Goal: Task Accomplishment & Management: Use online tool/utility

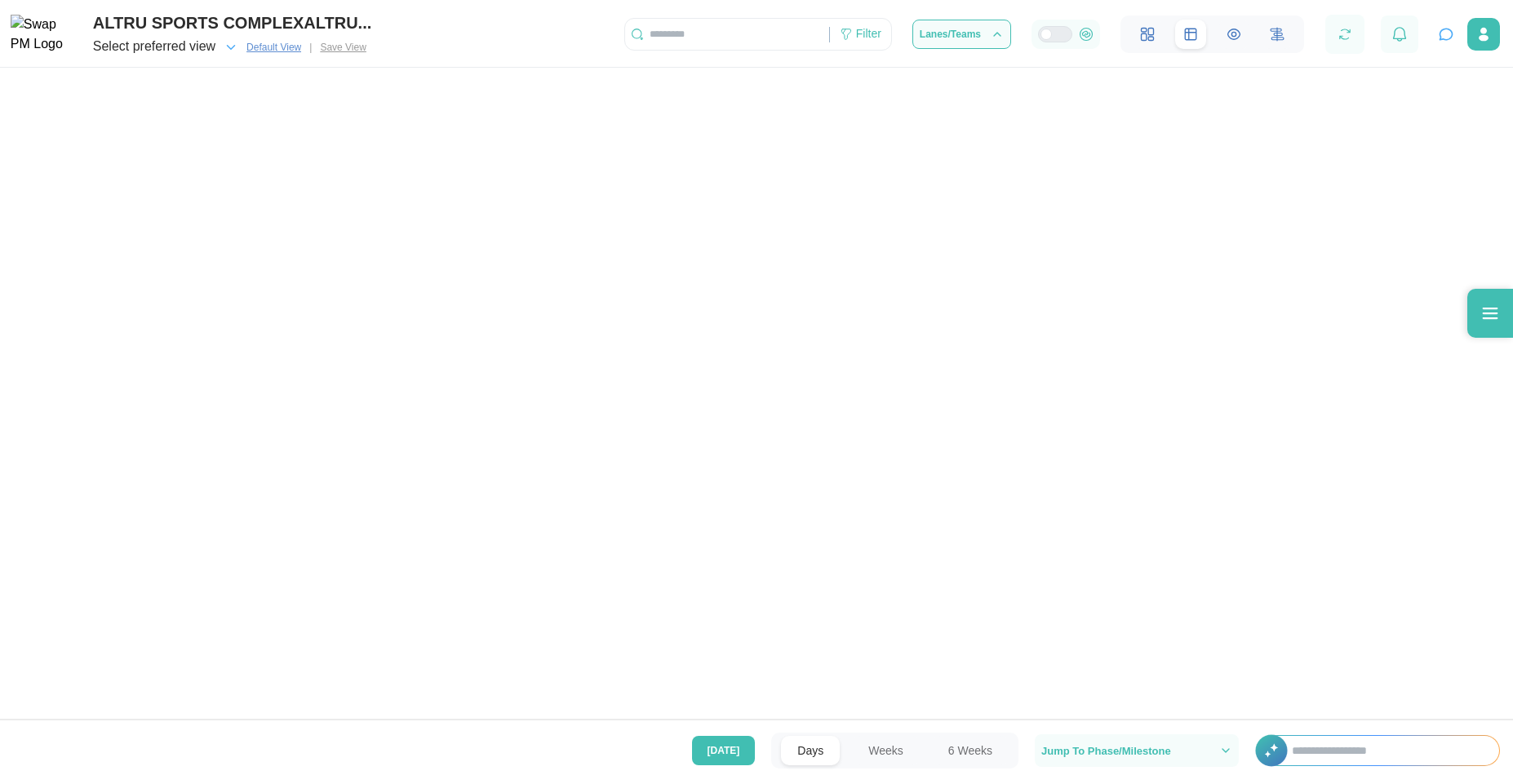
click at [1447, 34] on icon "button" at bounding box center [1446, 34] width 17 height 17
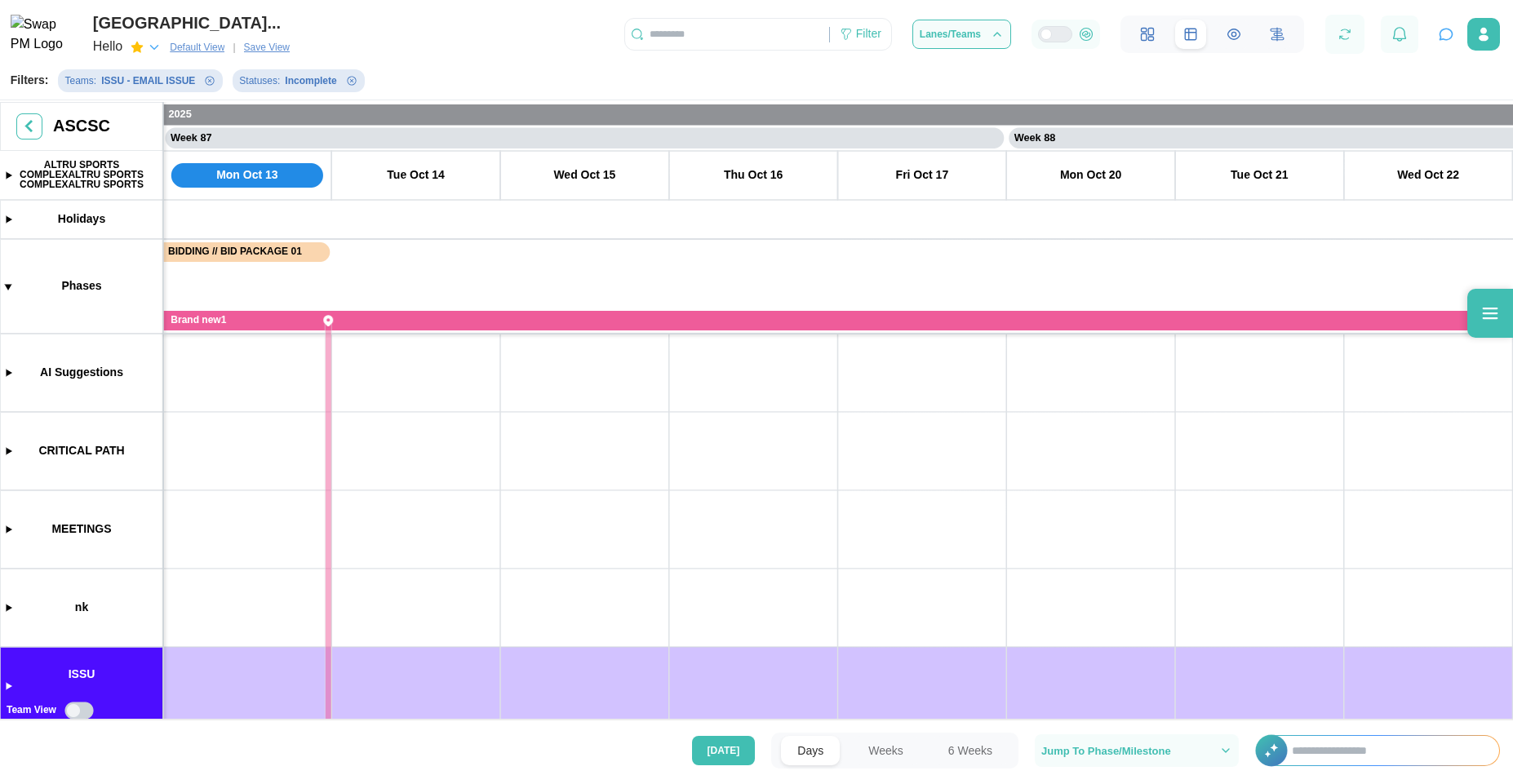
click at [1448, 38] on icon "button" at bounding box center [1446, 34] width 17 height 17
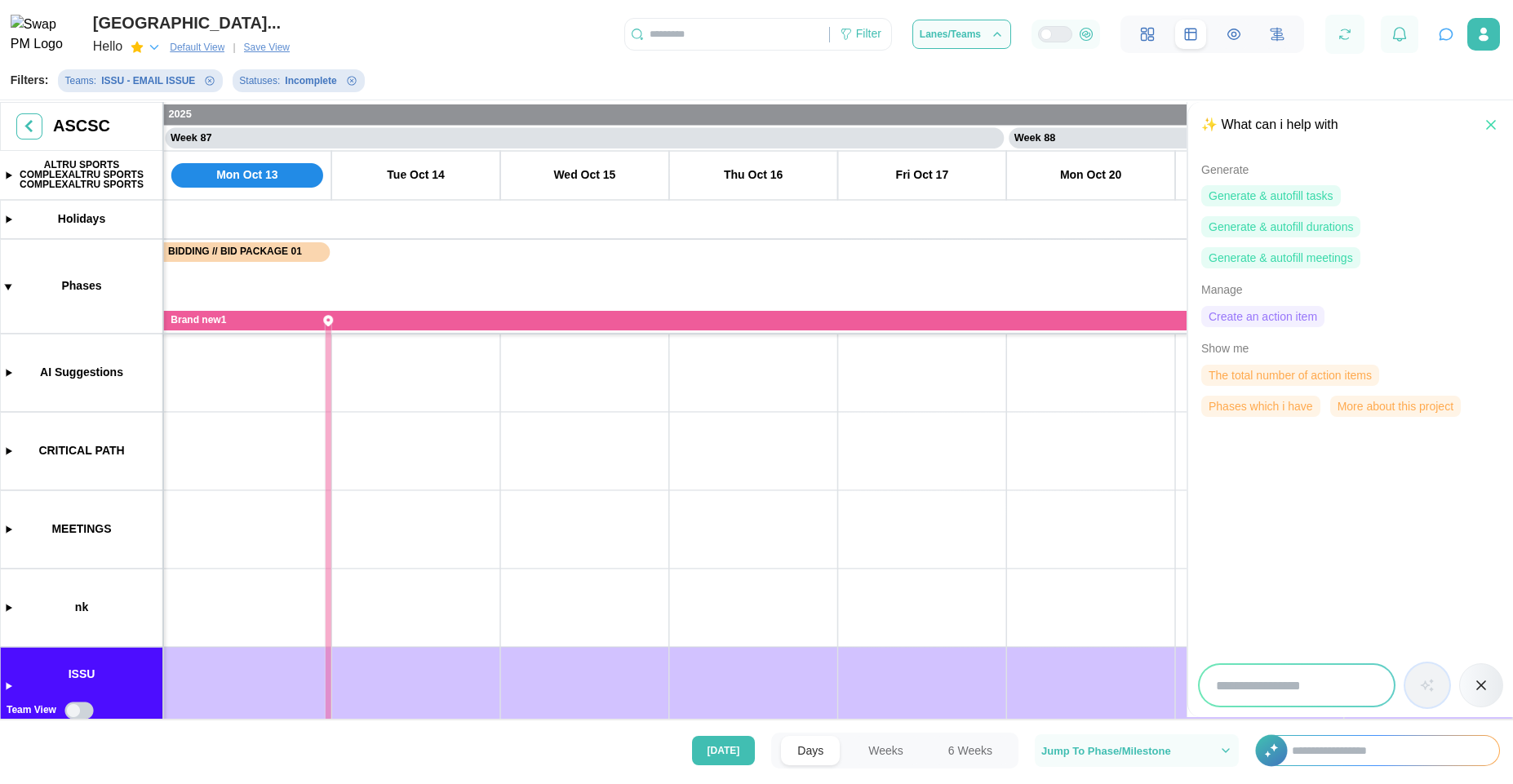
click at [1278, 313] on span "Create an action item" at bounding box center [1263, 317] width 109 height 20
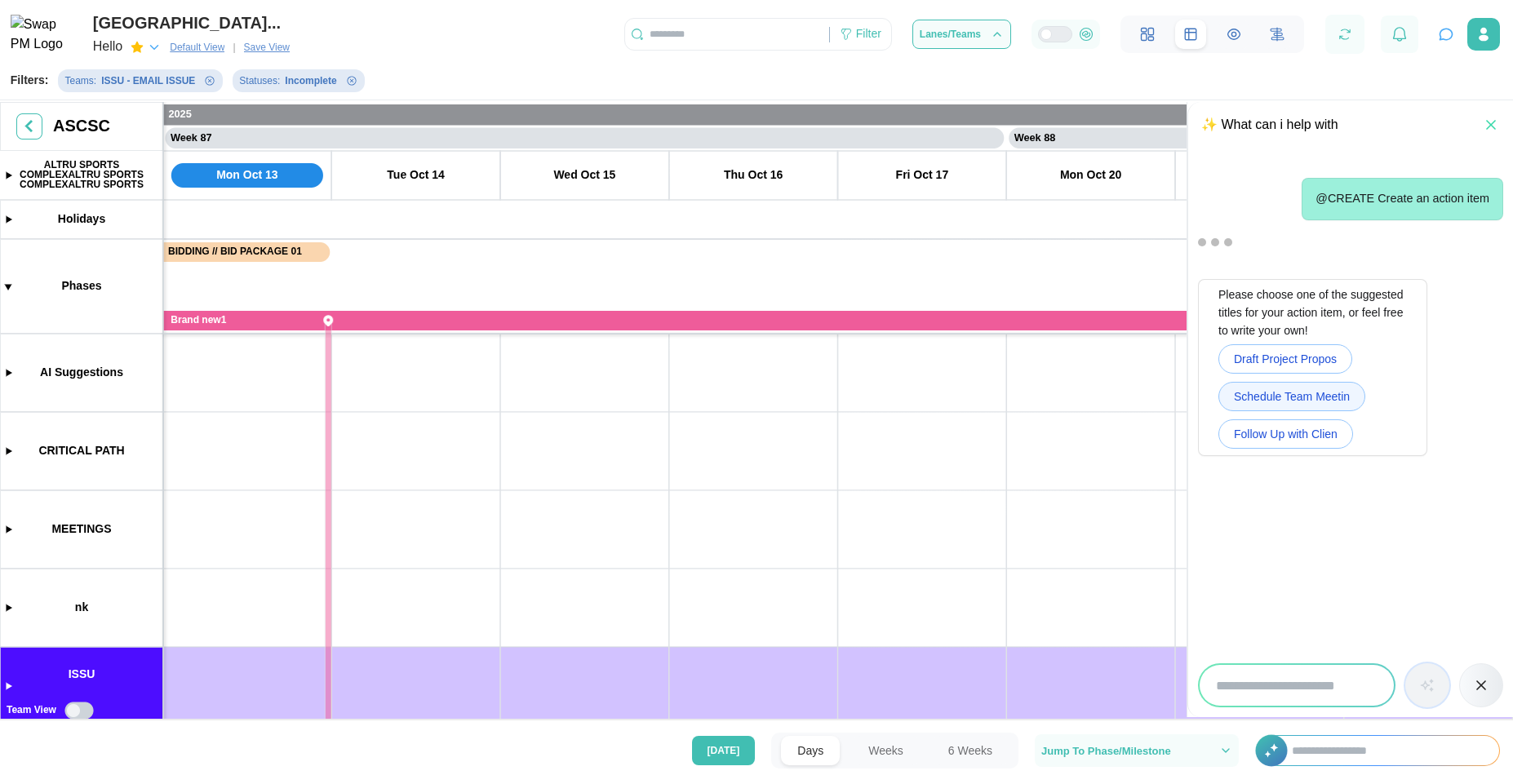
click at [1267, 389] on span "Schedule Team Meetin" at bounding box center [1292, 397] width 116 height 28
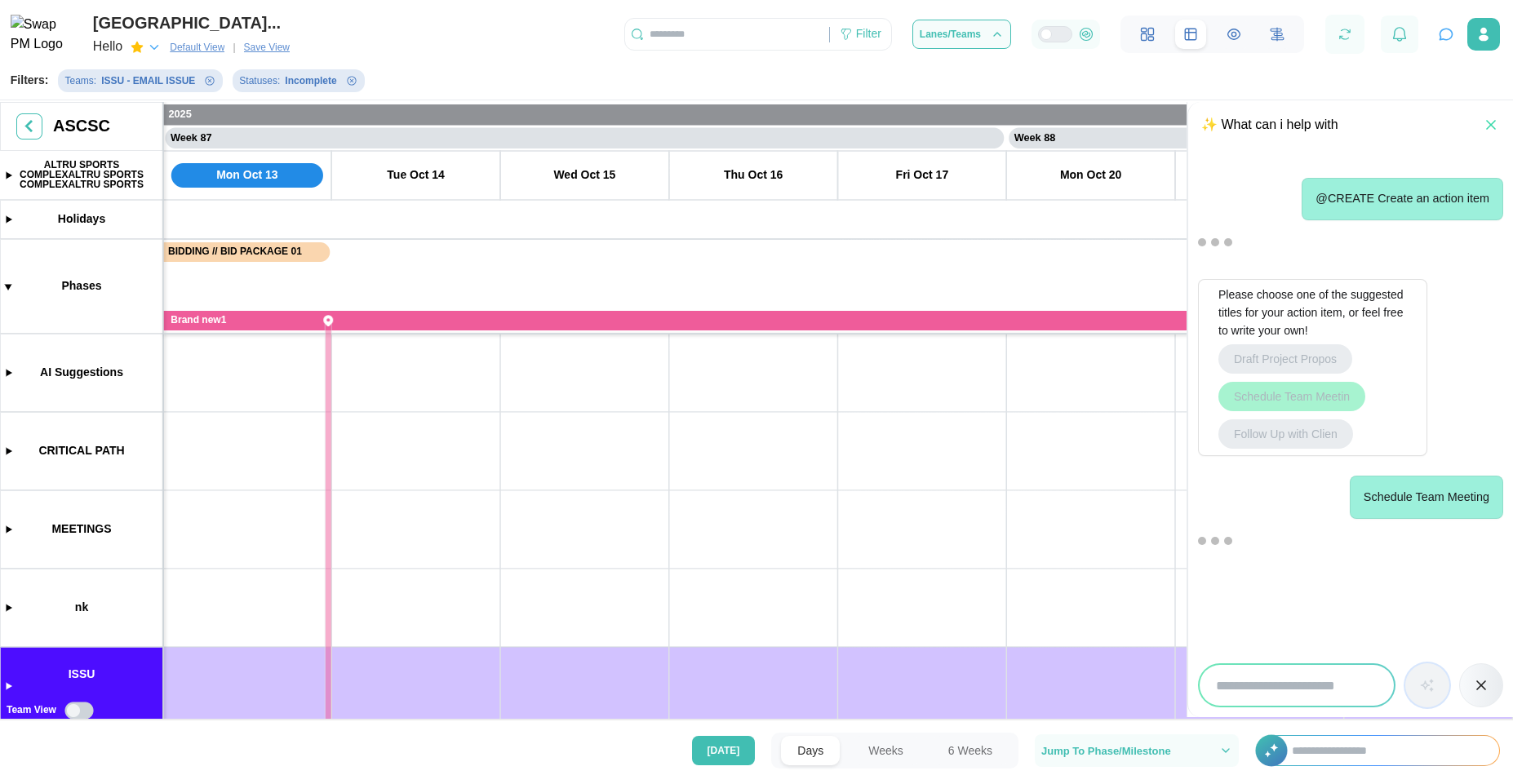
scroll to position [148, 0]
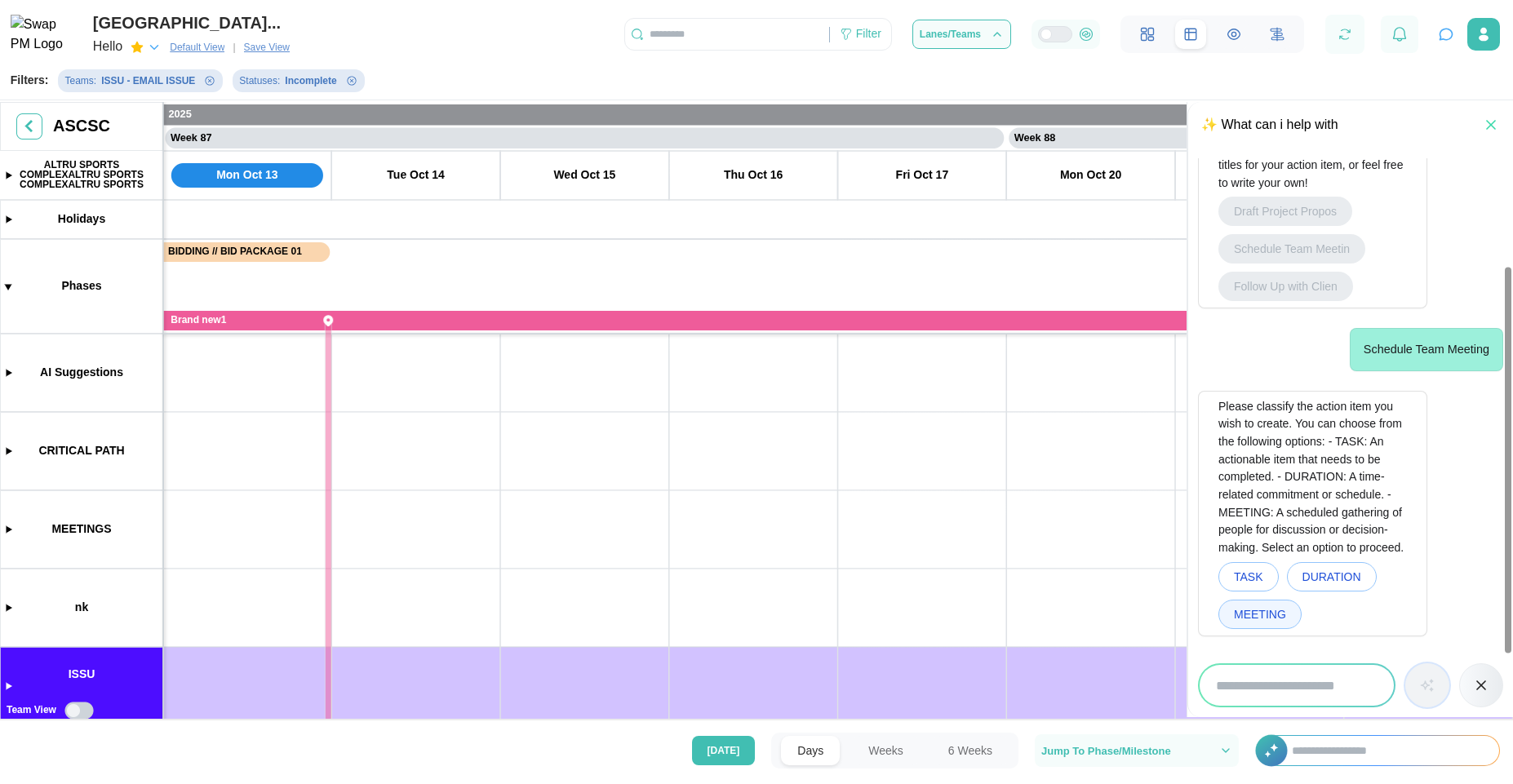
click at [1229, 606] on button "MEETING" at bounding box center [1260, 614] width 83 height 30
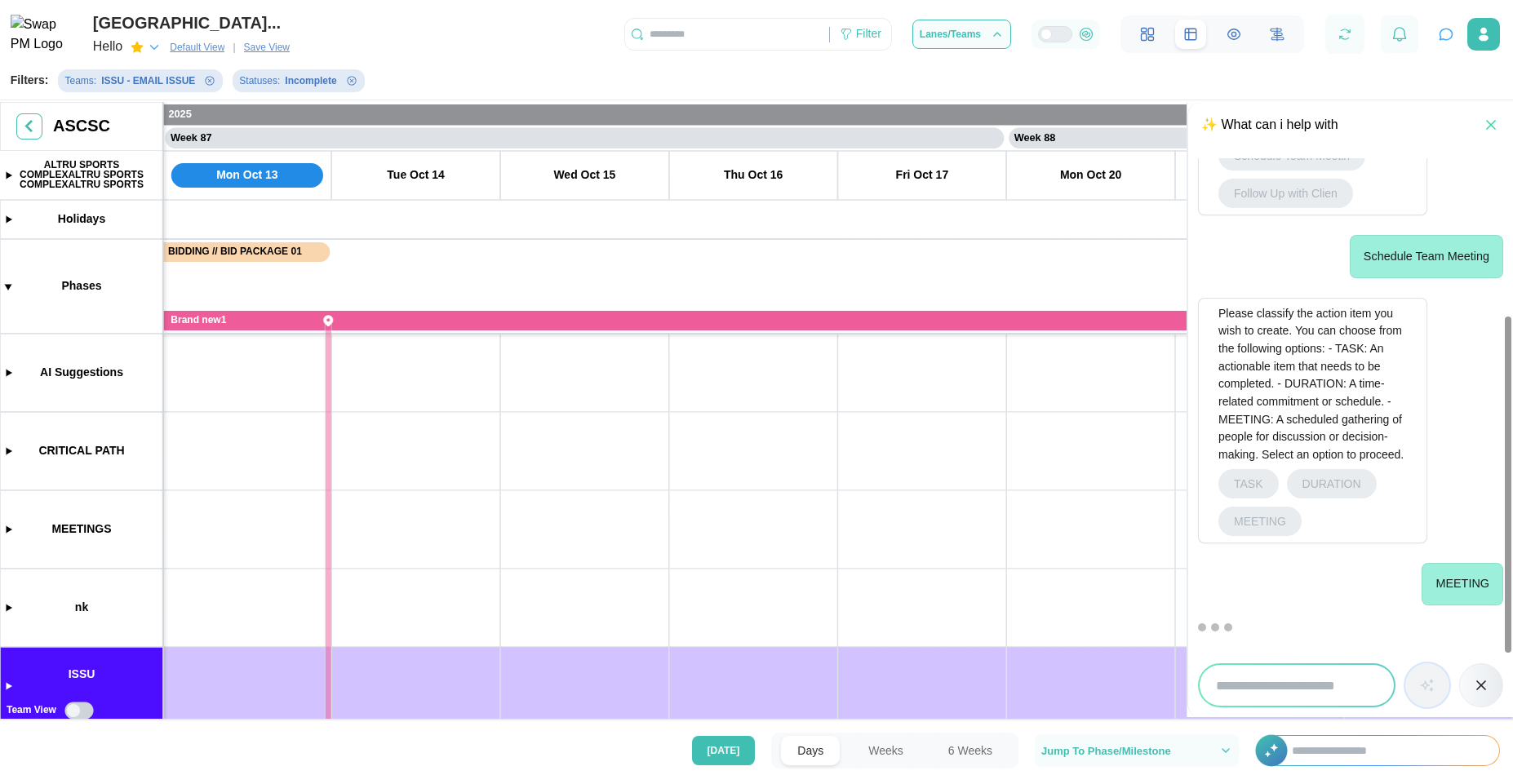
scroll to position [389, 0]
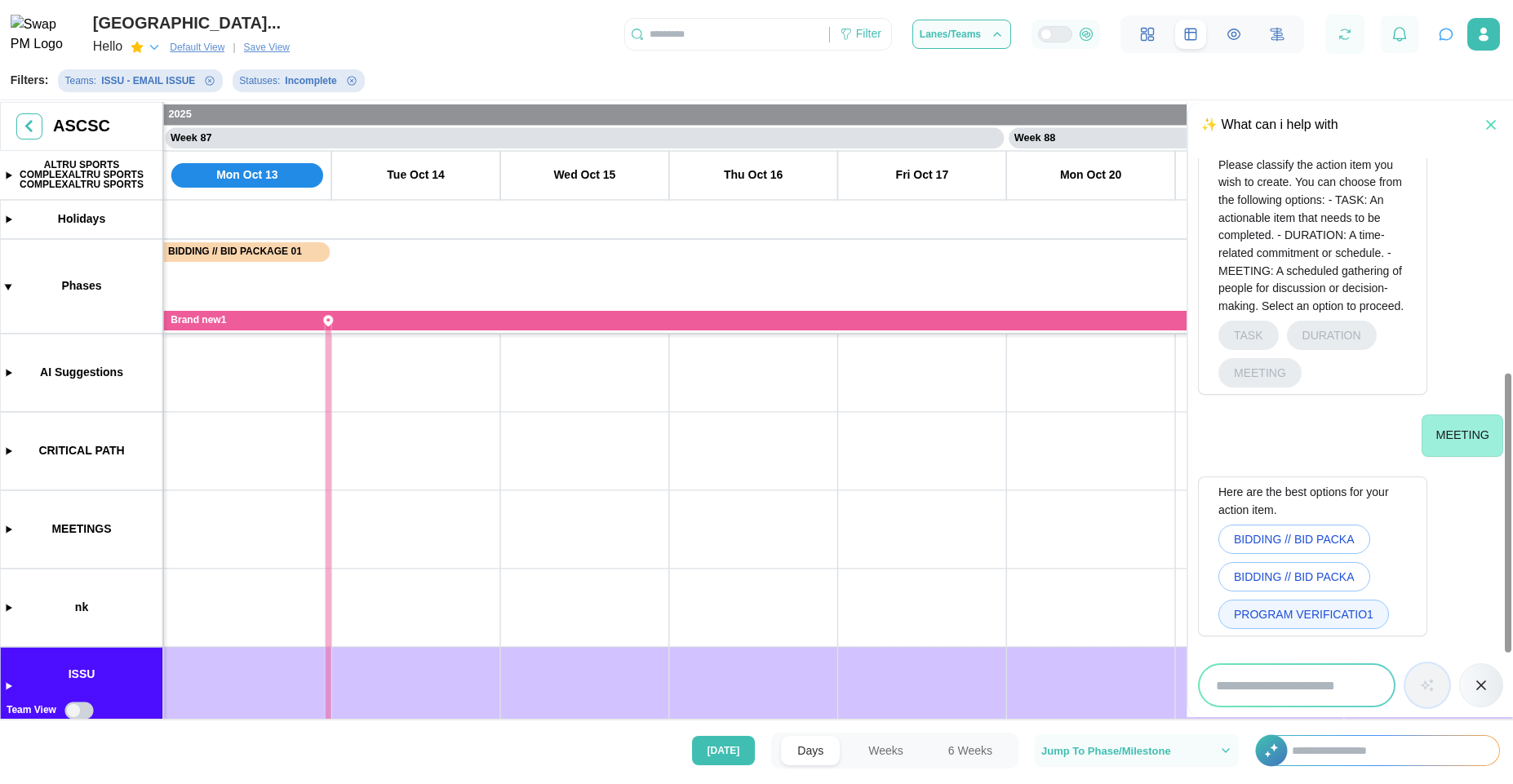
click at [1262, 607] on span "PROGRAM VERIFICATIO1" at bounding box center [1304, 614] width 139 height 28
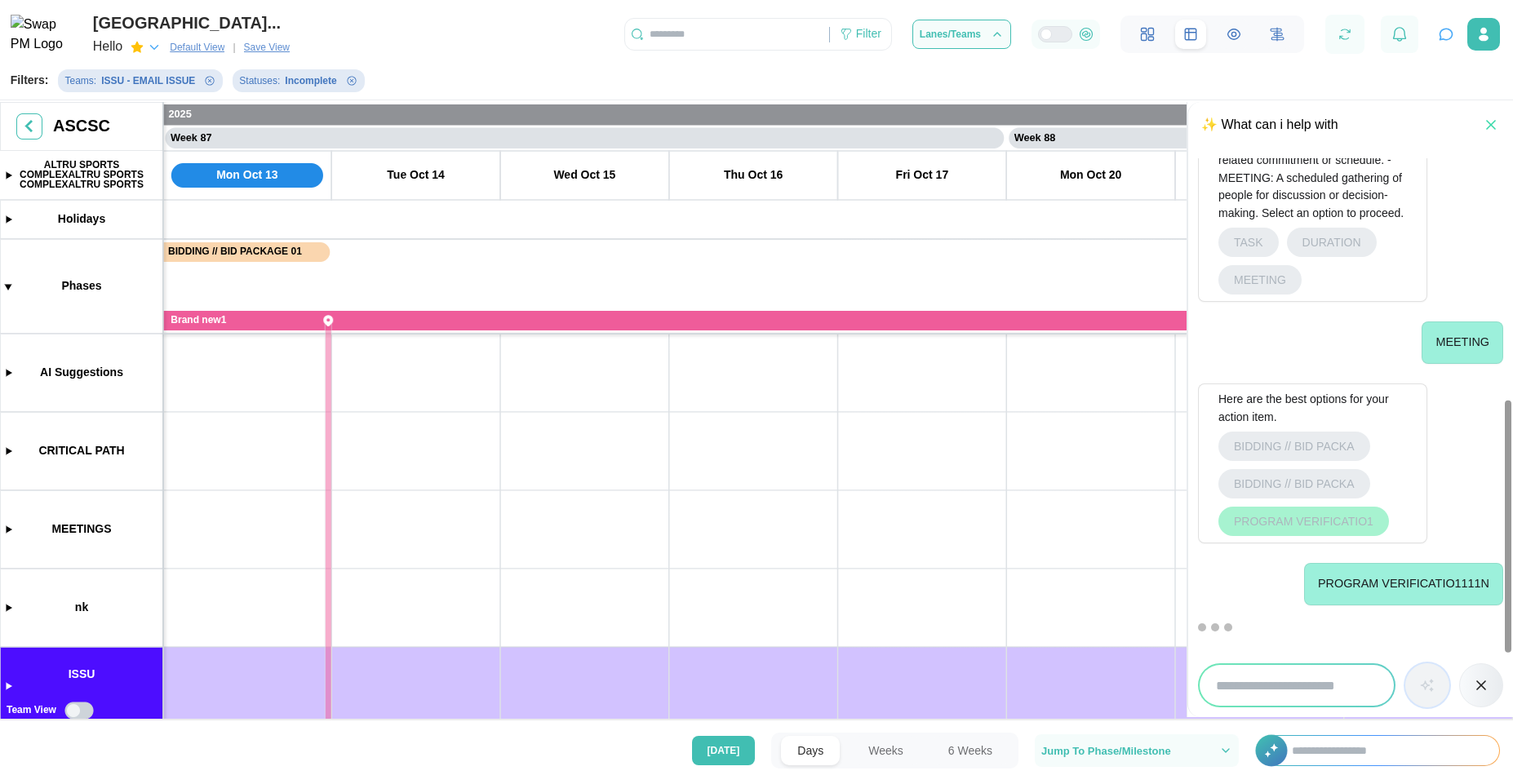
scroll to position [648, 0]
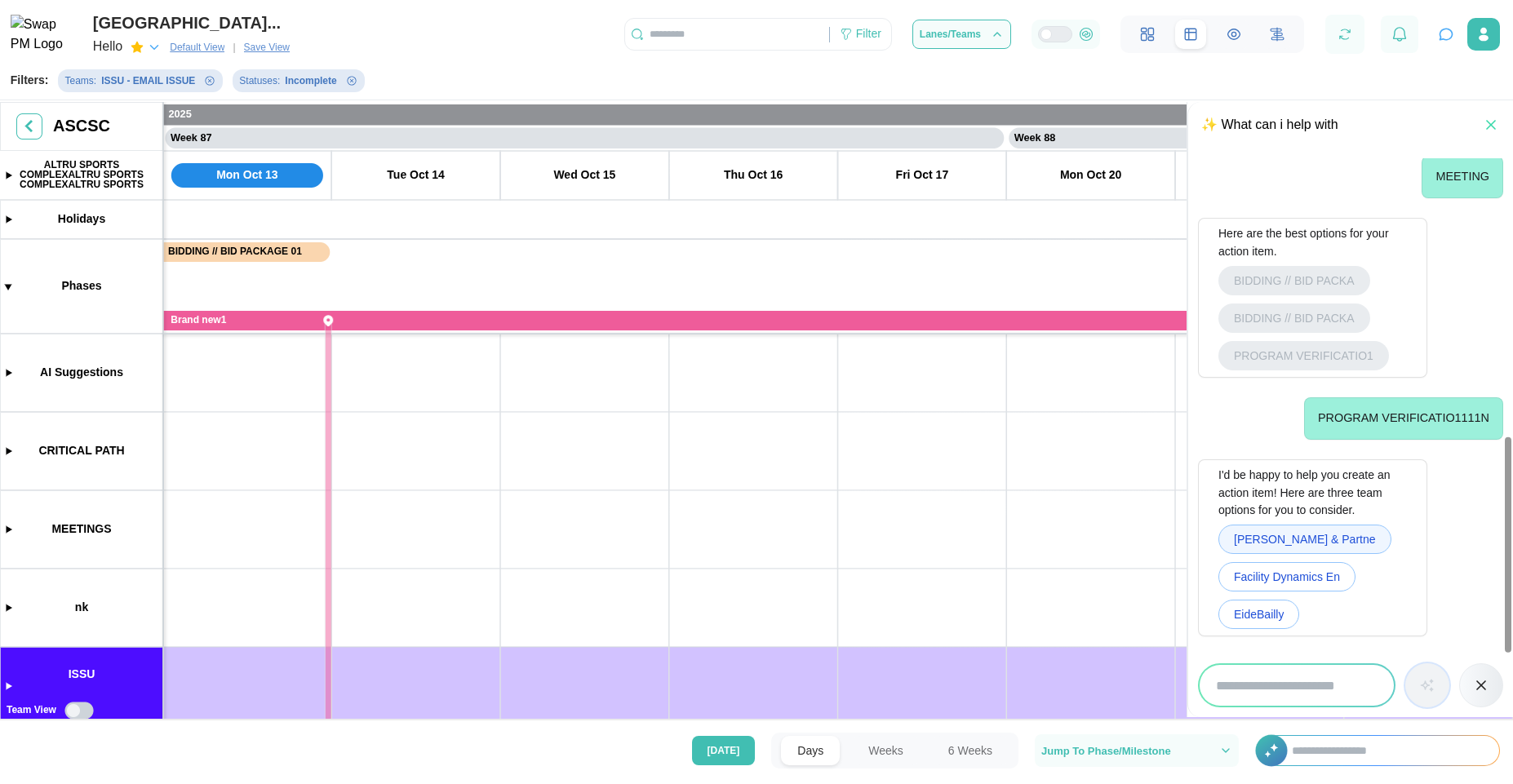
click at [1305, 548] on span "Drew George & Partne" at bounding box center [1306, 539] width 142 height 28
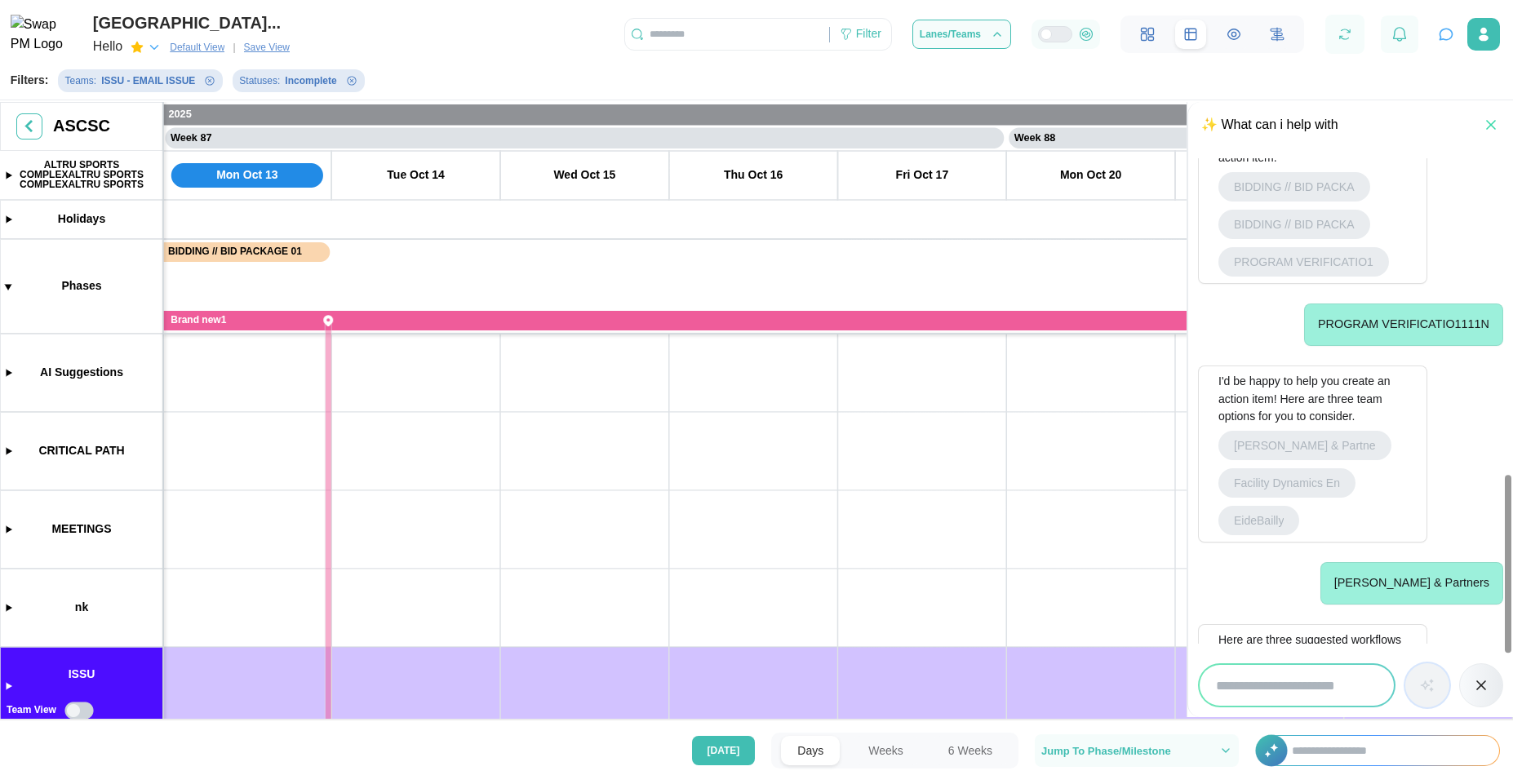
scroll to position [890, 0]
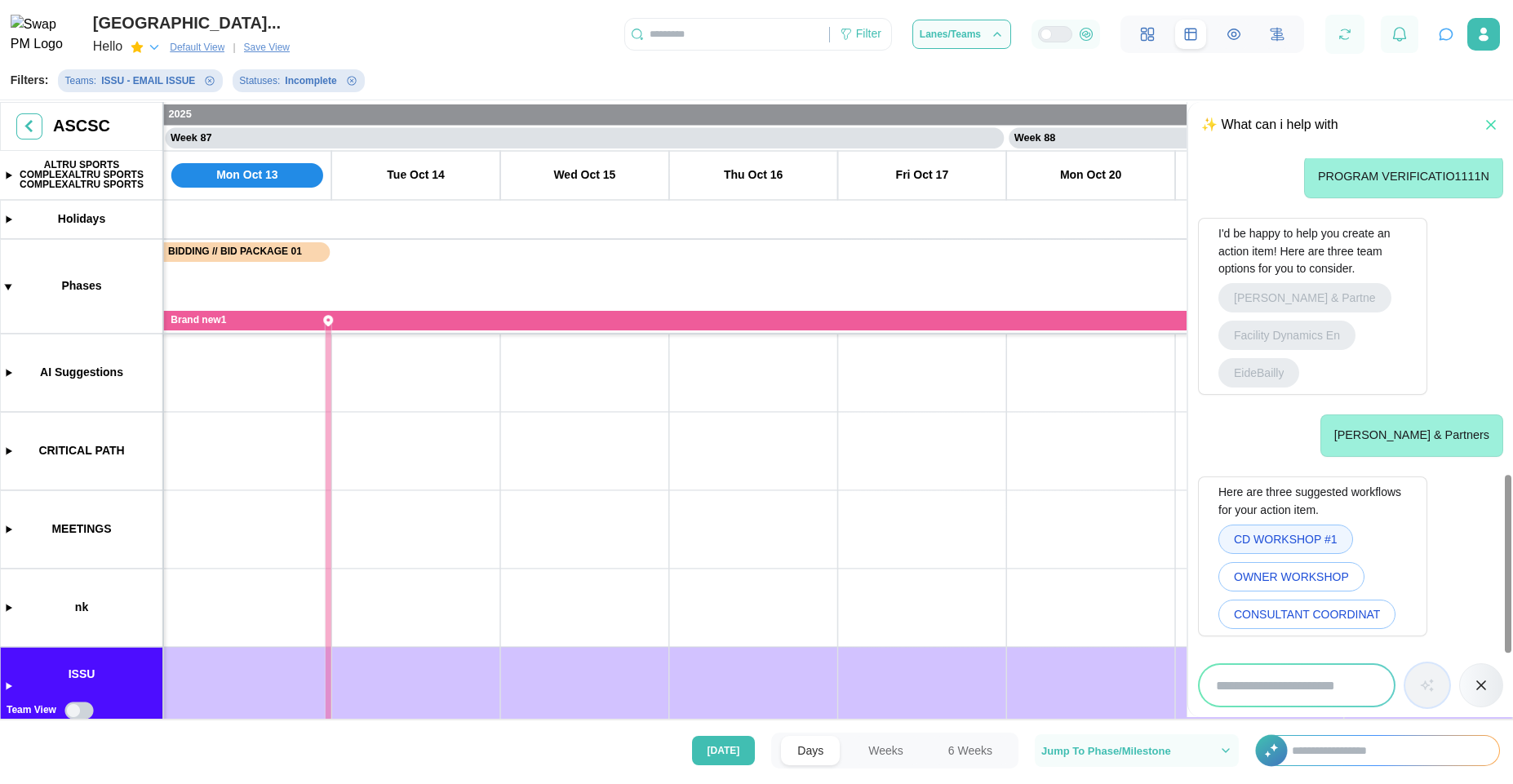
click at [1305, 539] on span "CD WORKSHOP #1" at bounding box center [1286, 539] width 104 height 28
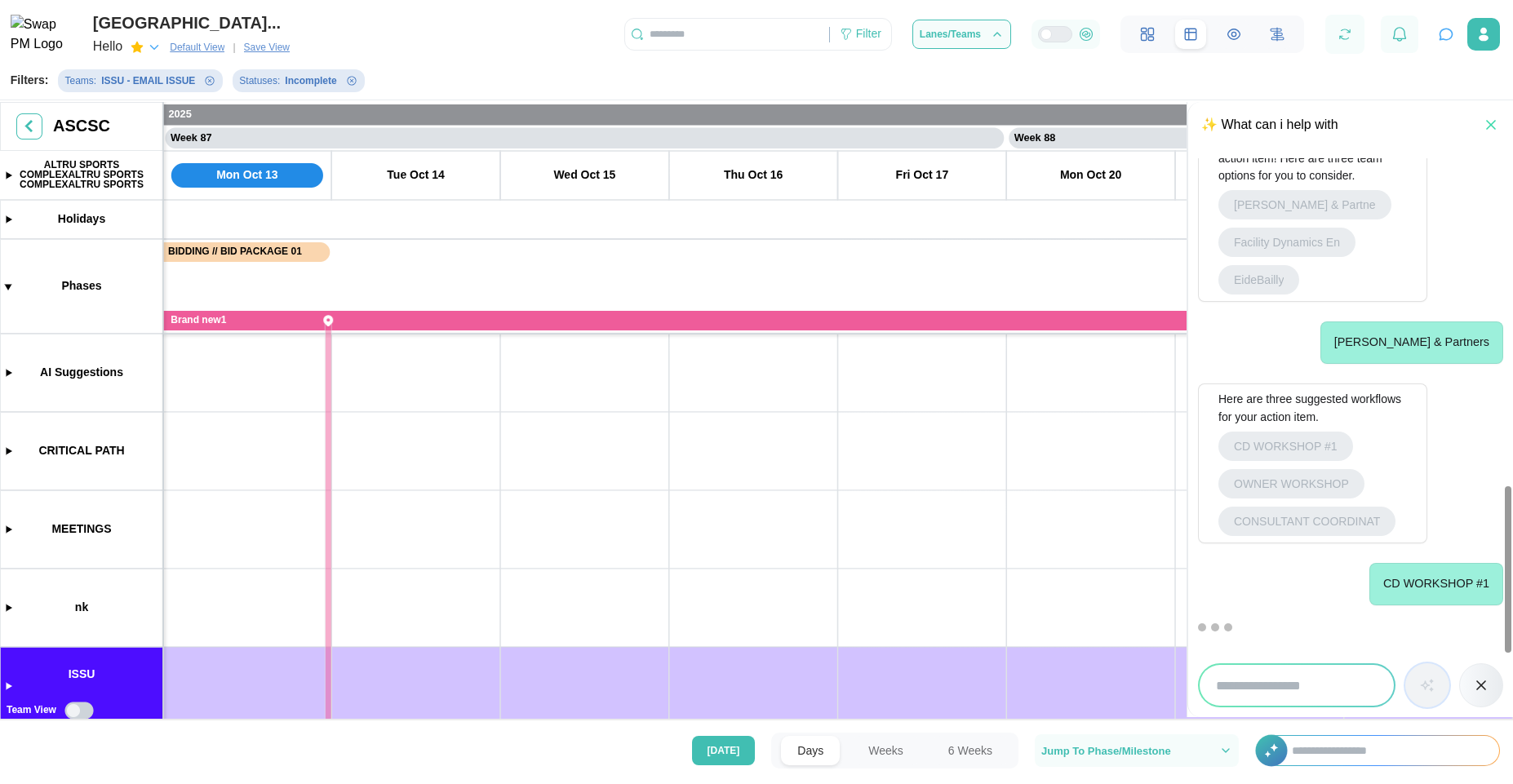
scroll to position [1104, 0]
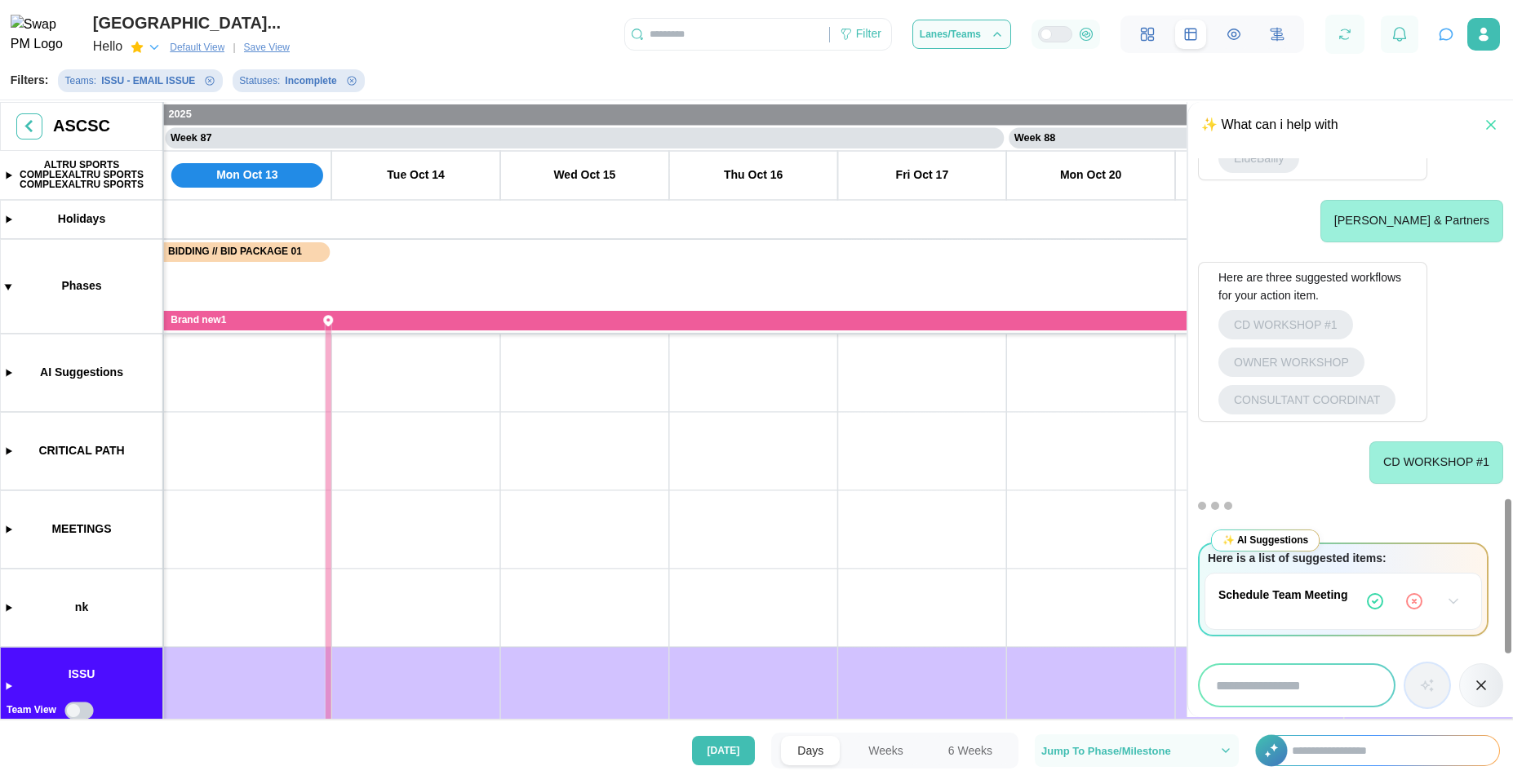
click at [1455, 602] on icon "button" at bounding box center [1454, 601] width 8 height 4
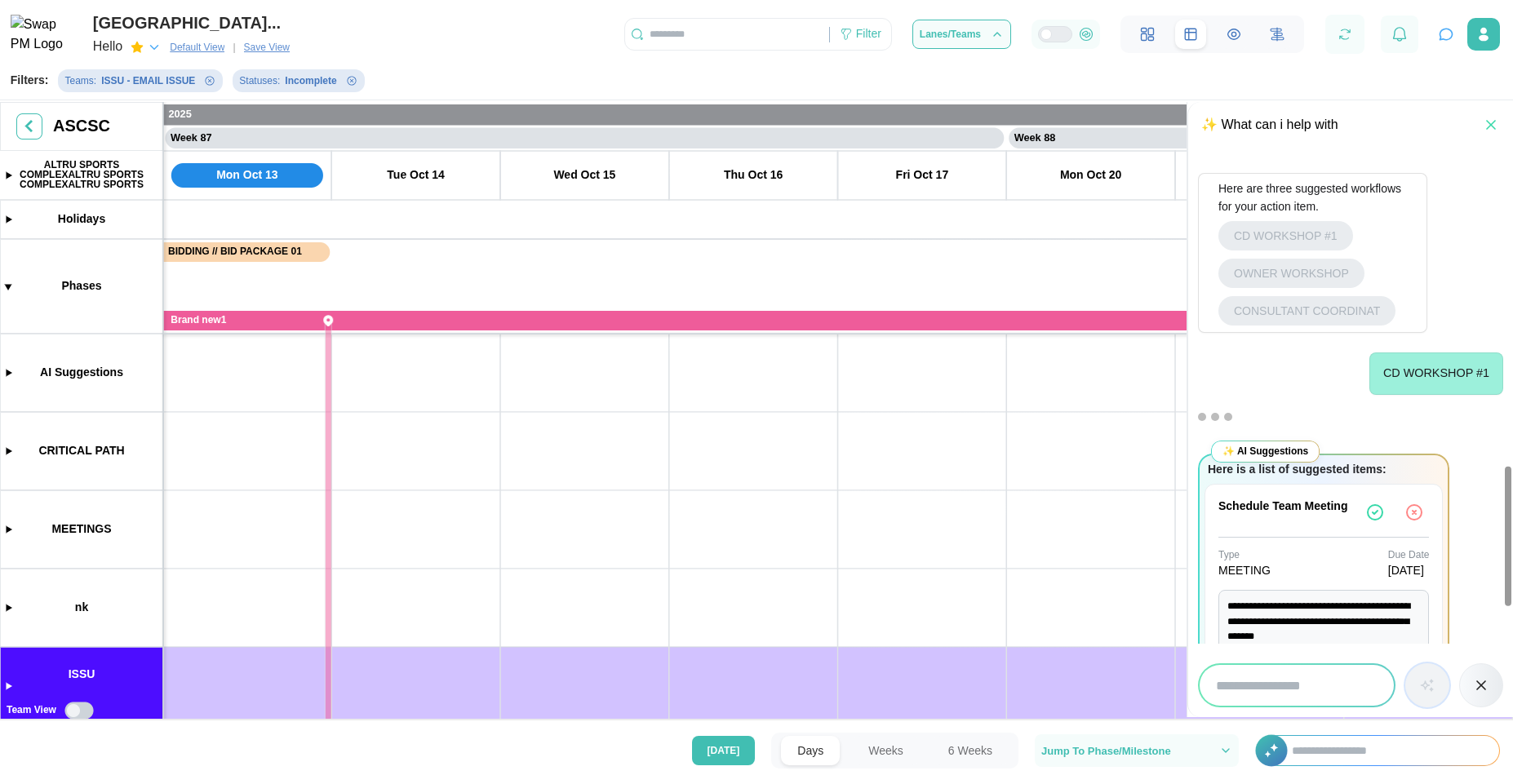
scroll to position [1271, 0]
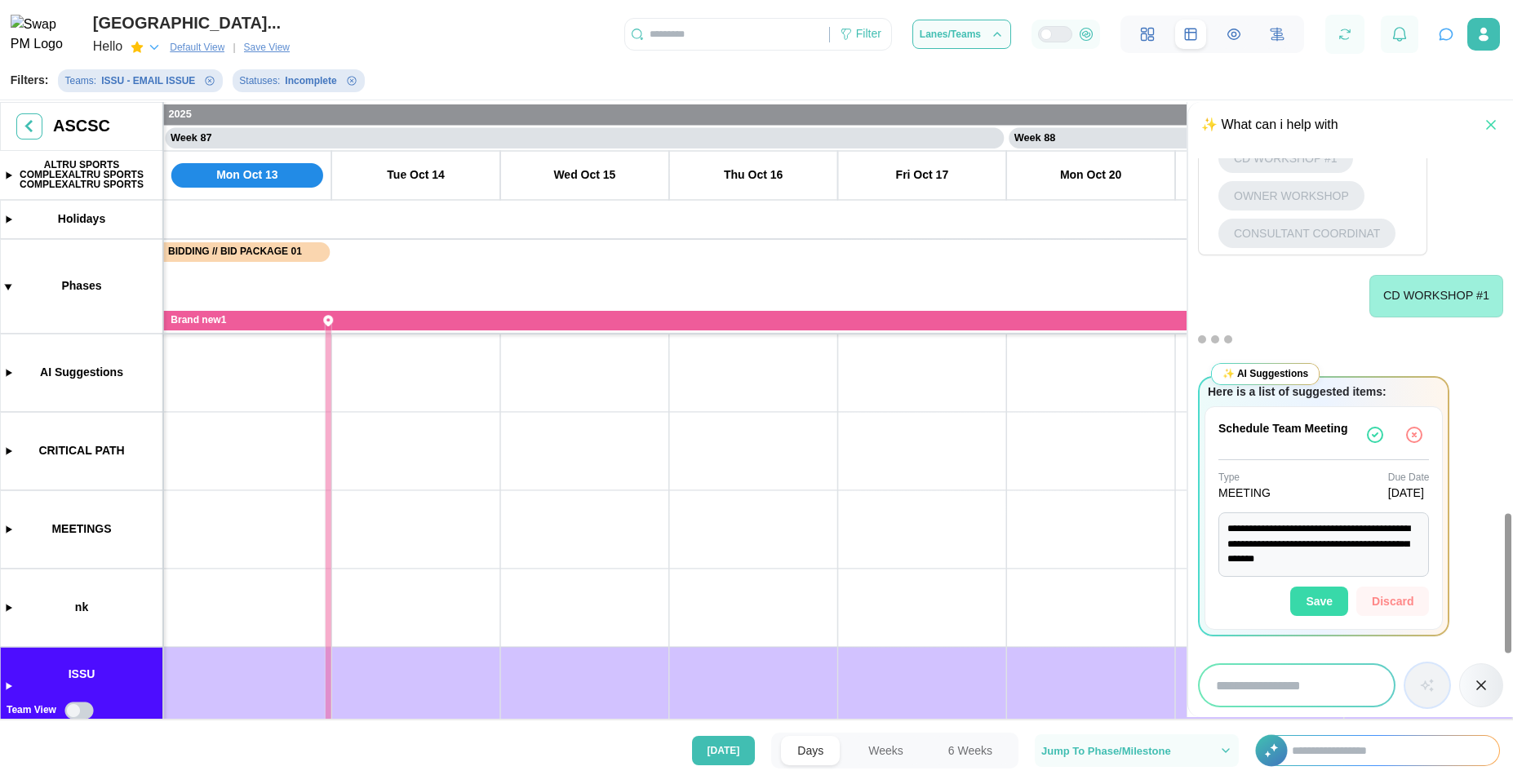
click at [1320, 599] on span "Save" at bounding box center [1318, 601] width 27 height 28
type textarea "*"
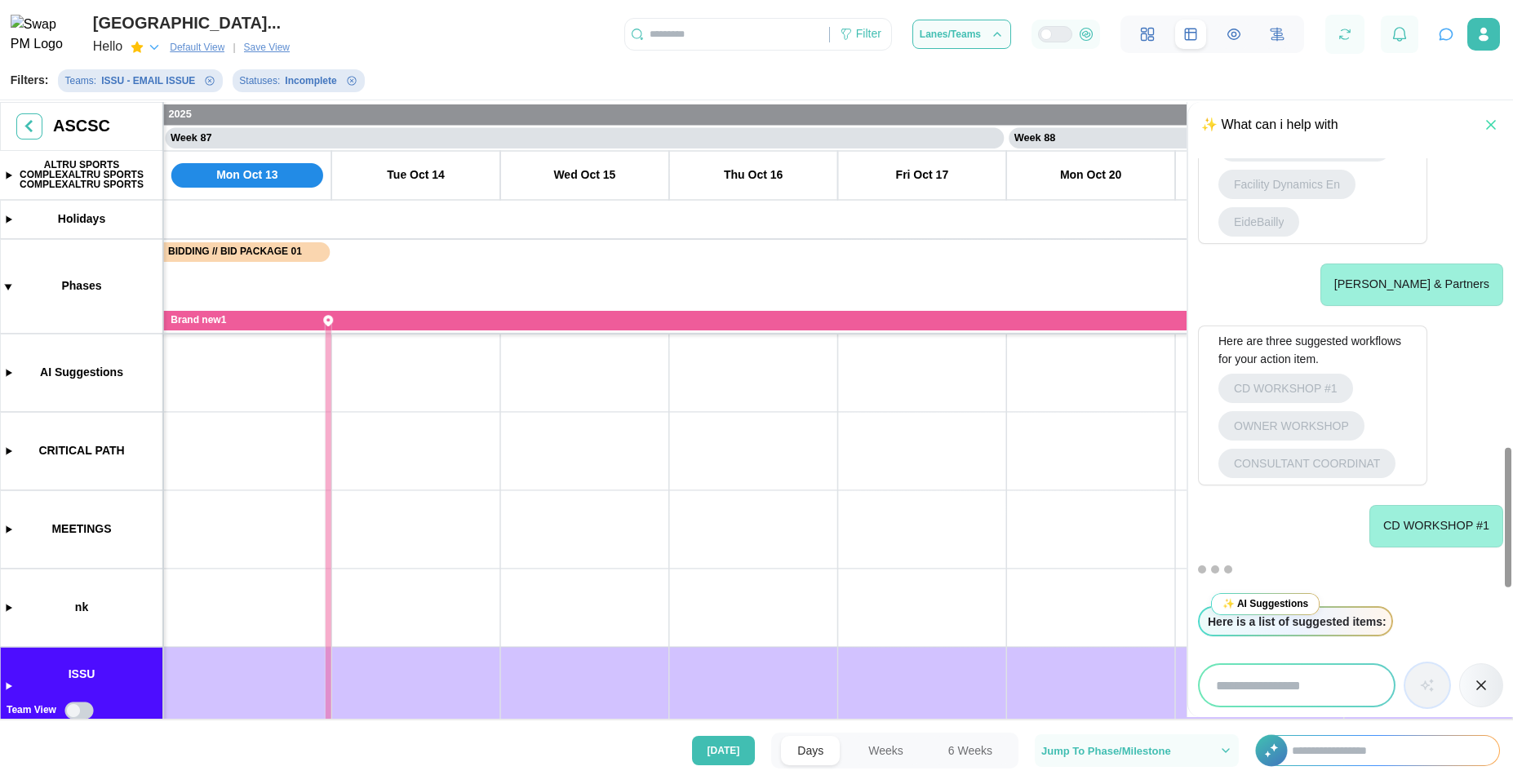
scroll to position [1041, 0]
click at [1350, 39] on icon "button" at bounding box center [1344, 34] width 15 height 15
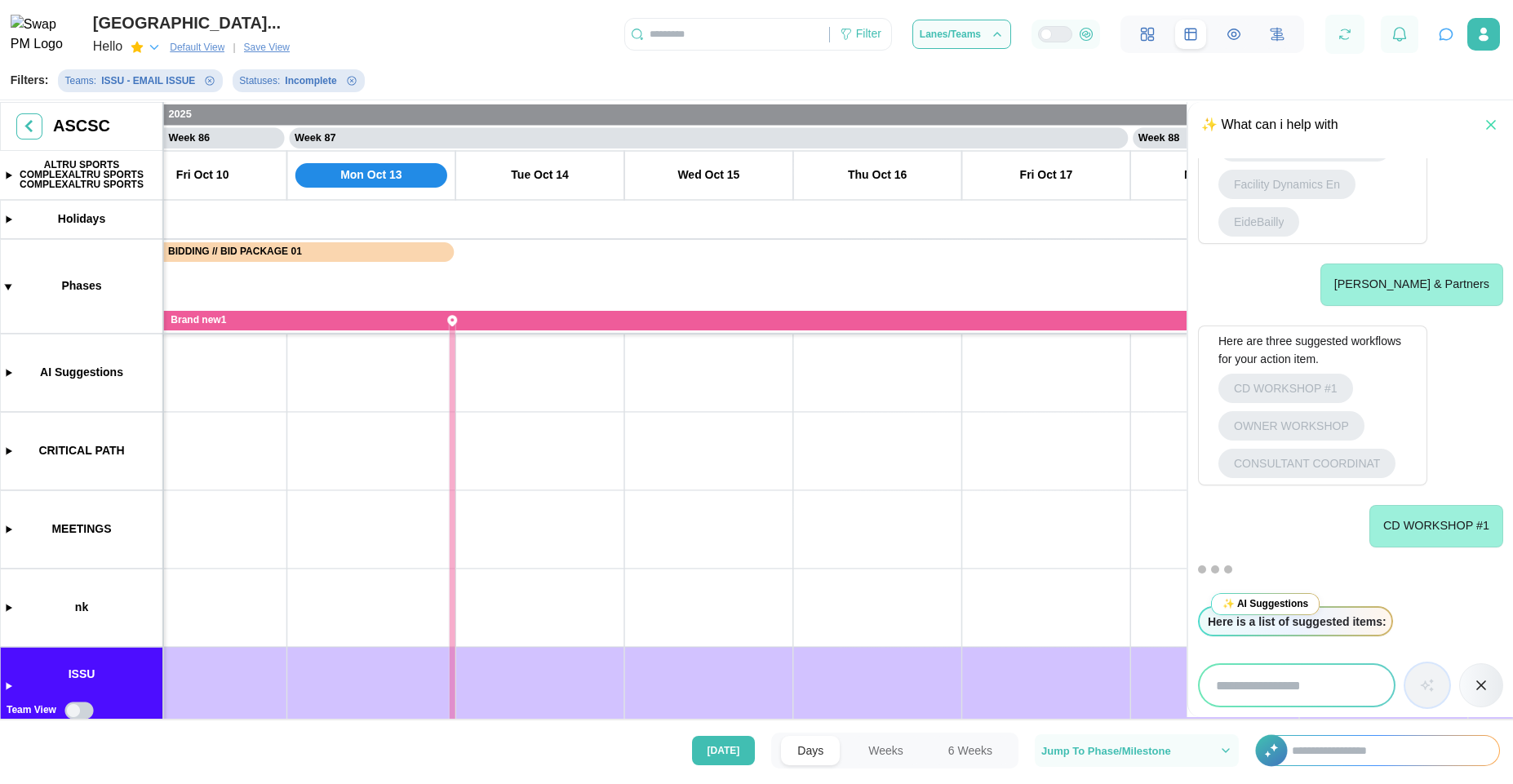
drag, startPoint x: 369, startPoint y: 464, endPoint x: 498, endPoint y: 510, distance: 137.0
click at [7, 372] on canvas at bounding box center [756, 412] width 1513 height 621
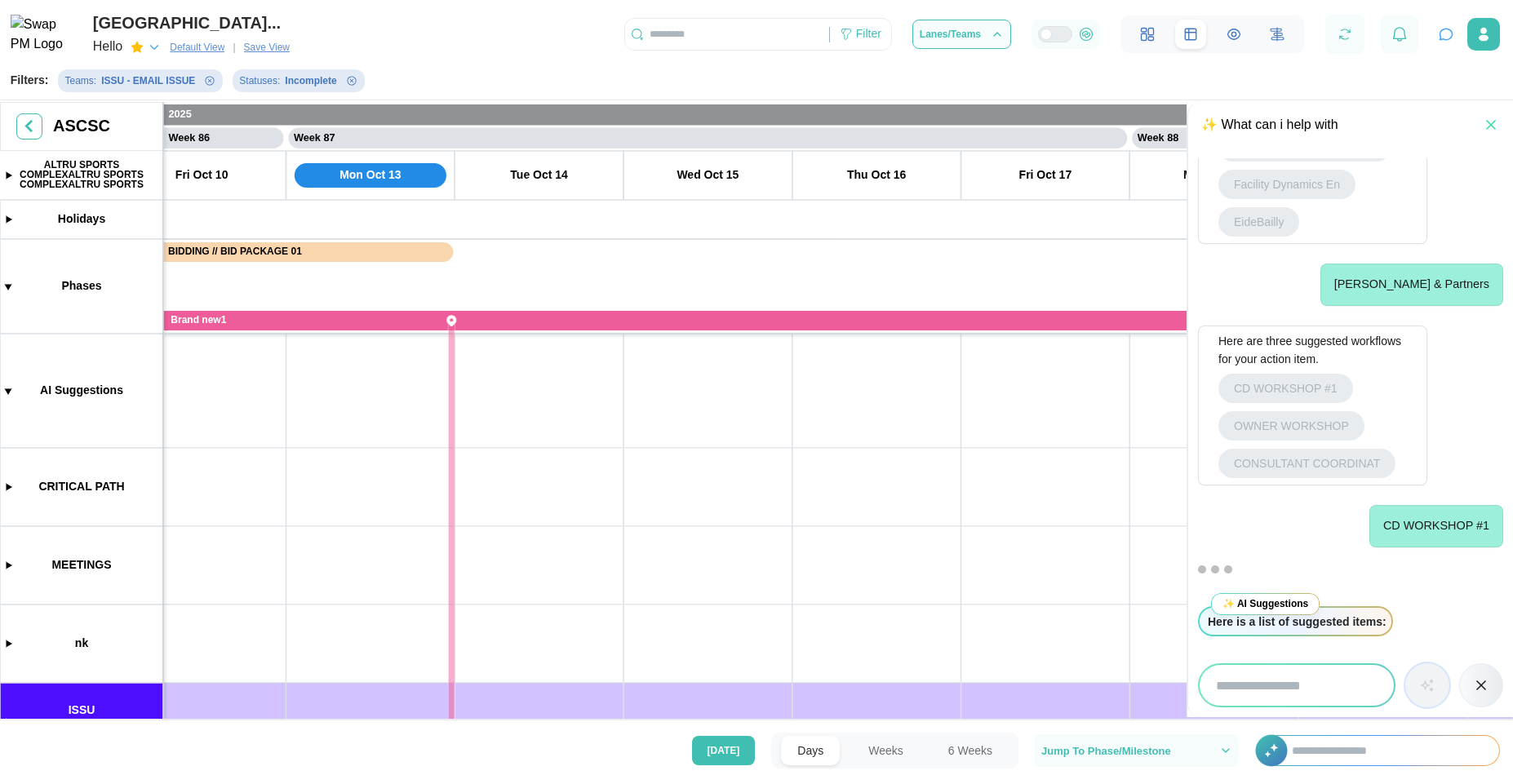
drag, startPoint x: 597, startPoint y: 498, endPoint x: 596, endPoint y: 532, distance: 34.0
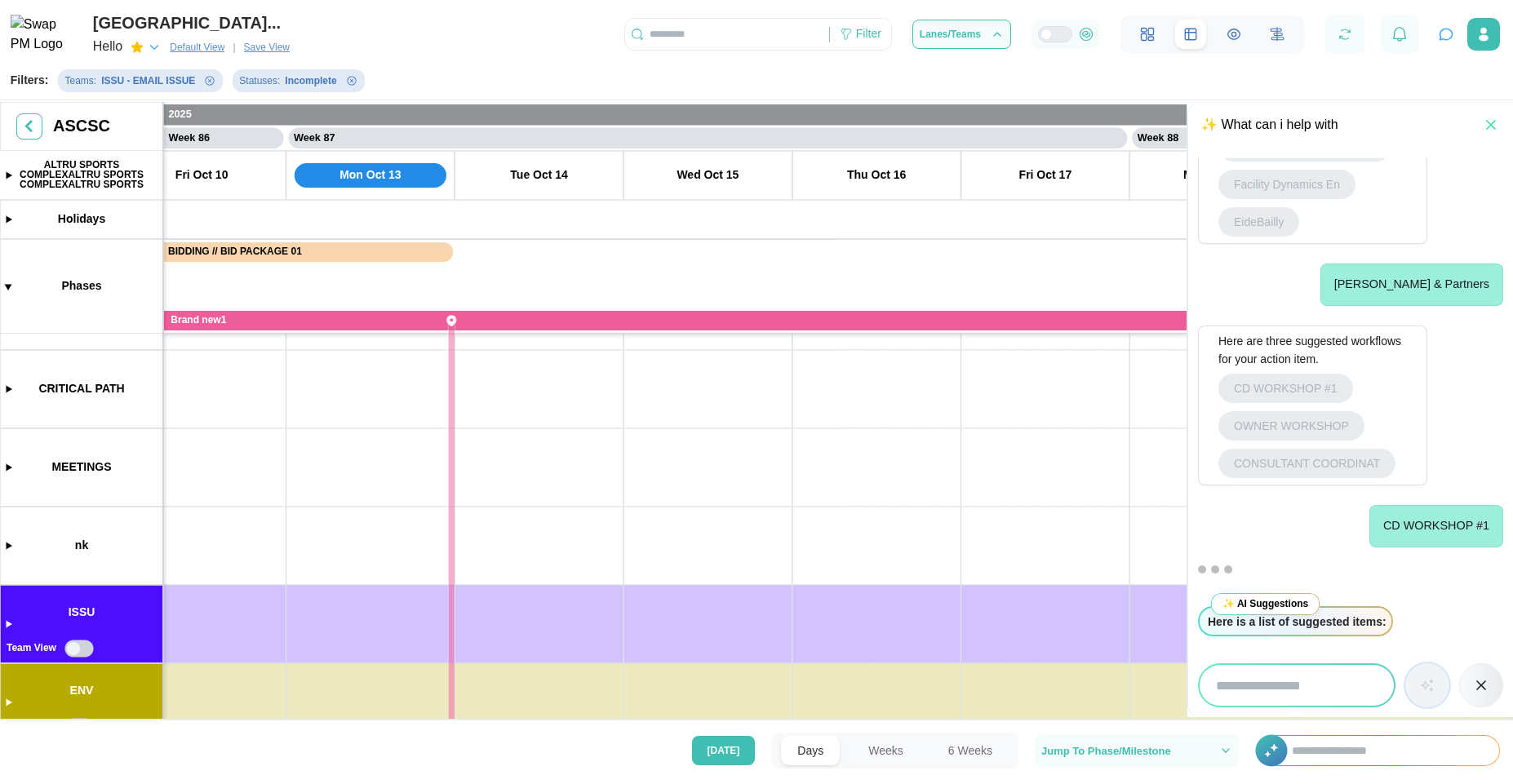
scroll to position [0, 0]
drag, startPoint x: 571, startPoint y: 427, endPoint x: 570, endPoint y: 637, distance: 210.0
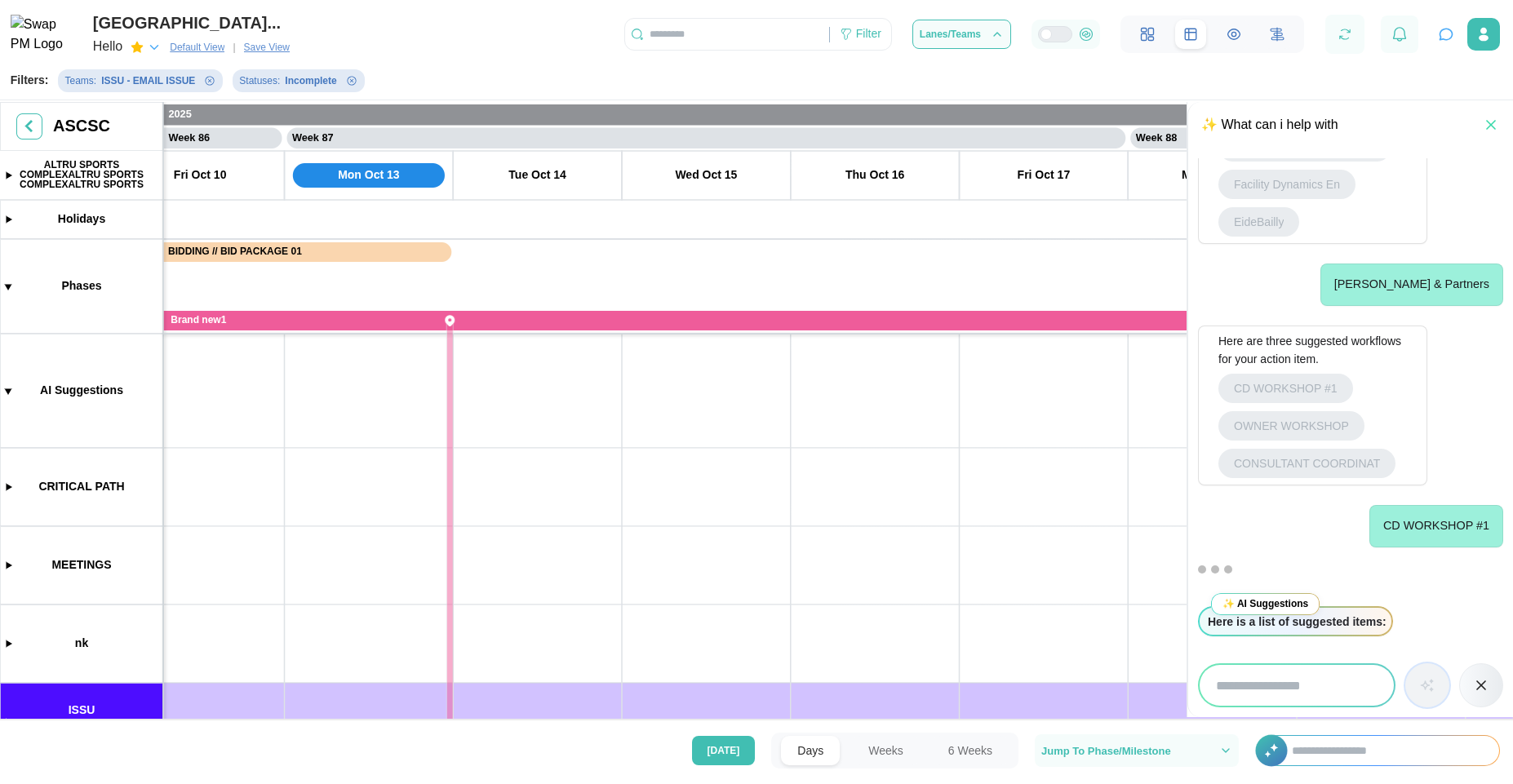
scroll to position [0, 72410]
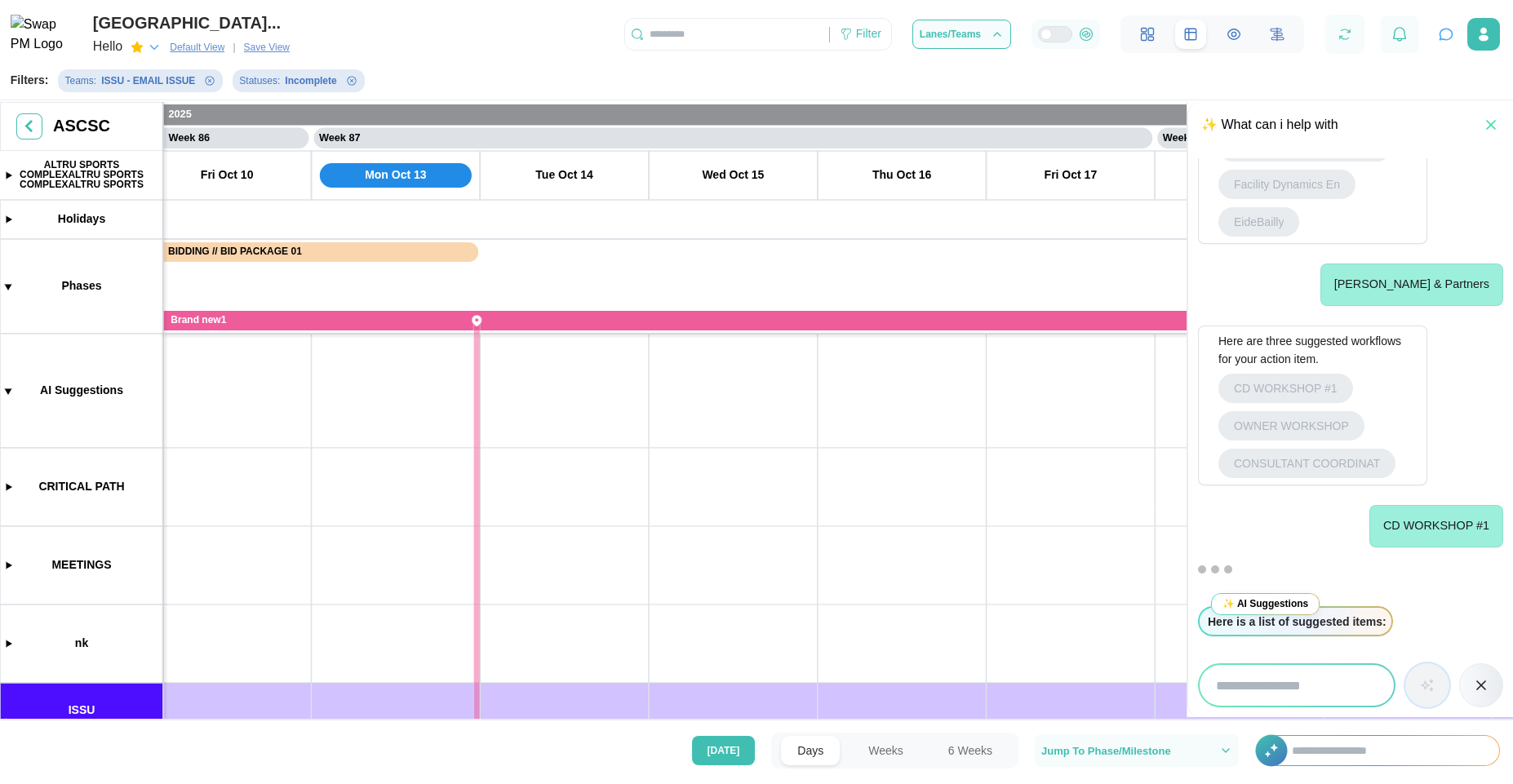
drag, startPoint x: 542, startPoint y: 400, endPoint x: 572, endPoint y: 421, distance: 36.6
click at [572, 421] on canvas at bounding box center [756, 412] width 1513 height 621
click at [1344, 34] on icon "button" at bounding box center [1344, 34] width 15 height 15
click at [1276, 688] on input "search" at bounding box center [1297, 685] width 195 height 40
type input "**********"
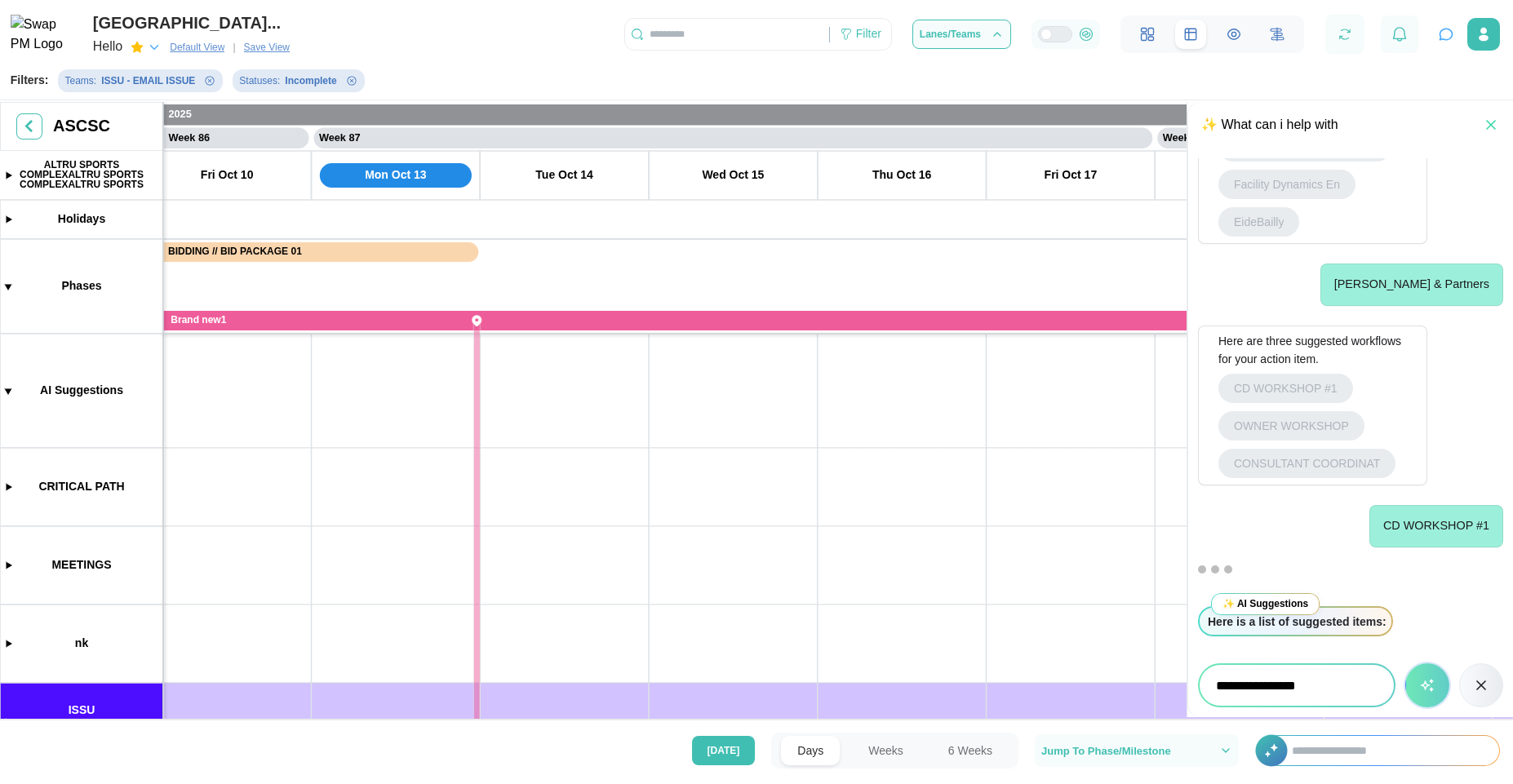
click at [1430, 689] on icon "button" at bounding box center [1428, 685] width 12 height 11
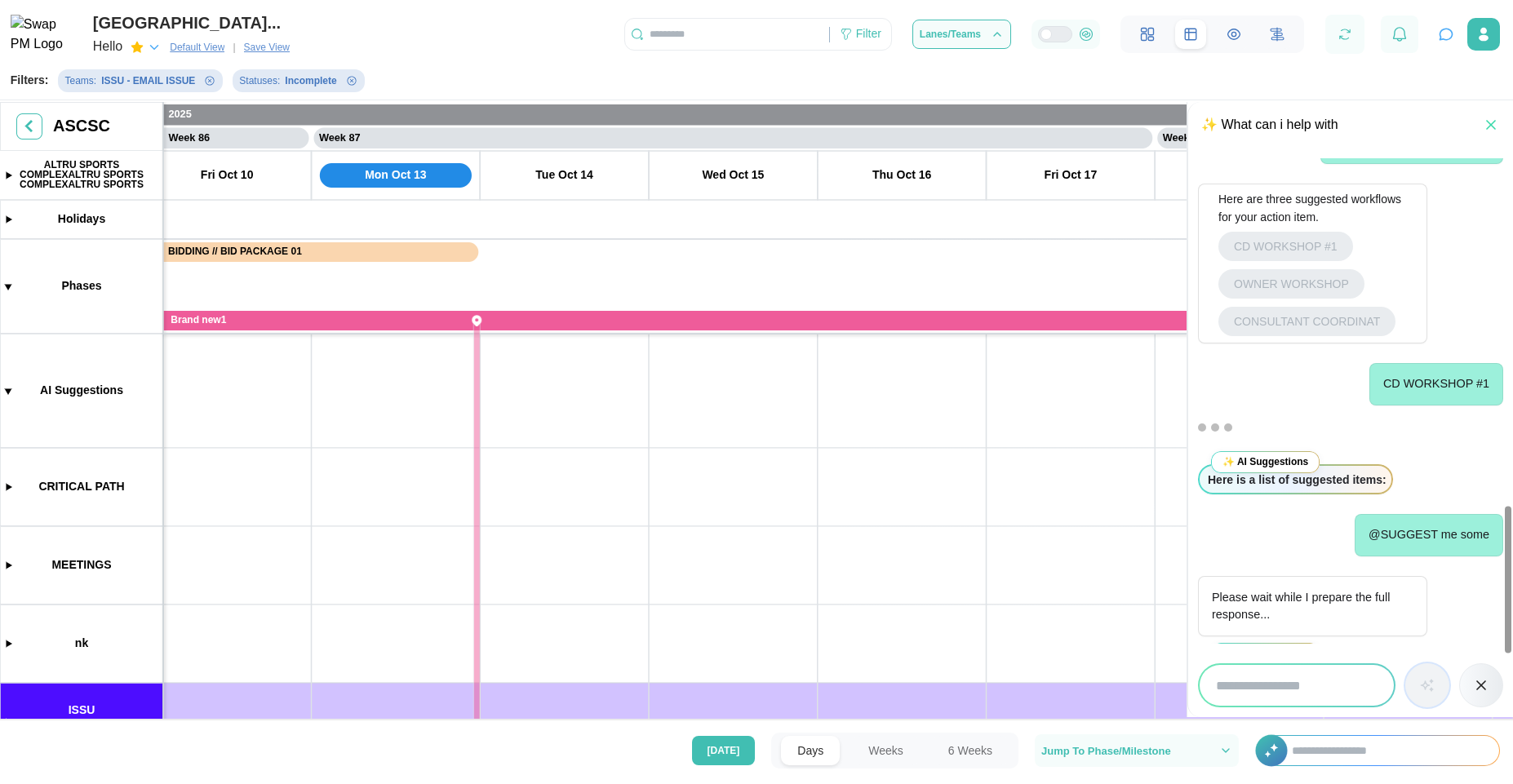
scroll to position [1441, 0]
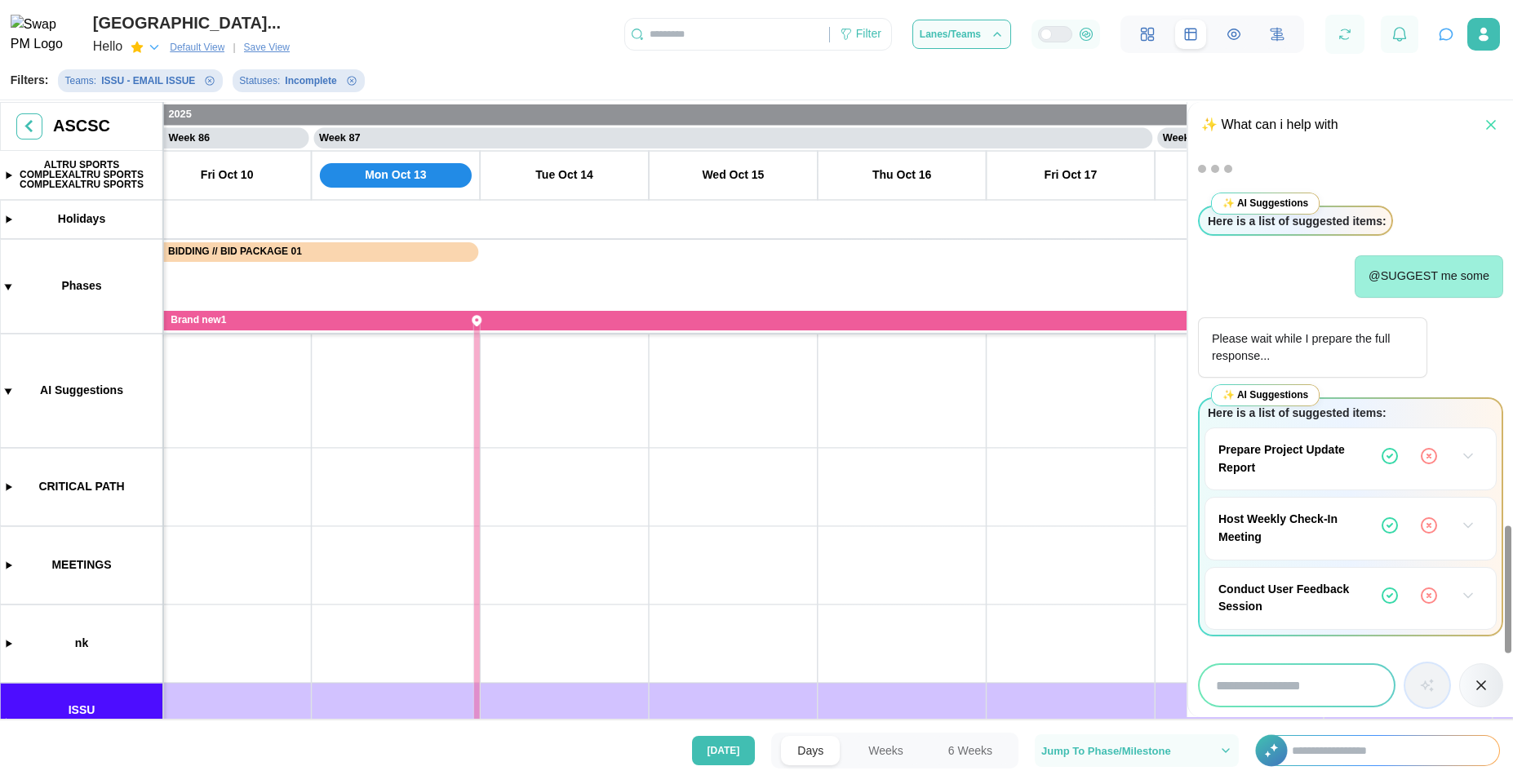
click at [1467, 462] on icon "button" at bounding box center [1468, 456] width 17 height 17
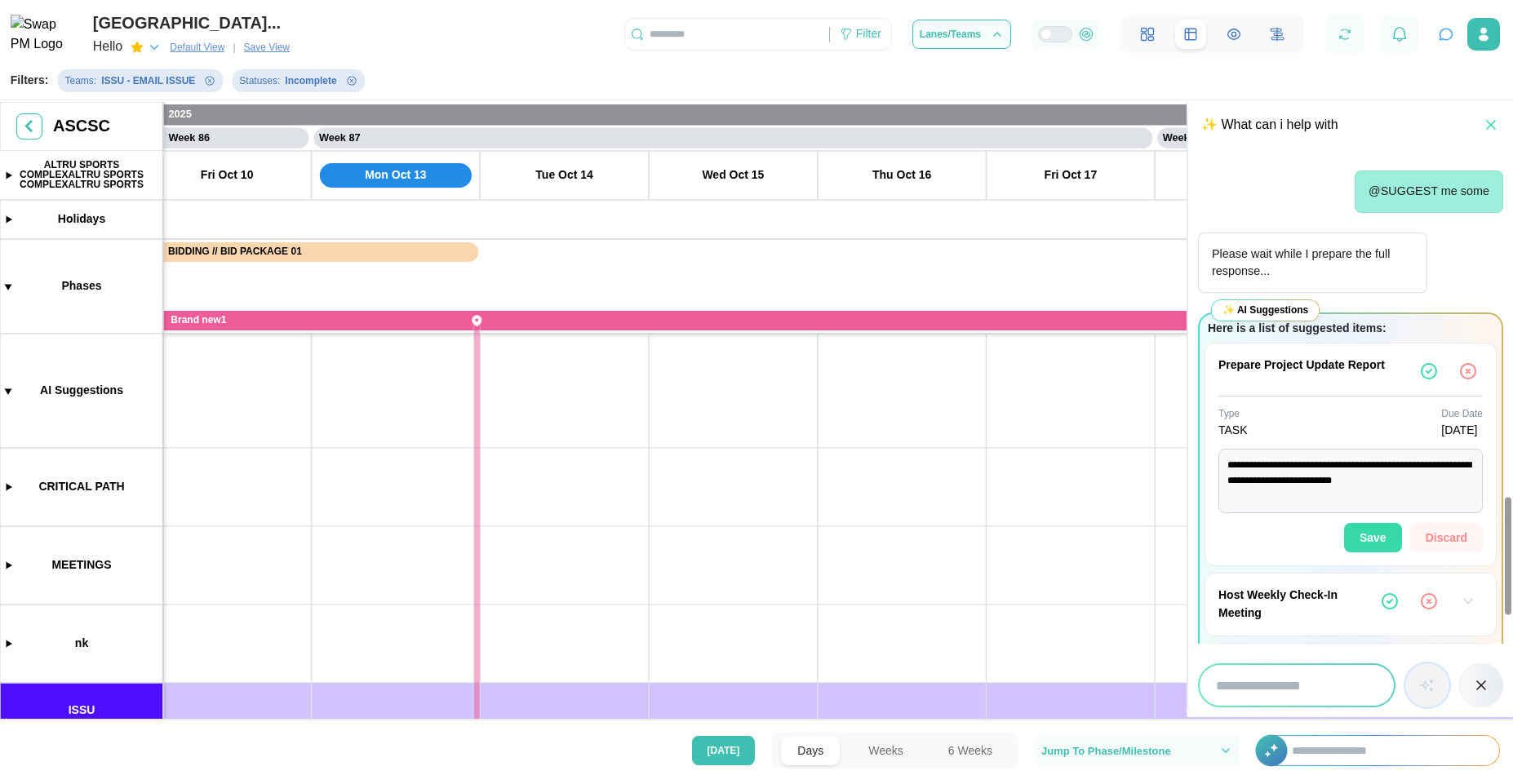
scroll to position [1602, 0]
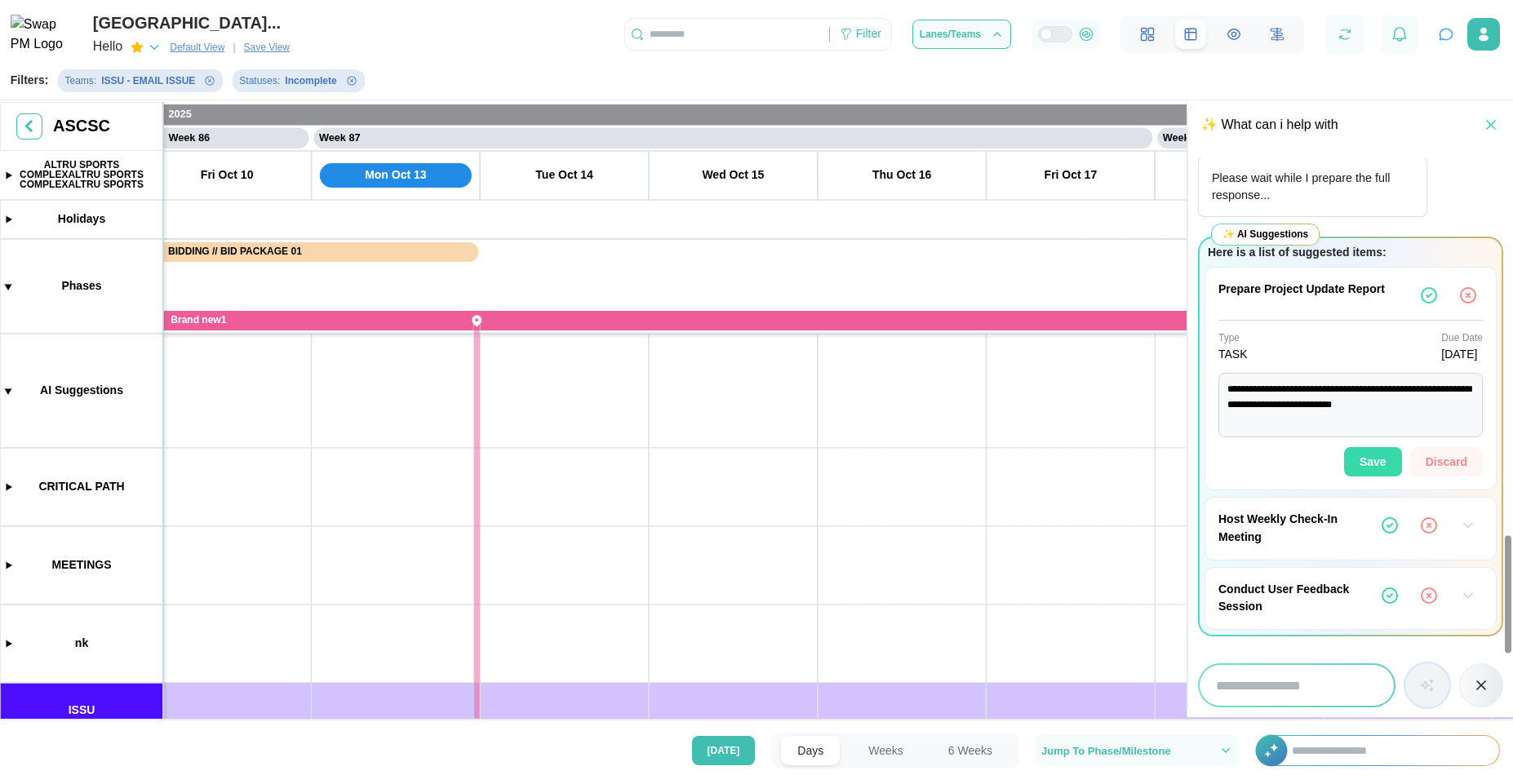
click at [1381, 464] on span "Save" at bounding box center [1373, 462] width 27 height 28
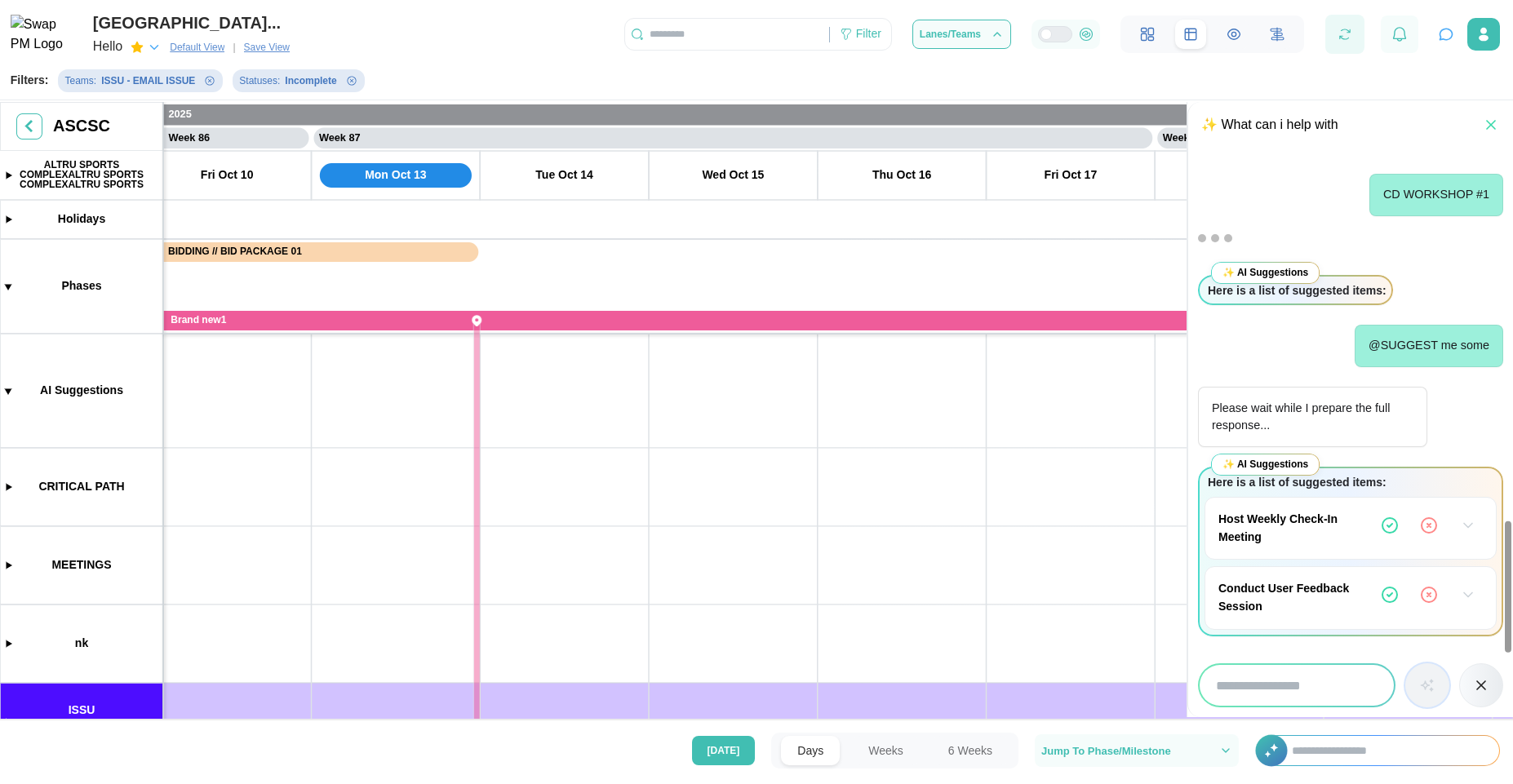
click at [1350, 29] on icon "button" at bounding box center [1344, 34] width 15 height 15
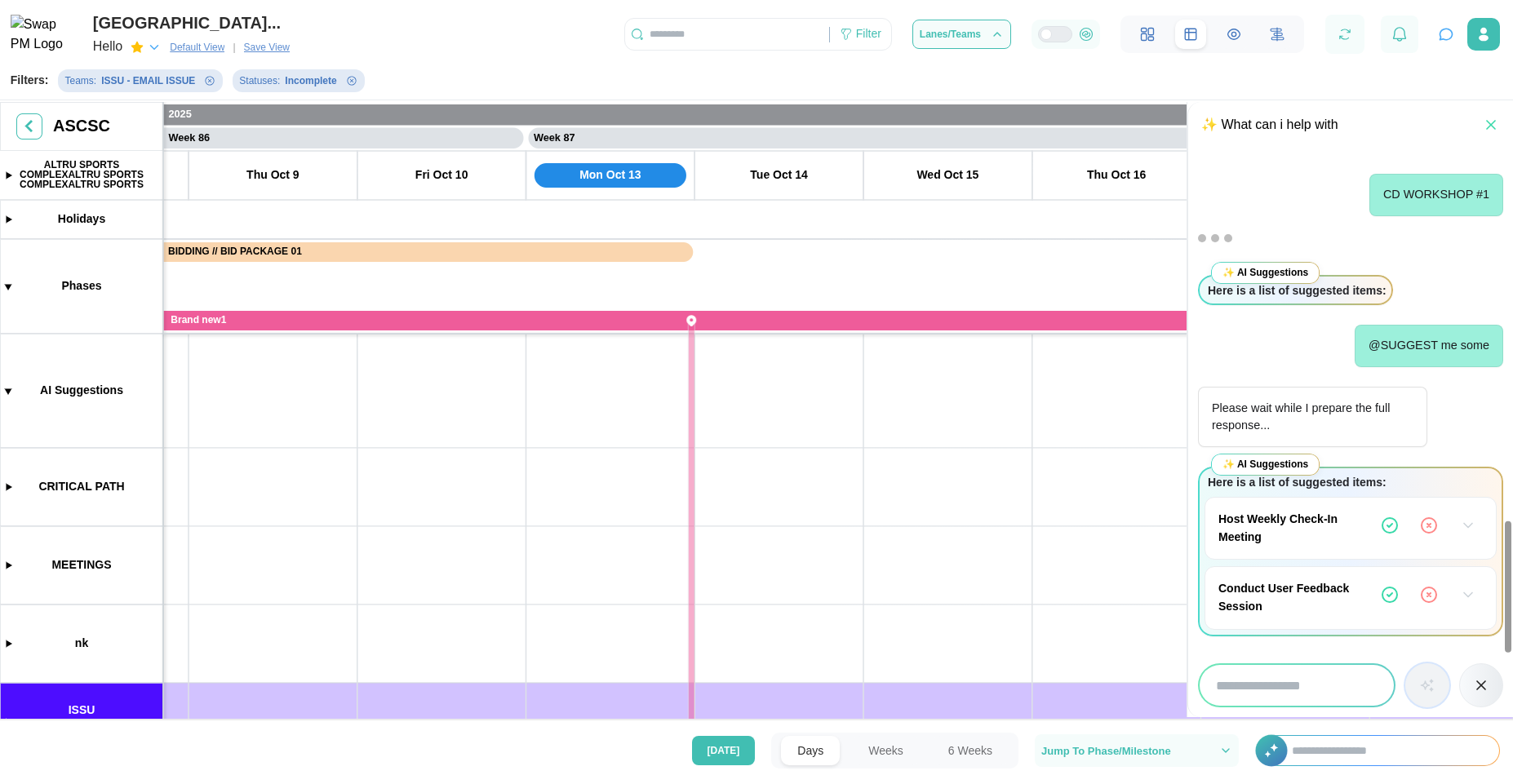
drag, startPoint x: 620, startPoint y: 583, endPoint x: 737, endPoint y: 604, distance: 118.9
drag, startPoint x: 846, startPoint y: 532, endPoint x: 568, endPoint y: 564, distance: 279.8
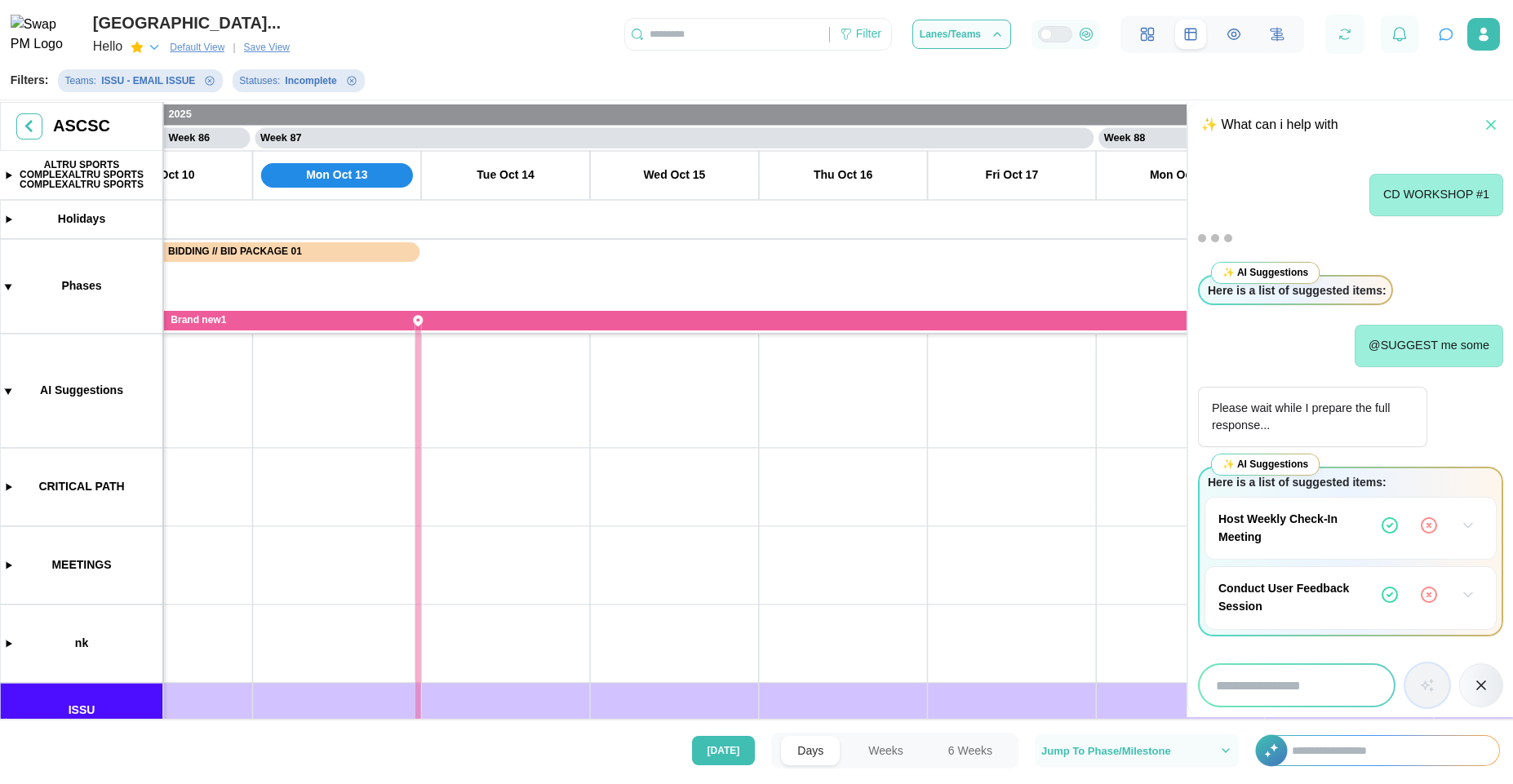
scroll to position [0, 0]
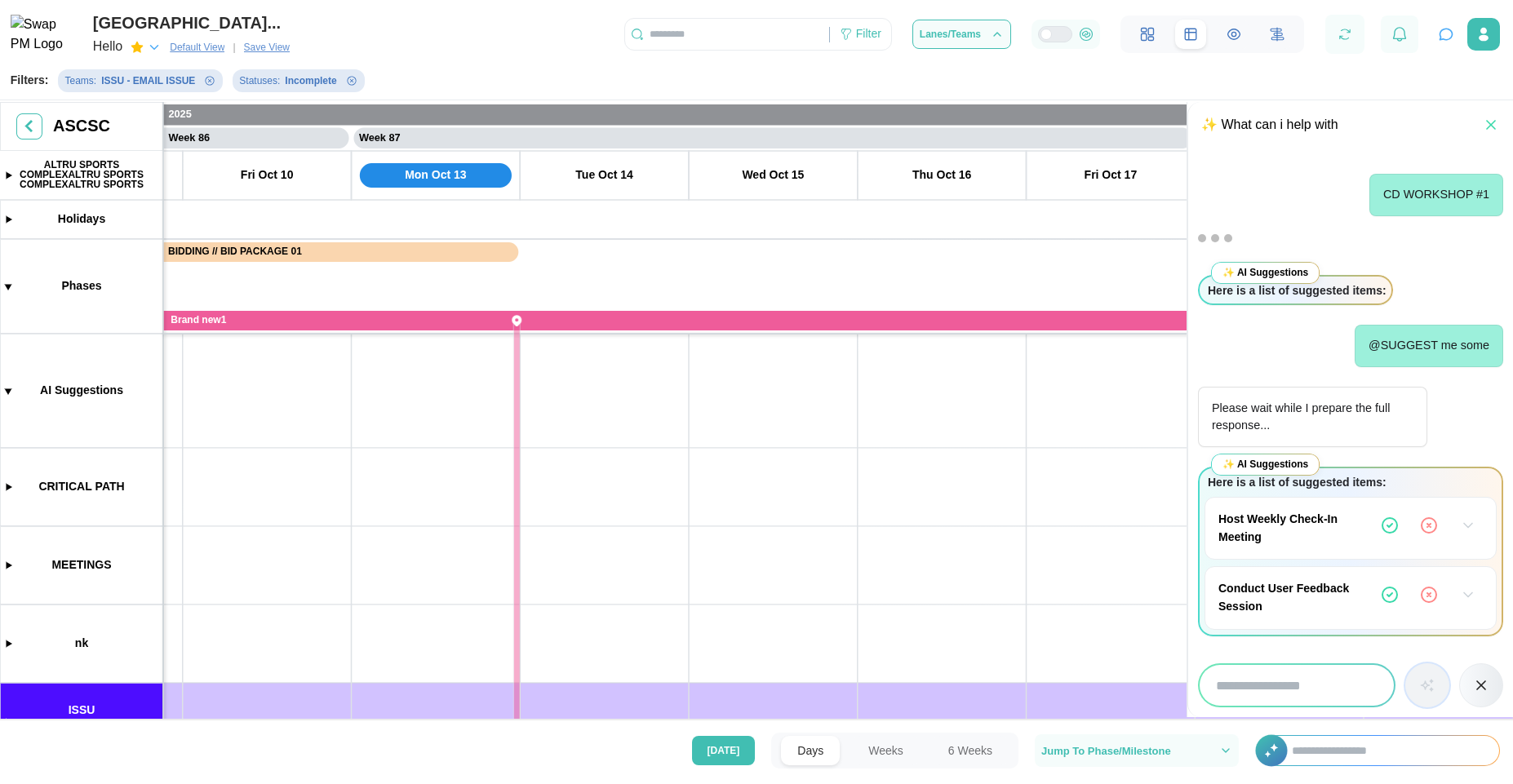
drag, startPoint x: 539, startPoint y: 528, endPoint x: 661, endPoint y: 601, distance: 142.2
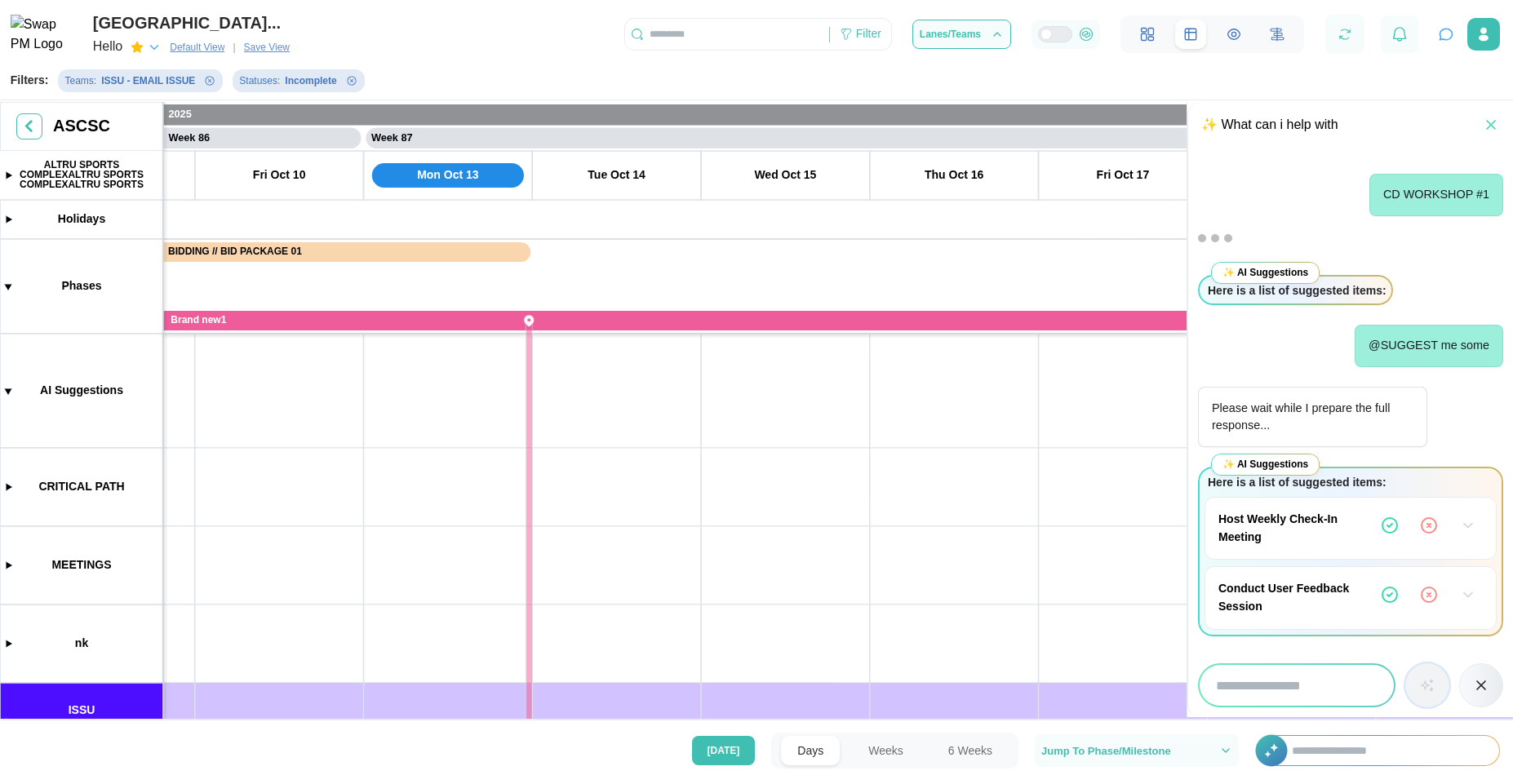
scroll to position [0, 72406]
drag, startPoint x: 708, startPoint y: 482, endPoint x: 651, endPoint y: 516, distance: 66.4
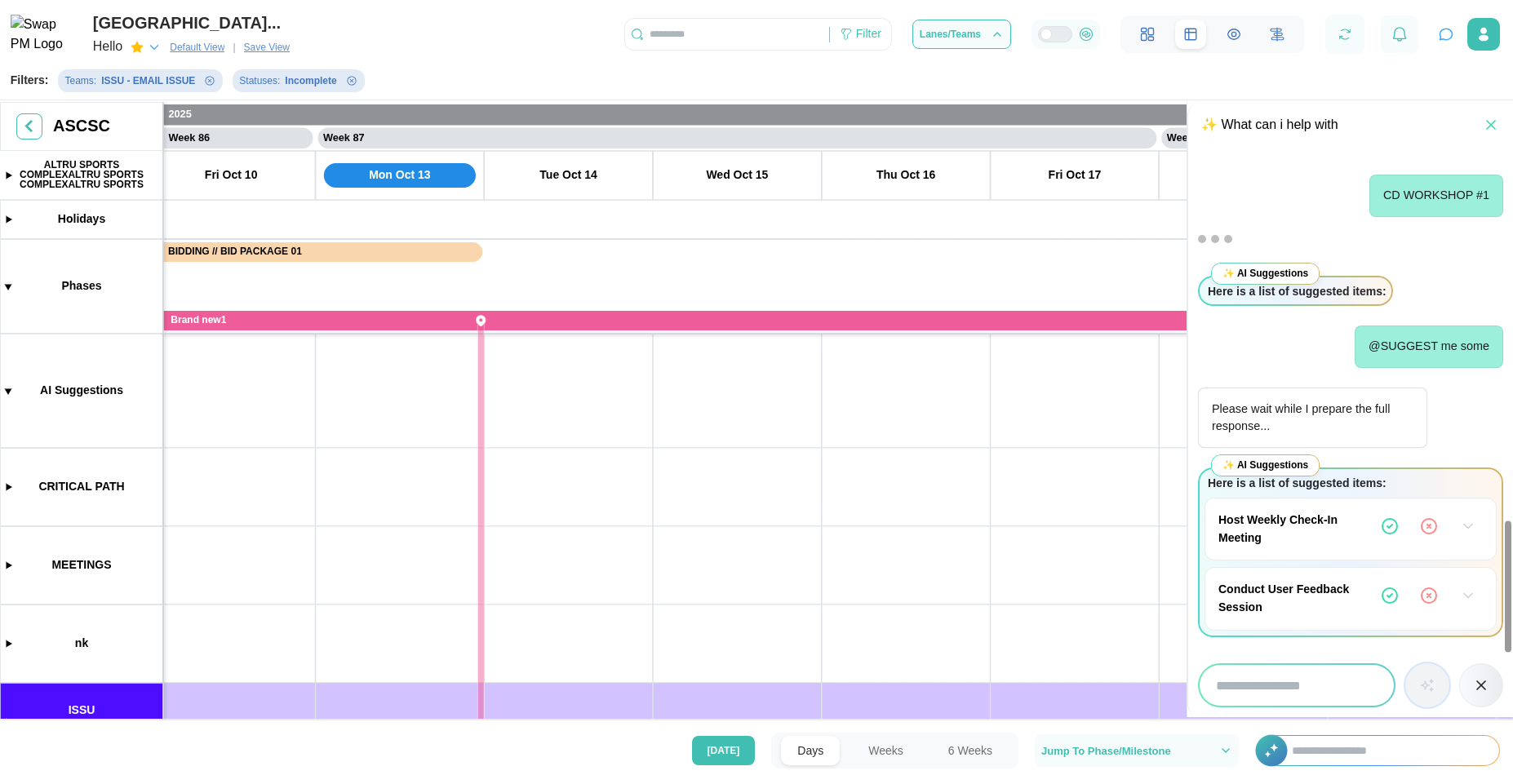
scroll to position [1372, 0]
click at [1464, 600] on icon "button" at bounding box center [1468, 594] width 17 height 17
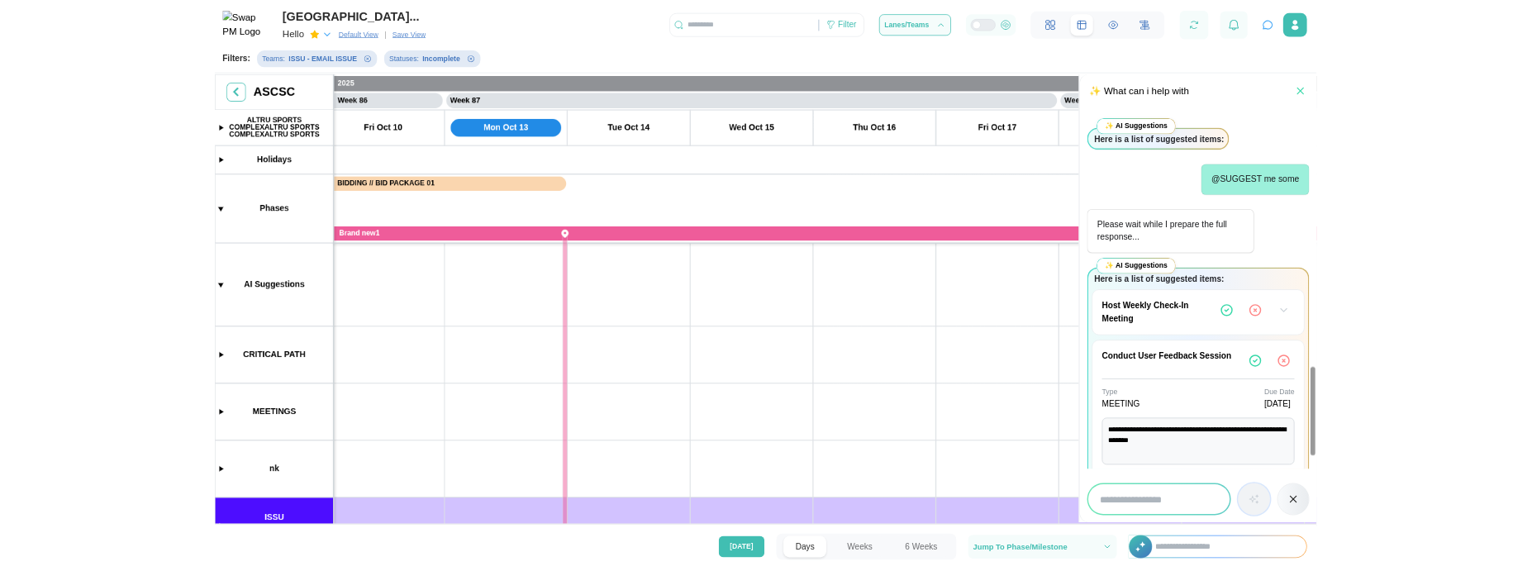
scroll to position [1552, 0]
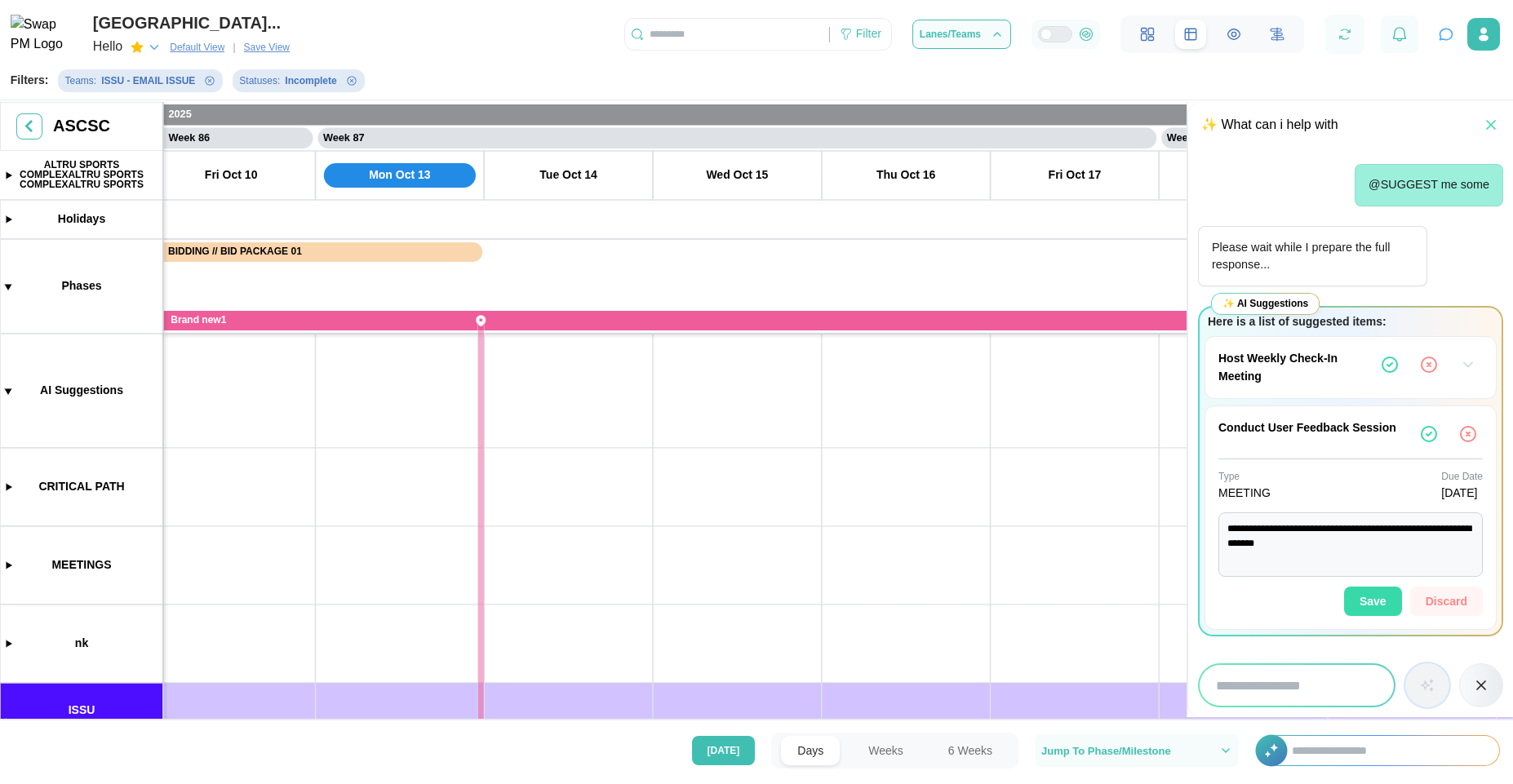
type textarea "*"
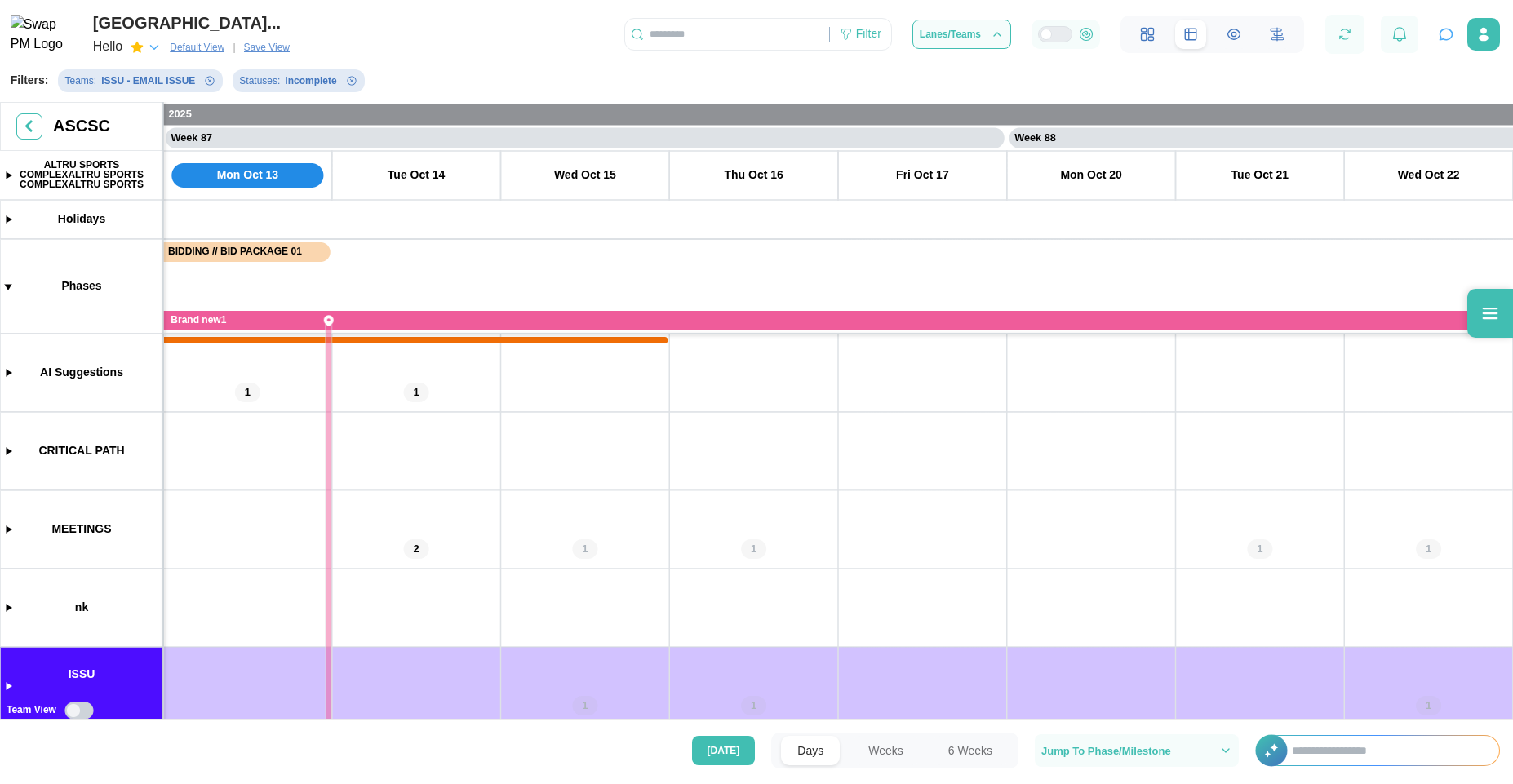
scroll to position [0, 72558]
click at [1447, 30] on icon "button" at bounding box center [1446, 34] width 17 height 17
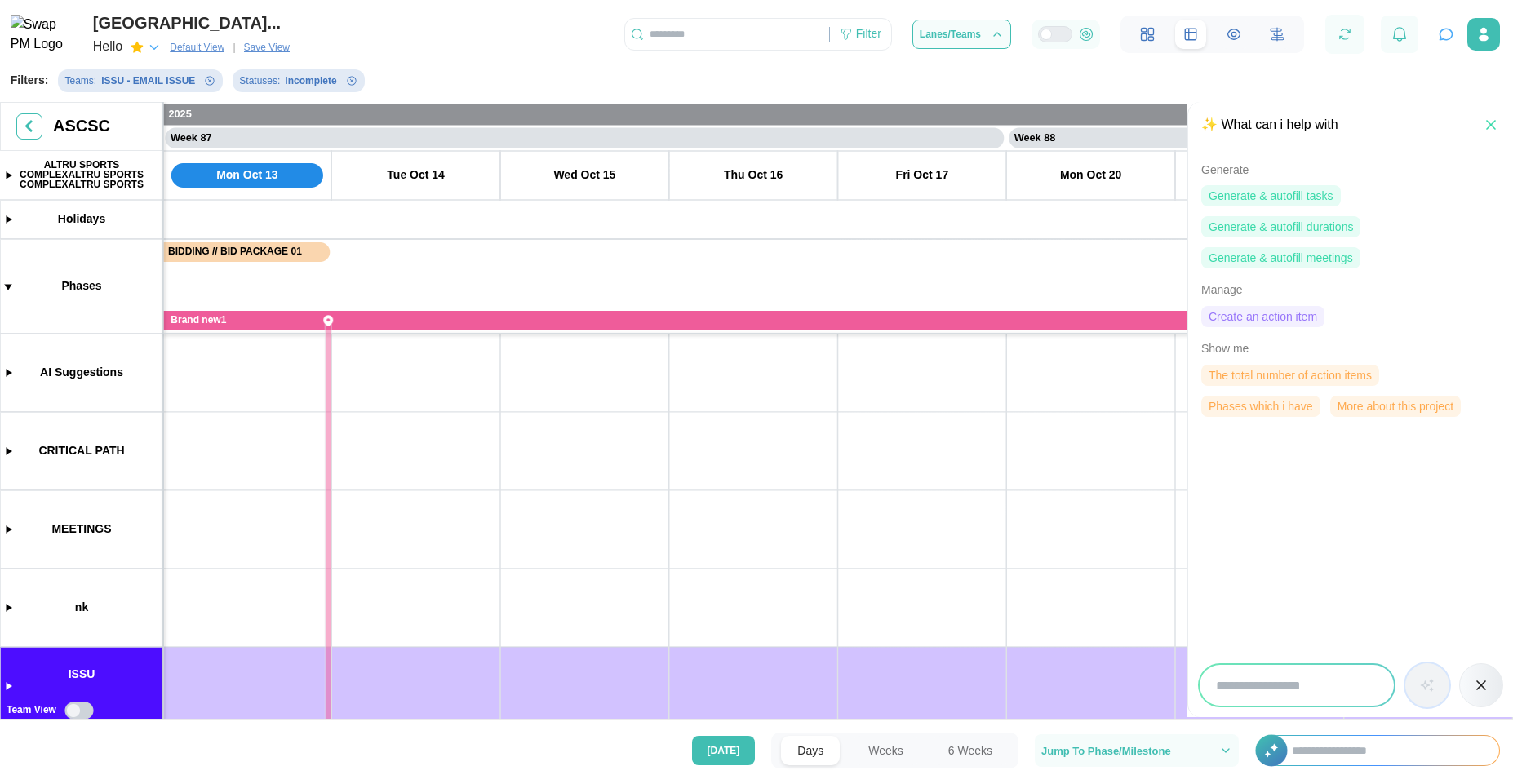
scroll to position [0, 0]
click at [1302, 254] on span "Generate & autofill meetings" at bounding box center [1281, 258] width 144 height 20
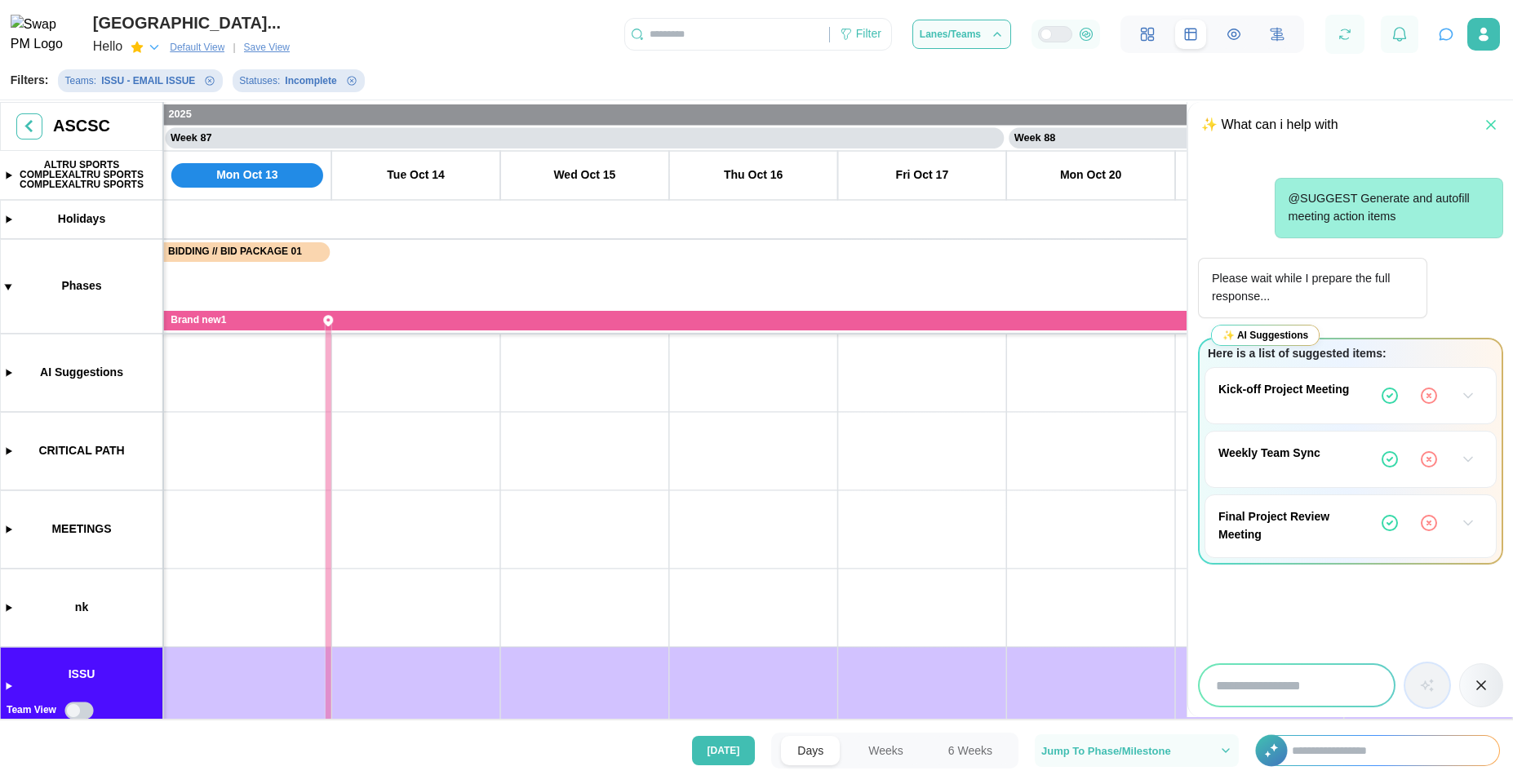
click at [1389, 394] on icon "button" at bounding box center [1390, 396] width 20 height 20
click at [1356, 33] on button "button" at bounding box center [1344, 34] width 23 height 23
click at [1468, 395] on icon "button" at bounding box center [1468, 396] width 17 height 17
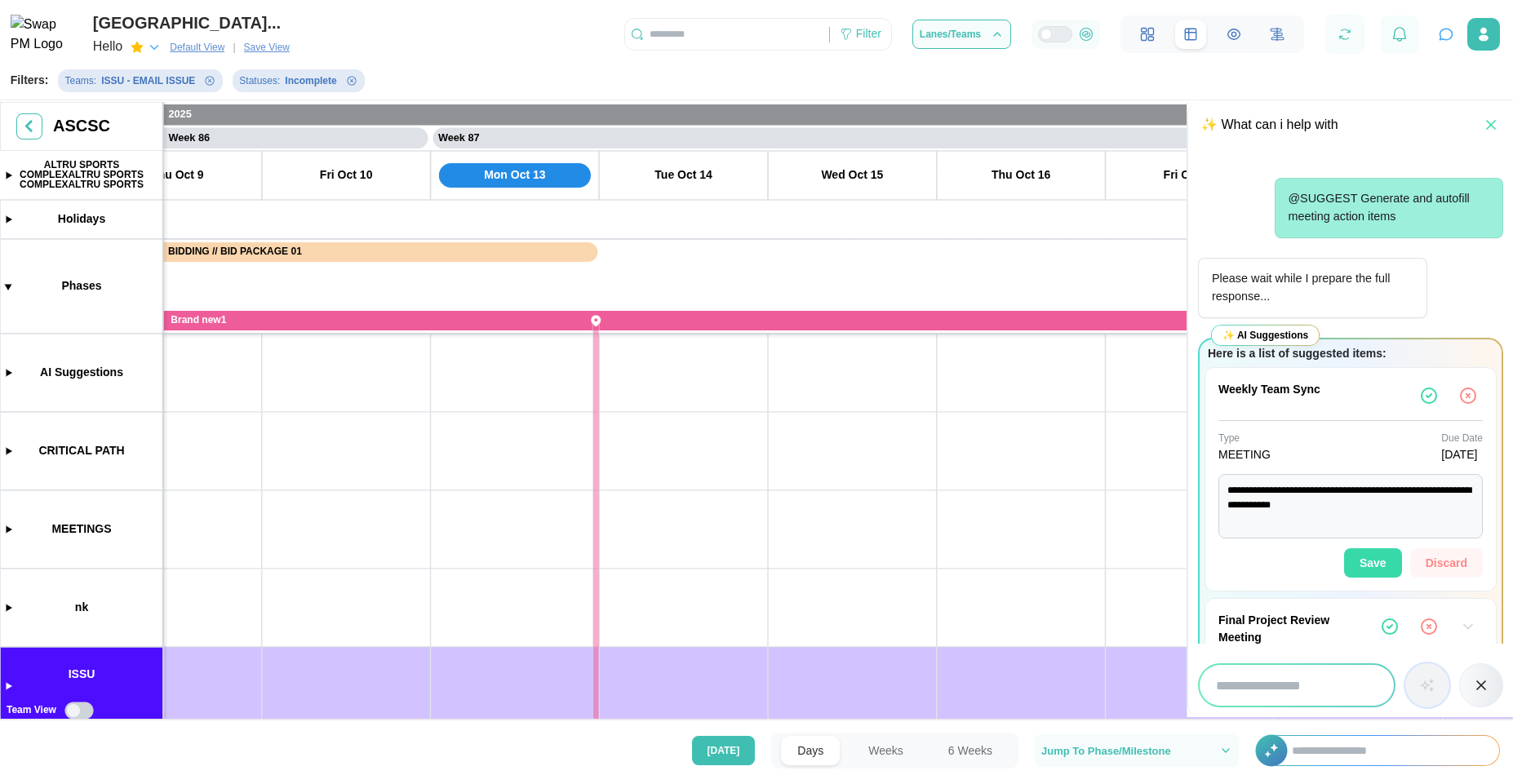
scroll to position [0, 72440]
drag, startPoint x: 358, startPoint y: 473, endPoint x: 479, endPoint y: 486, distance: 121.7
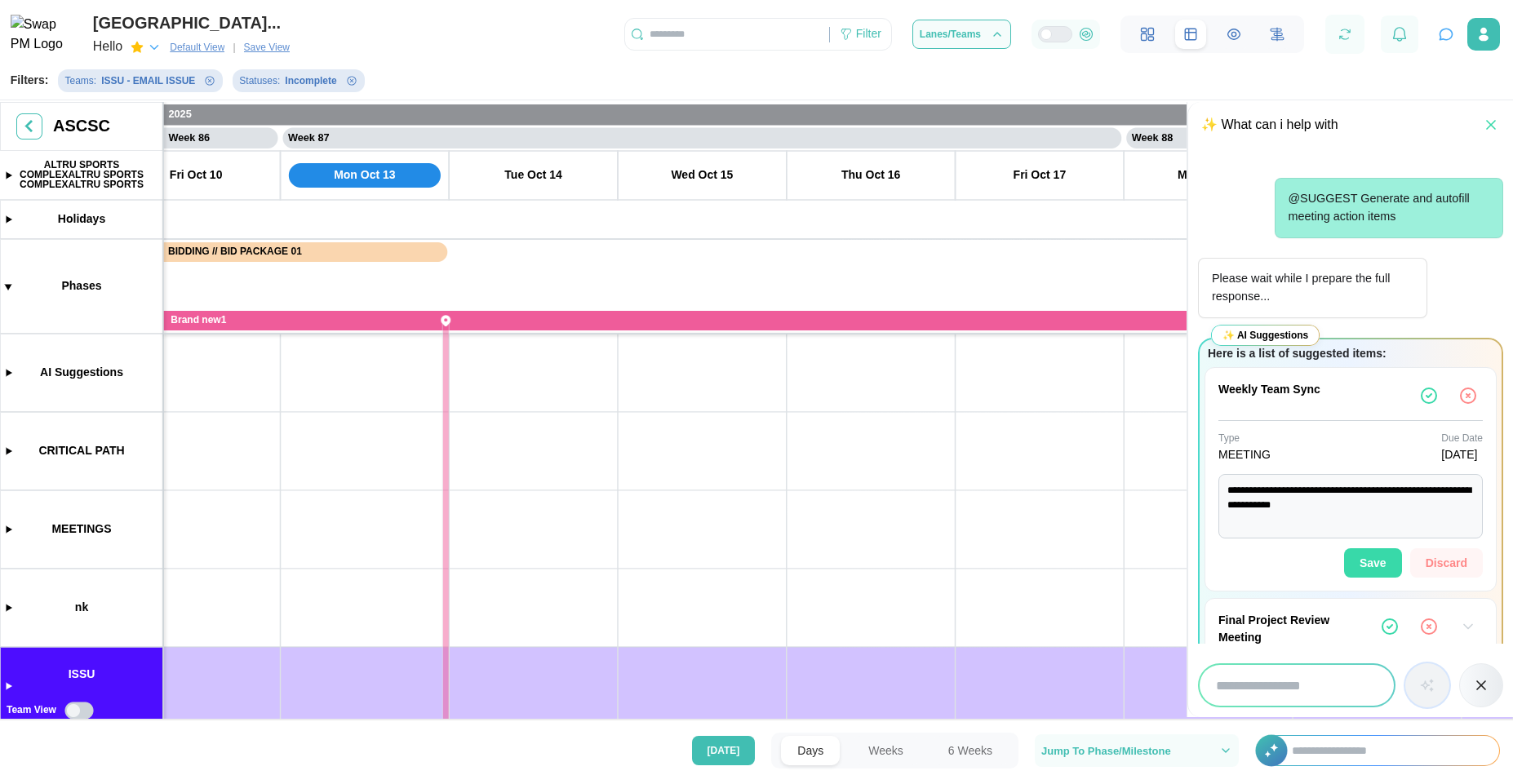
click at [12, 373] on canvas at bounding box center [756, 412] width 1513 height 621
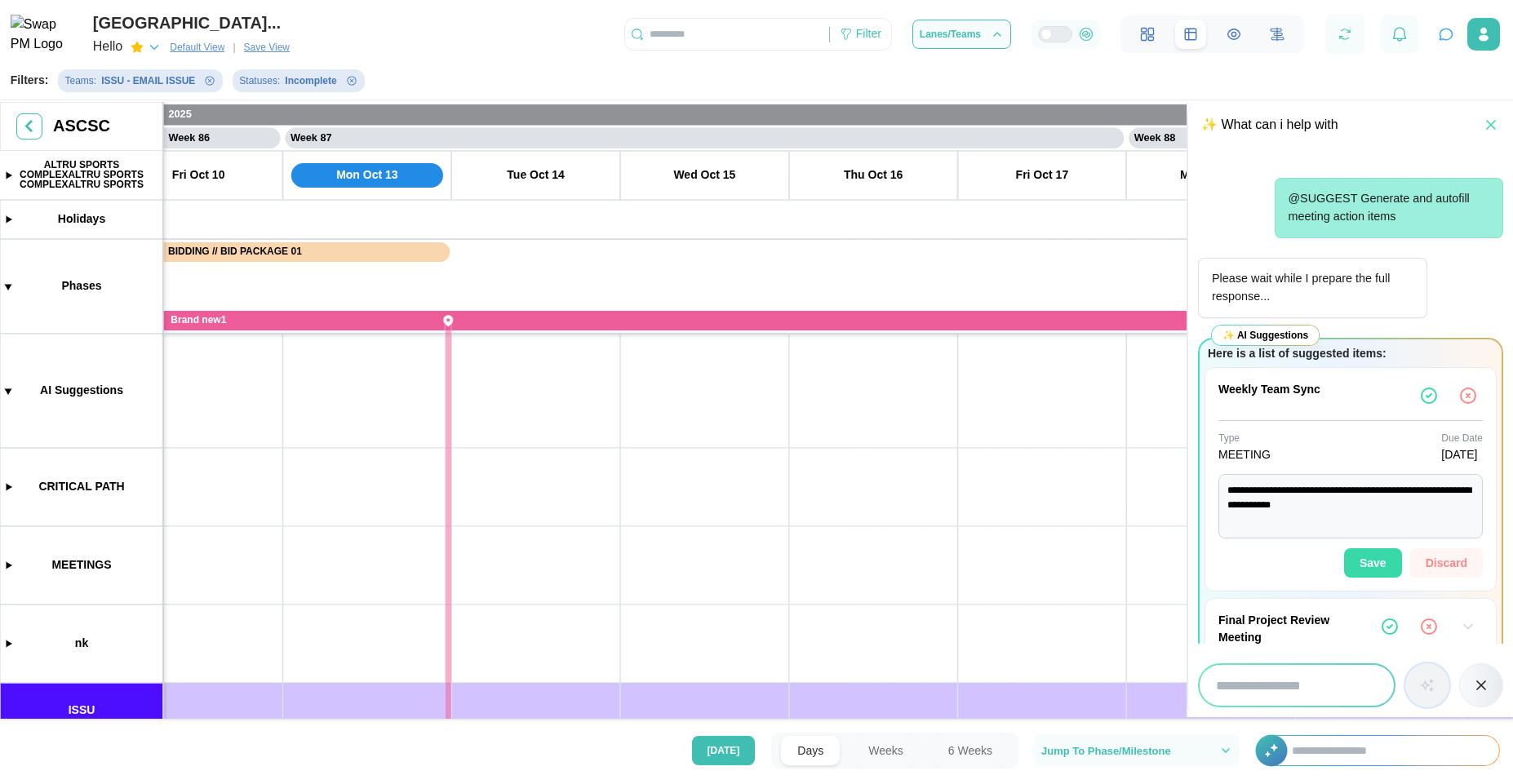
scroll to position [0, 0]
drag, startPoint x: 683, startPoint y: 504, endPoint x: 683, endPoint y: 642, distance: 138.0
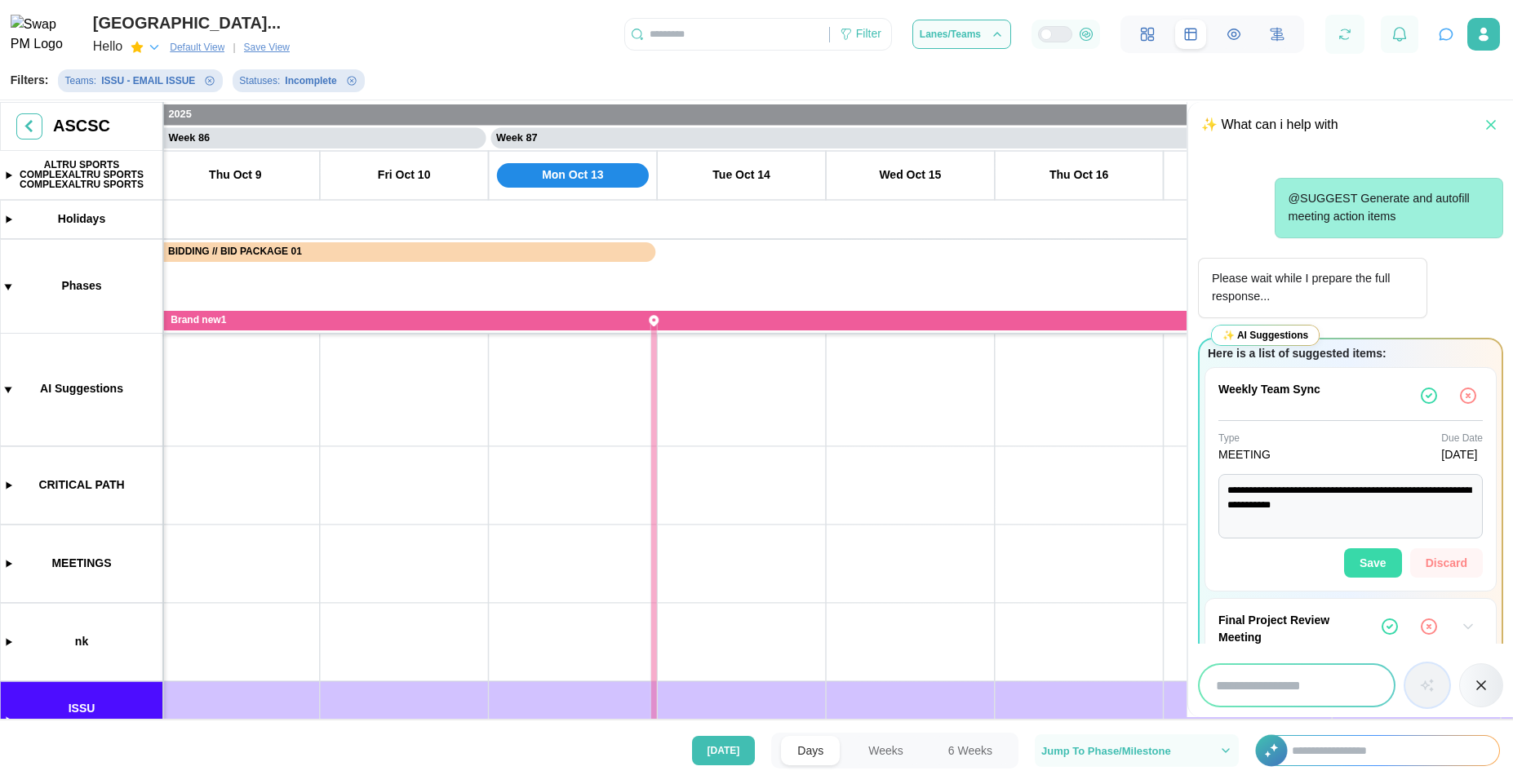
scroll to position [0, 72417]
drag, startPoint x: 529, startPoint y: 395, endPoint x: 567, endPoint y: 446, distance: 63.6
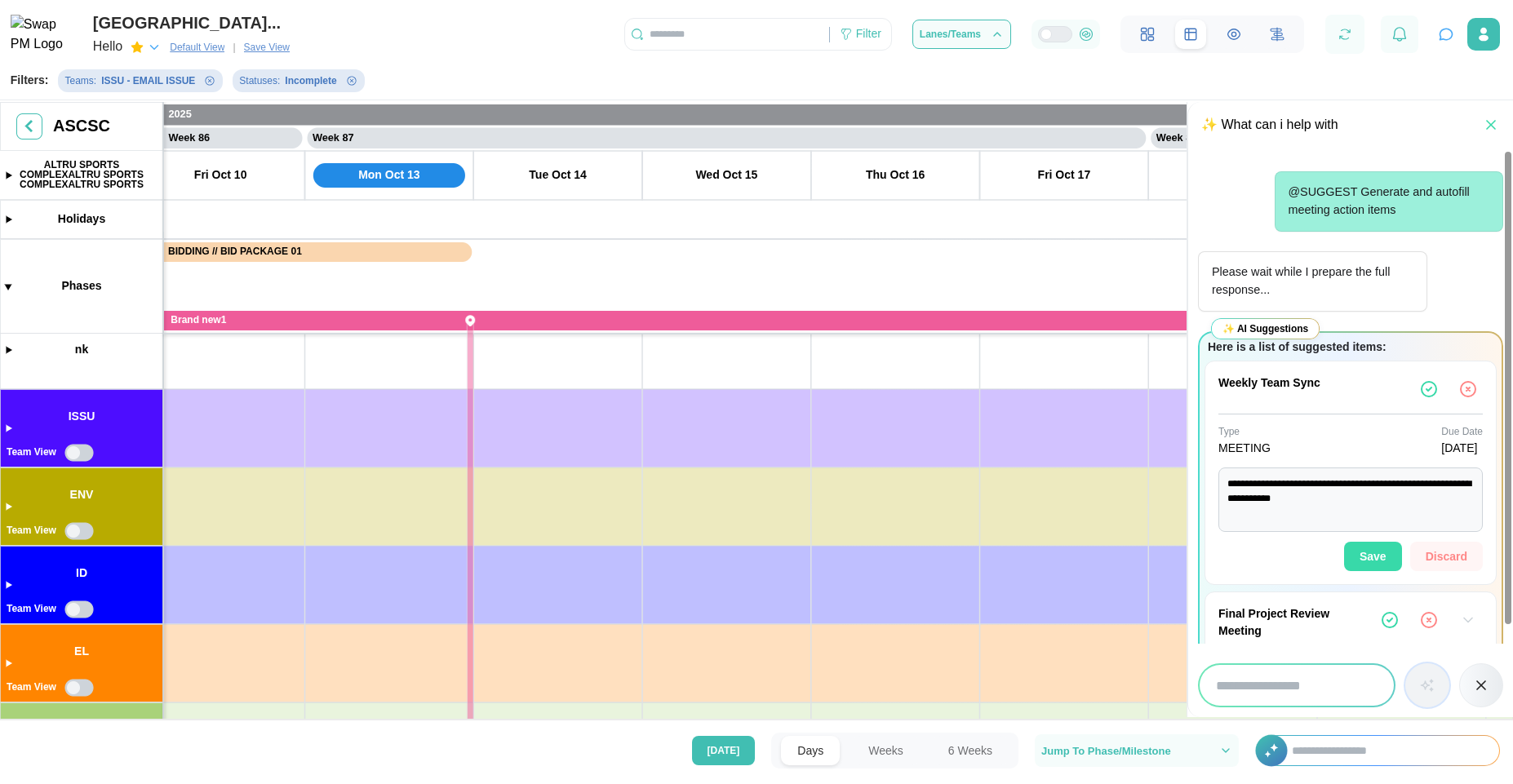
scroll to position [0, 0]
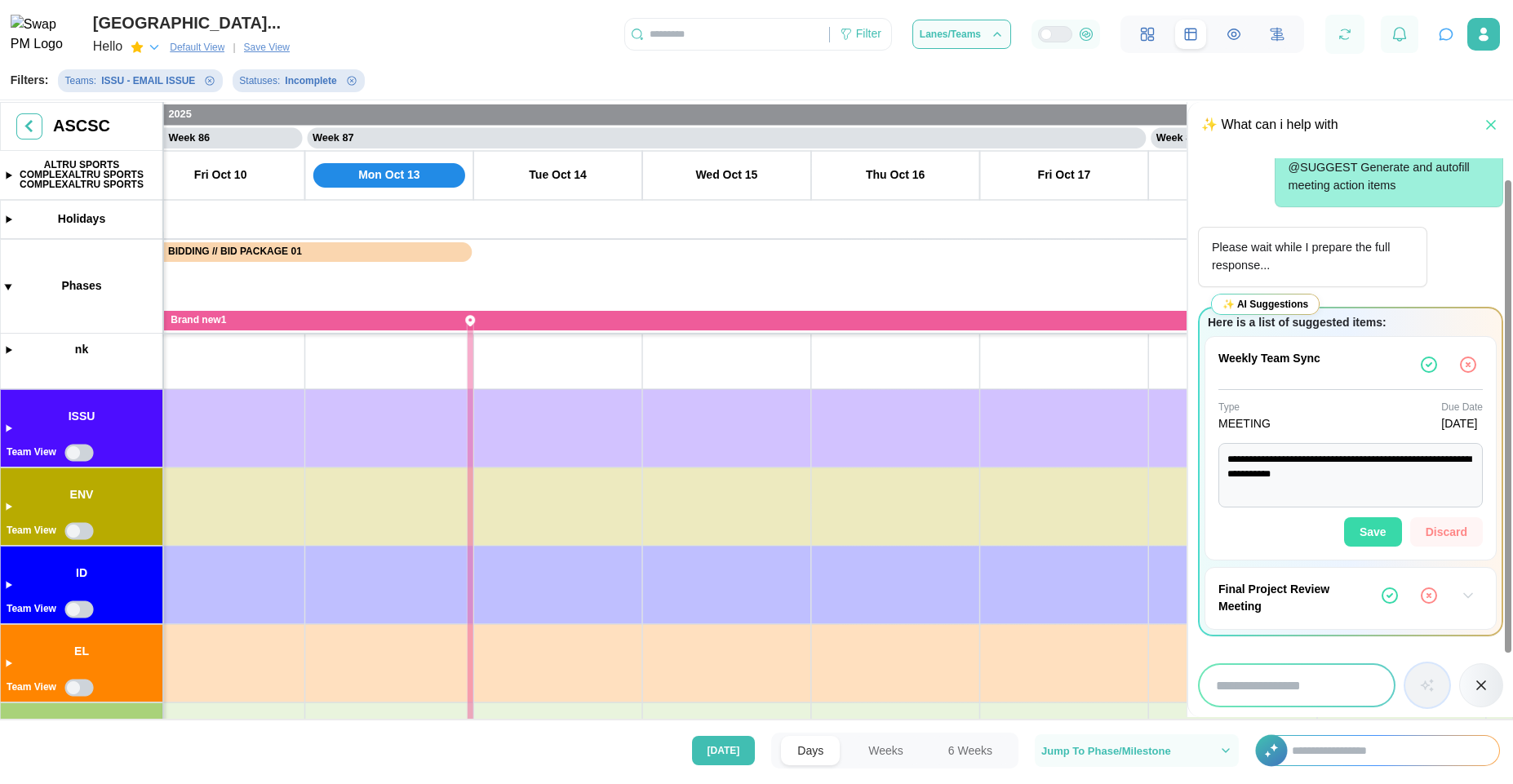
click at [1459, 589] on button "button" at bounding box center [1469, 595] width 30 height 30
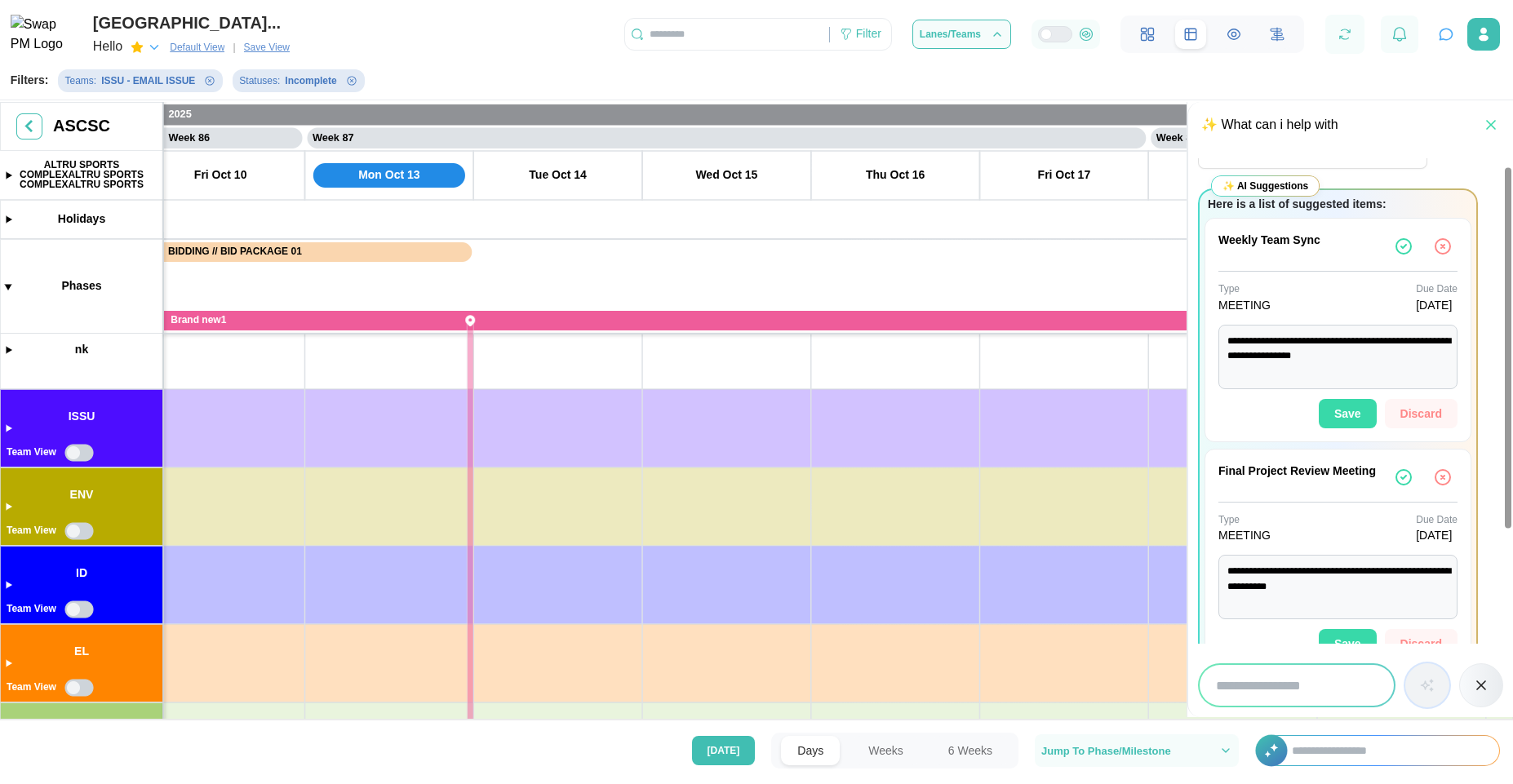
scroll to position [192, 0]
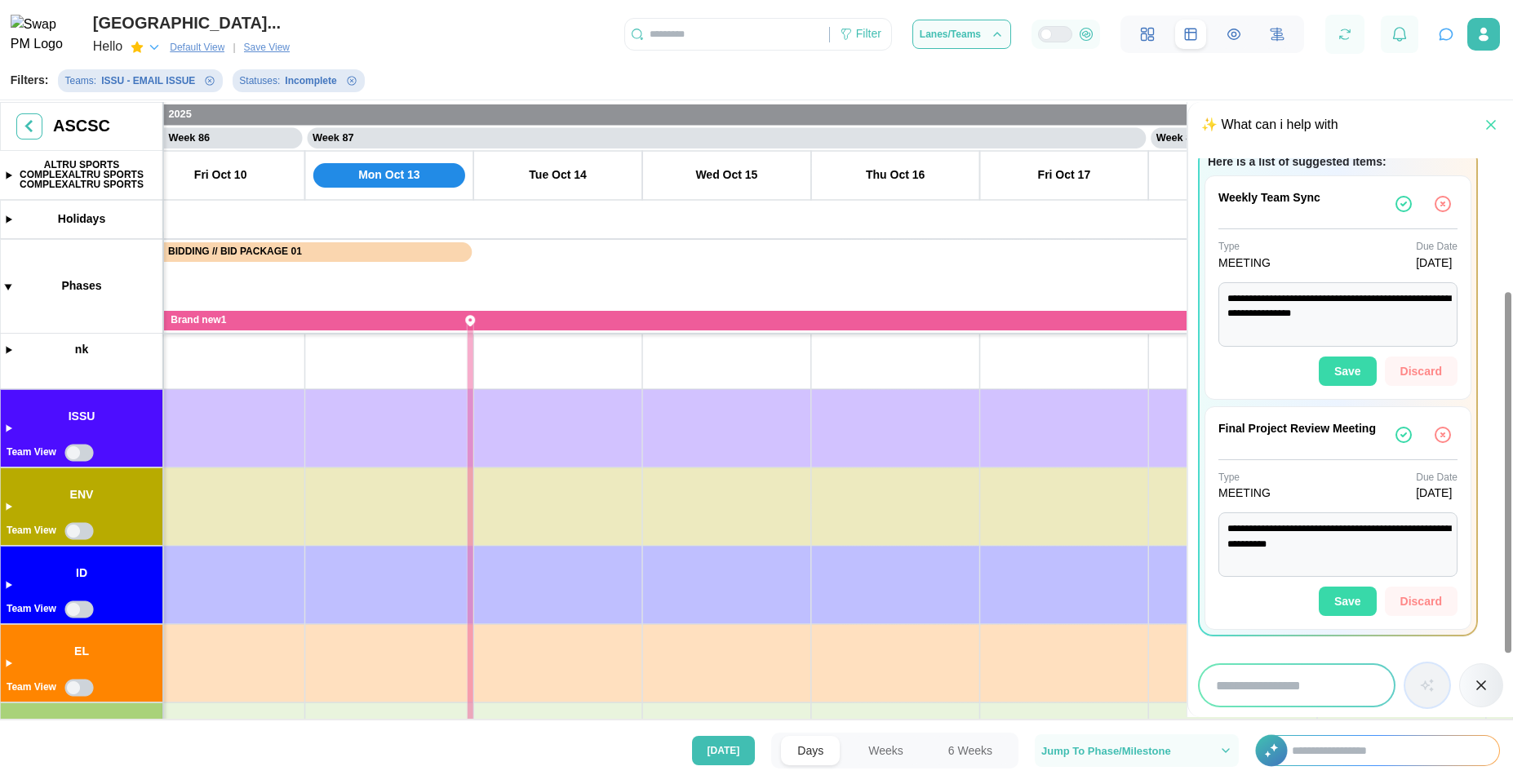
click at [1483, 133] on icon "button" at bounding box center [1491, 124] width 17 height 17
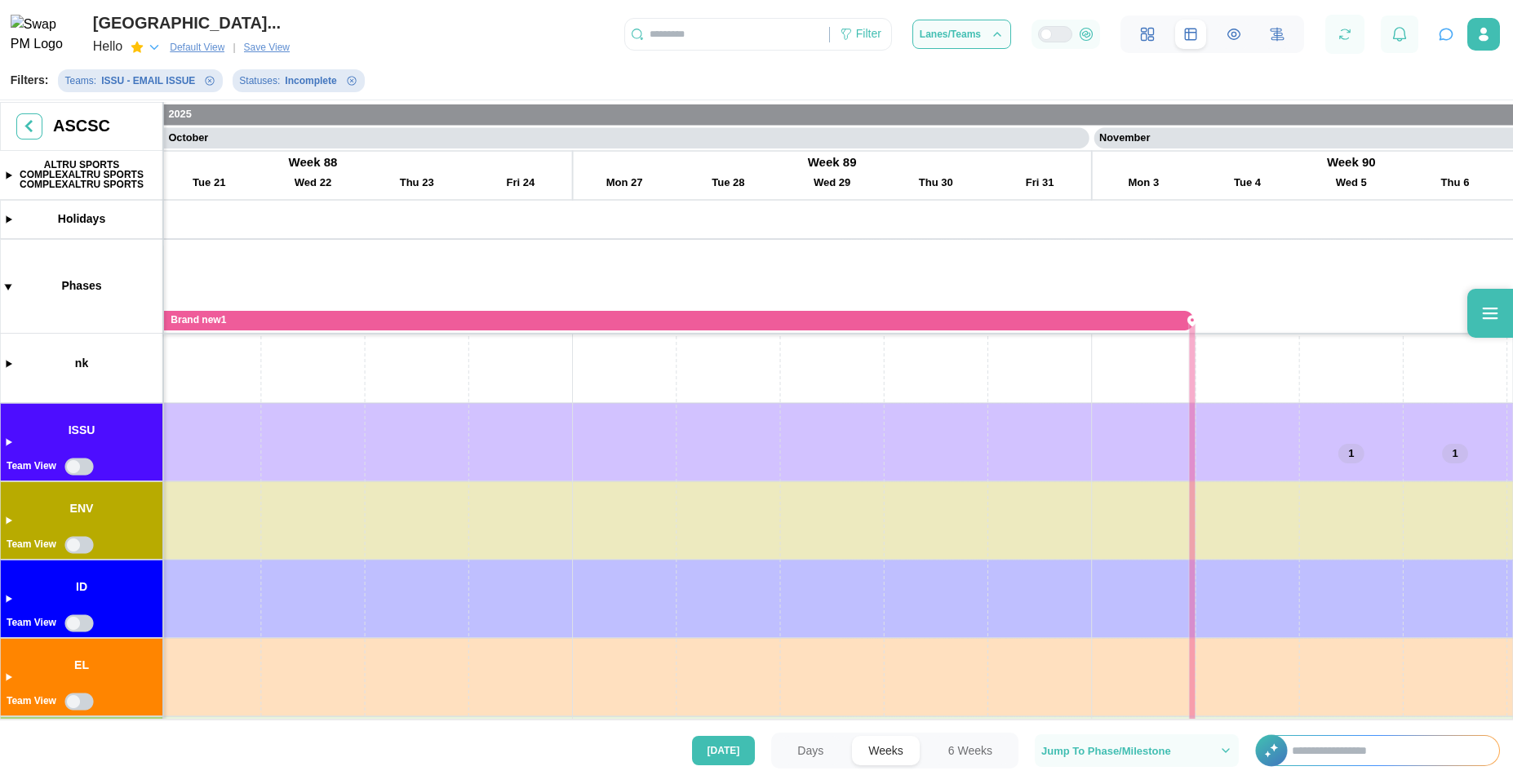
scroll to position [78, 0]
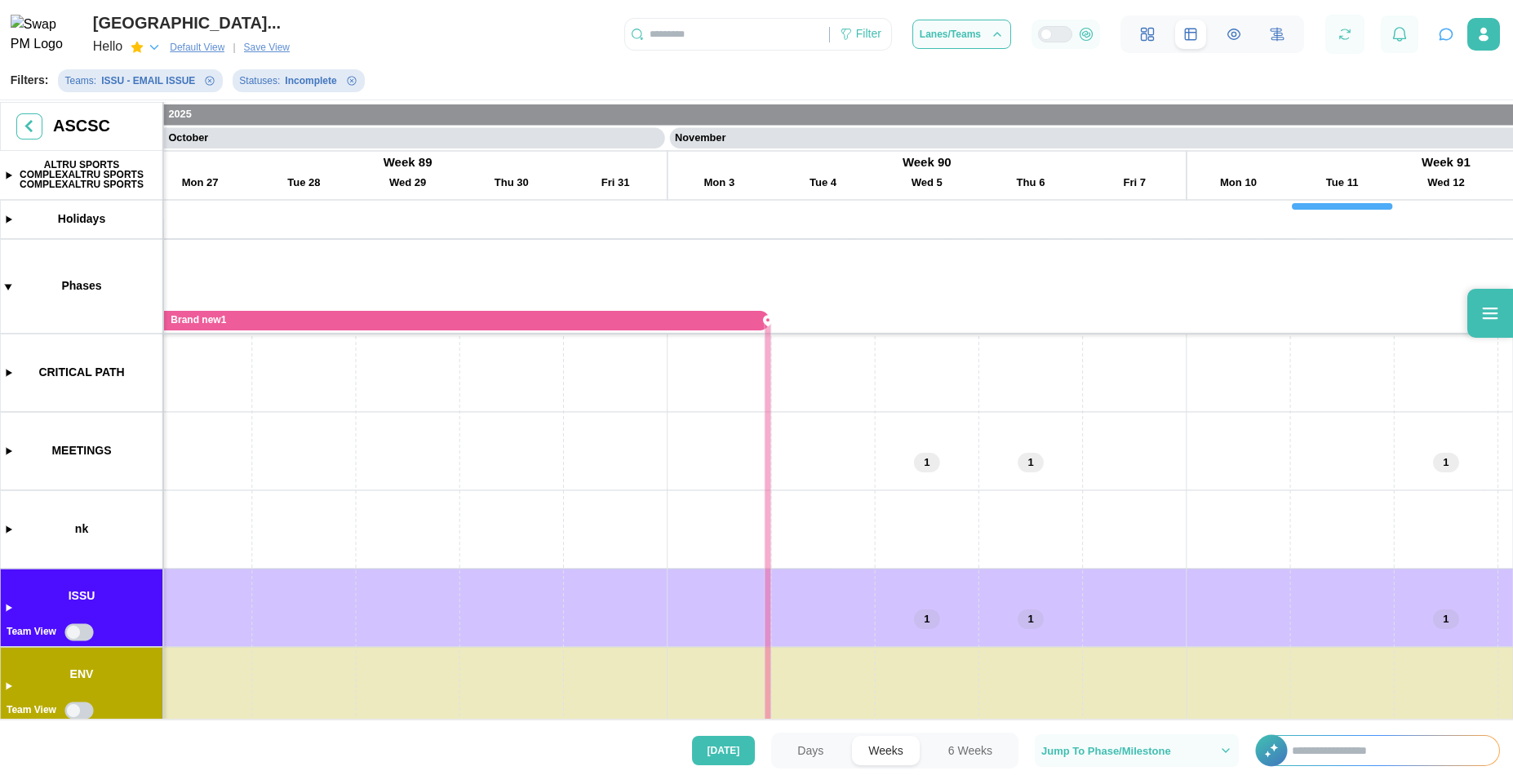
drag, startPoint x: 1003, startPoint y: 491, endPoint x: 477, endPoint y: 700, distance: 566.0
click at [477, 716] on canvas at bounding box center [756, 412] width 1513 height 621
drag, startPoint x: 530, startPoint y: 485, endPoint x: 651, endPoint y: 759, distance: 299.5
click at [639, 760] on main "**********" at bounding box center [756, 392] width 1513 height 784
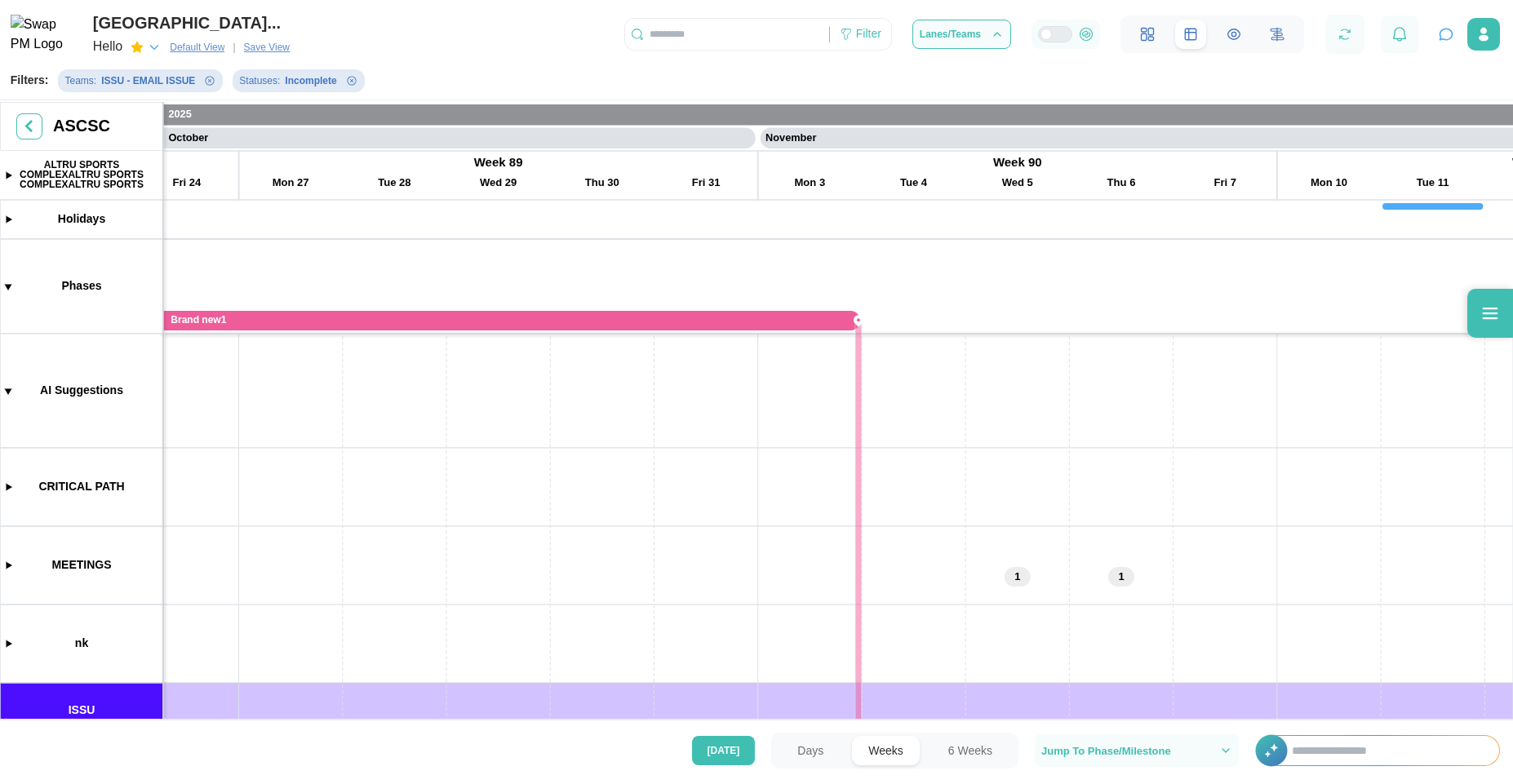
drag, startPoint x: 693, startPoint y: 578, endPoint x: 1116, endPoint y: 608, distance: 424.1
click at [1116, 608] on canvas at bounding box center [756, 412] width 1513 height 621
drag, startPoint x: 990, startPoint y: 599, endPoint x: 987, endPoint y: 612, distance: 13.3
click at [1093, 608] on canvas at bounding box center [756, 412] width 1513 height 621
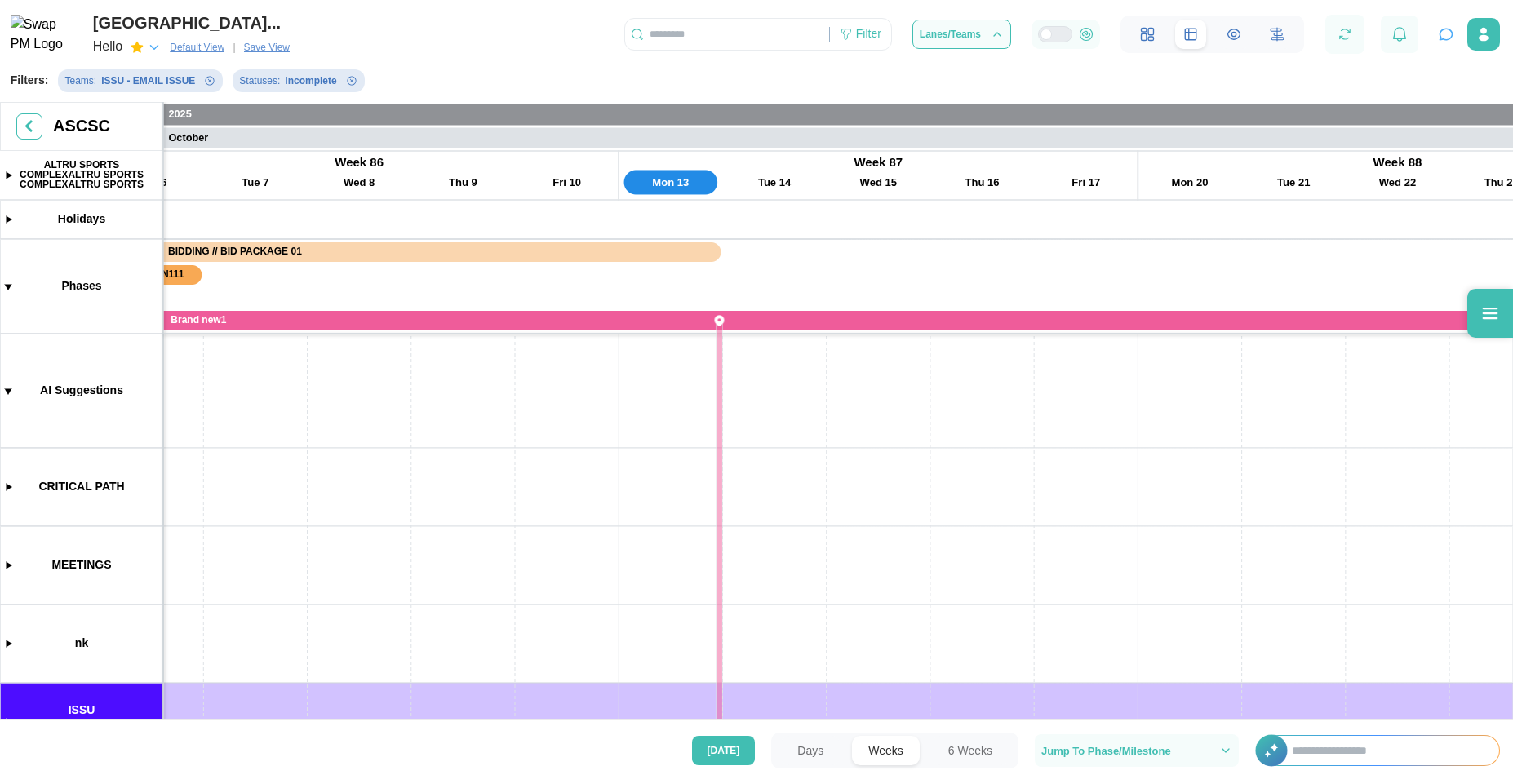
drag, startPoint x: 489, startPoint y: 535, endPoint x: 1064, endPoint y: 630, distance: 582.8
click at [1064, 630] on canvas at bounding box center [756, 412] width 1513 height 621
drag, startPoint x: 446, startPoint y: 557, endPoint x: 881, endPoint y: 592, distance: 436.4
click at [887, 593] on canvas at bounding box center [756, 412] width 1513 height 621
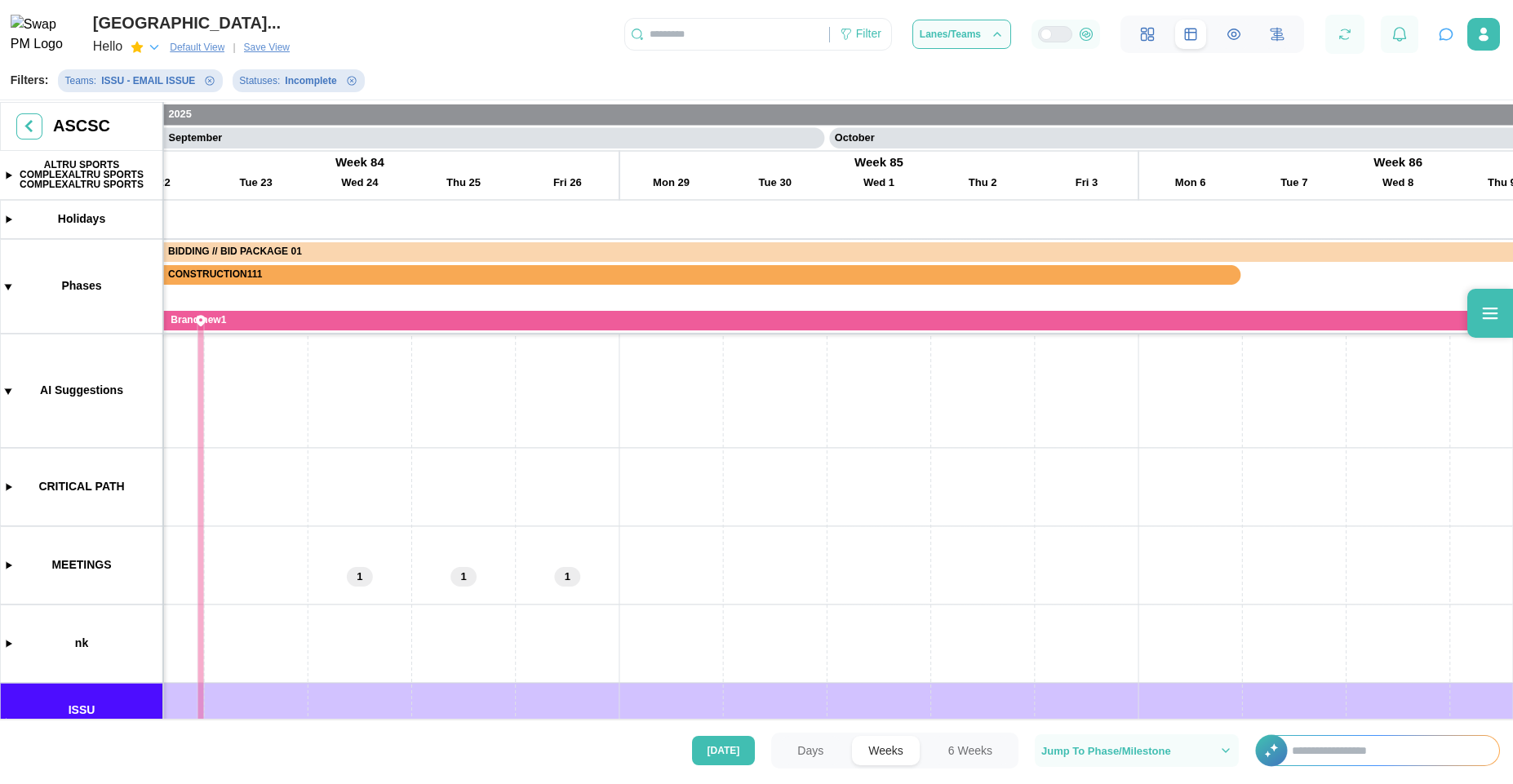
drag, startPoint x: 713, startPoint y: 420, endPoint x: 1103, endPoint y: 522, distance: 403.1
click at [1114, 518] on canvas at bounding box center [756, 412] width 1513 height 621
drag, startPoint x: 780, startPoint y: 510, endPoint x: 828, endPoint y: 519, distance: 48.8
click at [828, 519] on canvas at bounding box center [756, 412] width 1513 height 621
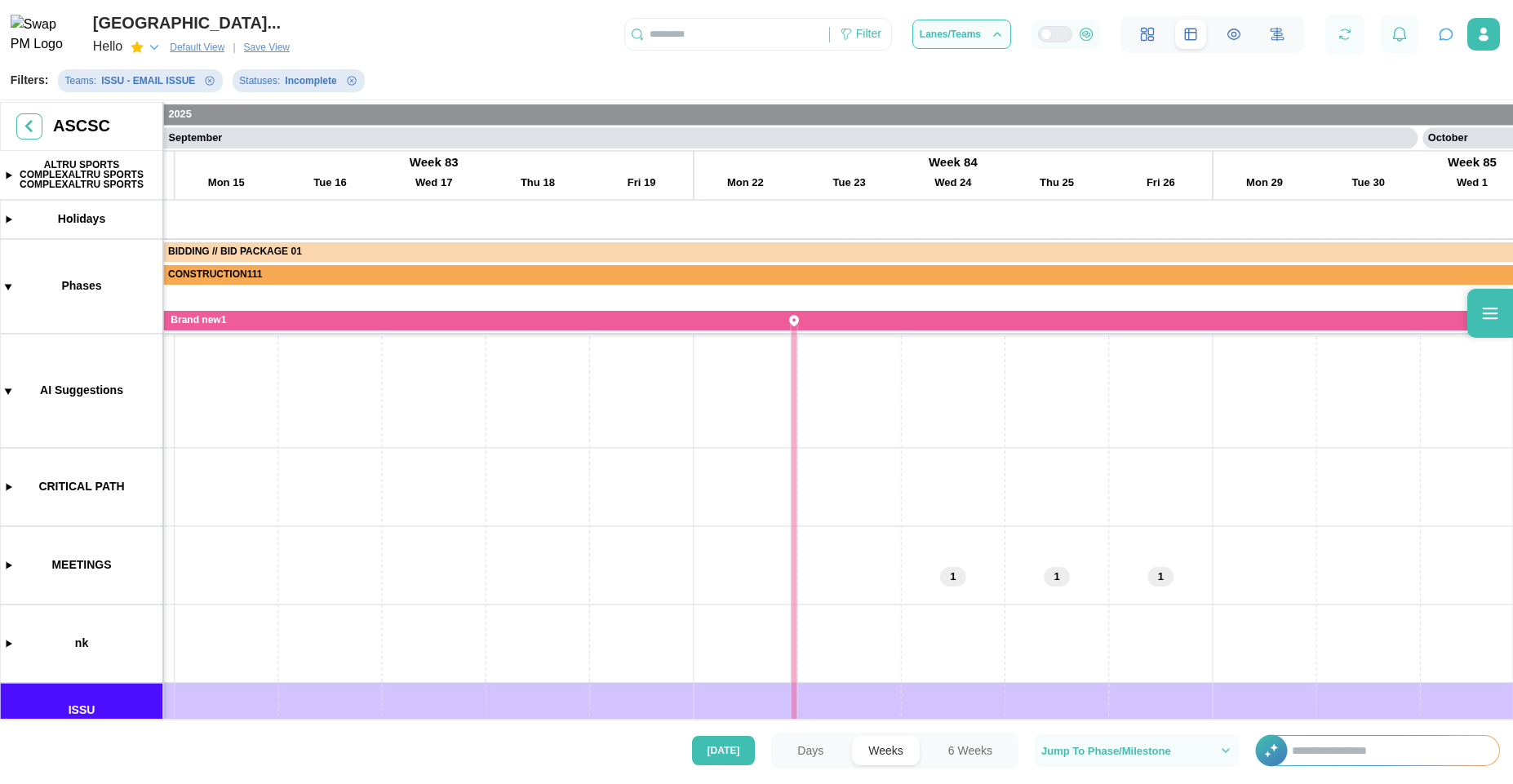
click at [8, 392] on canvas at bounding box center [756, 412] width 1513 height 621
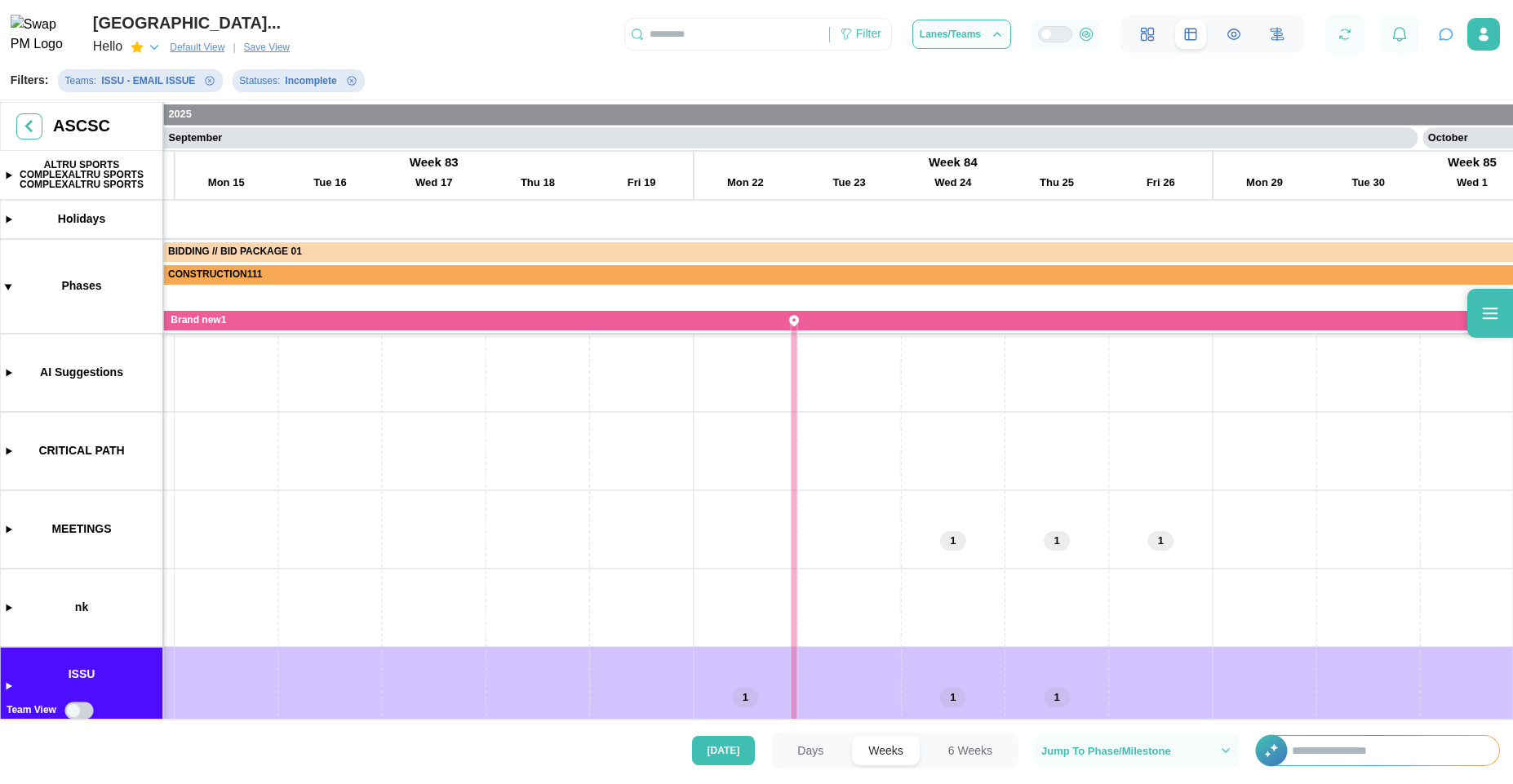
click at [2, 373] on canvas at bounding box center [756, 412] width 1513 height 621
click at [8, 390] on canvas at bounding box center [756, 412] width 1513 height 621
click at [4, 369] on canvas at bounding box center [756, 412] width 1513 height 621
click at [6, 386] on canvas at bounding box center [756, 412] width 1513 height 621
click at [6, 369] on canvas at bounding box center [756, 412] width 1513 height 621
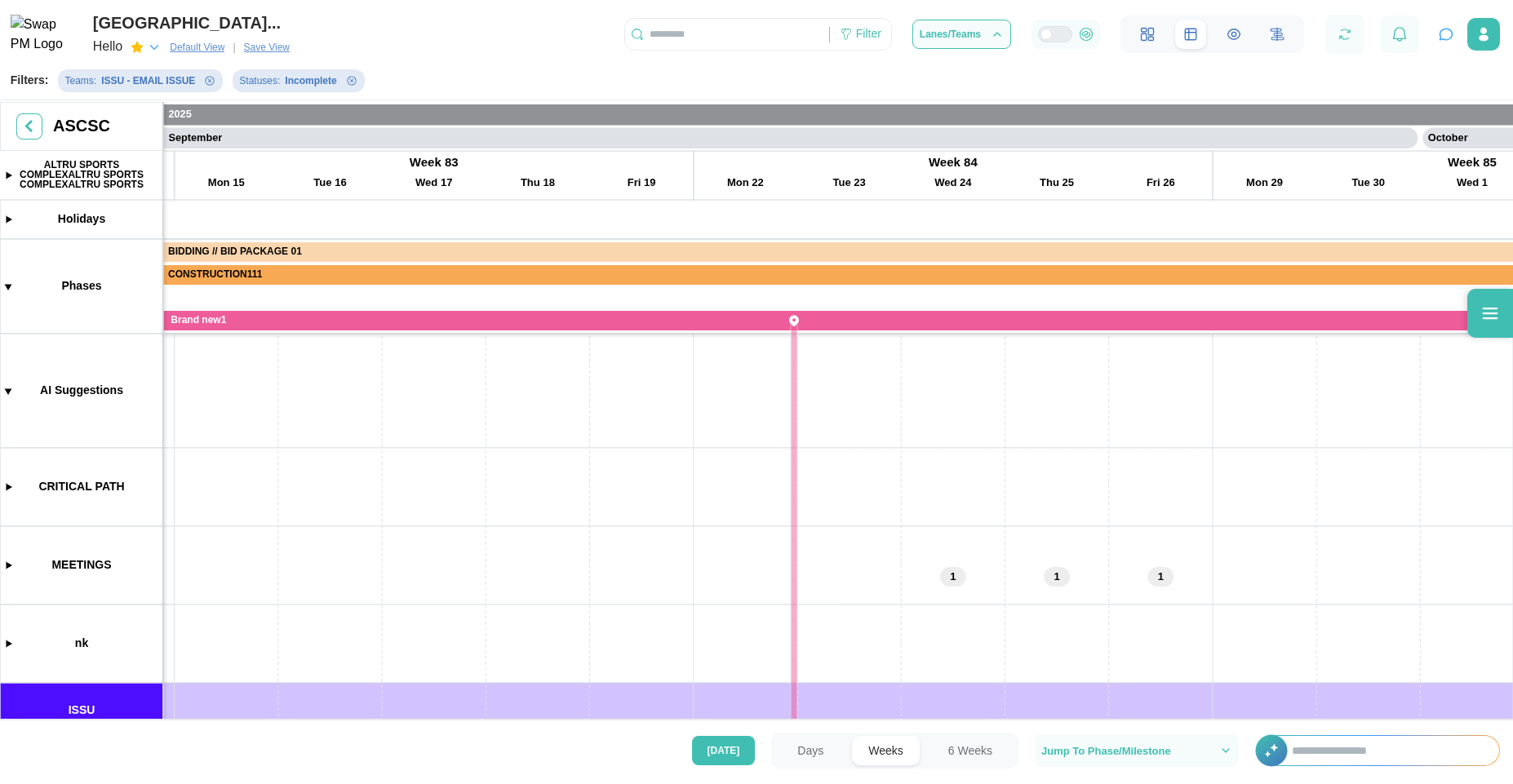
type textarea "*"
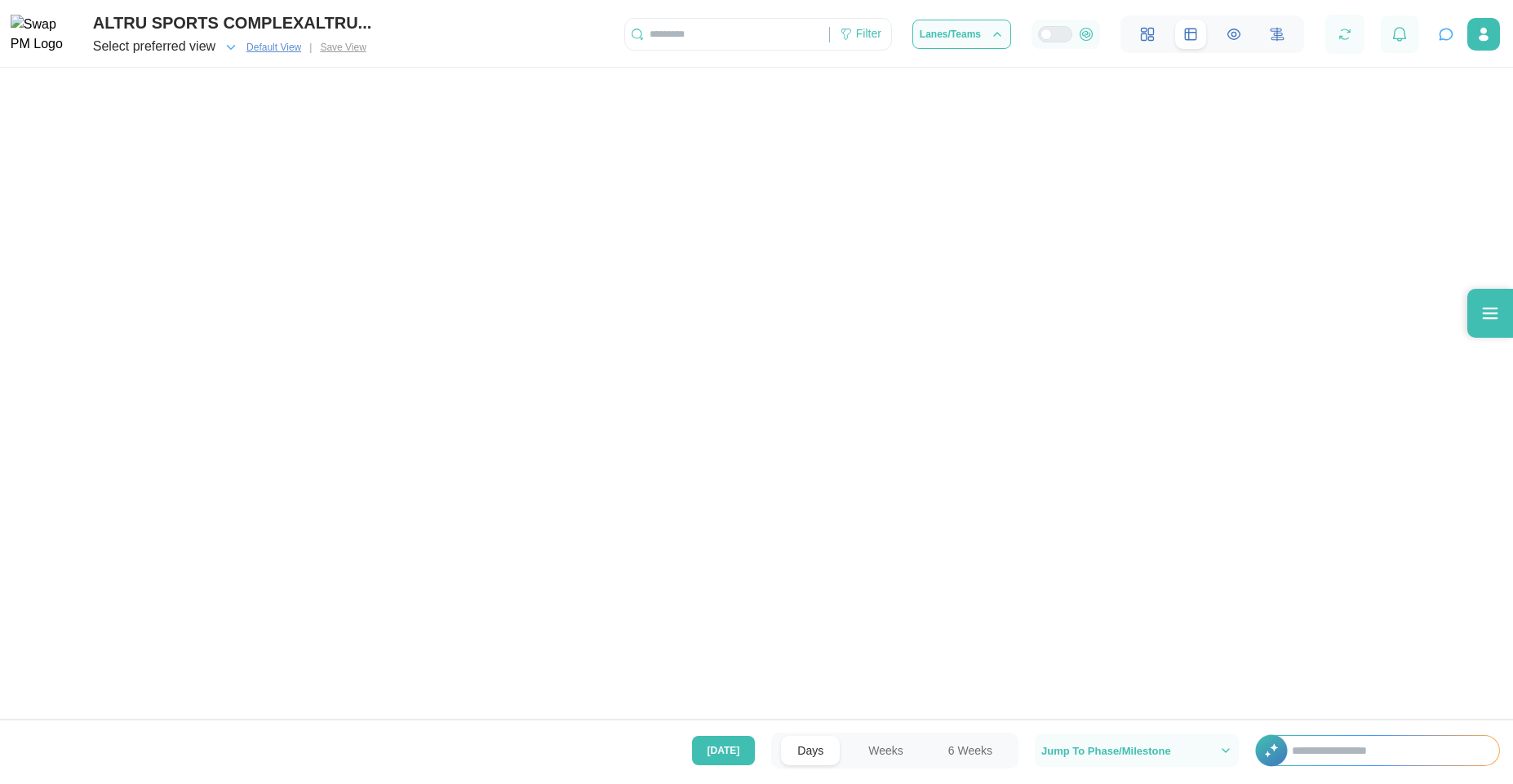
click at [223, 49] on icon "button" at bounding box center [230, 46] width 15 height 15
click at [228, 47] on icon "button" at bounding box center [231, 47] width 7 height 4
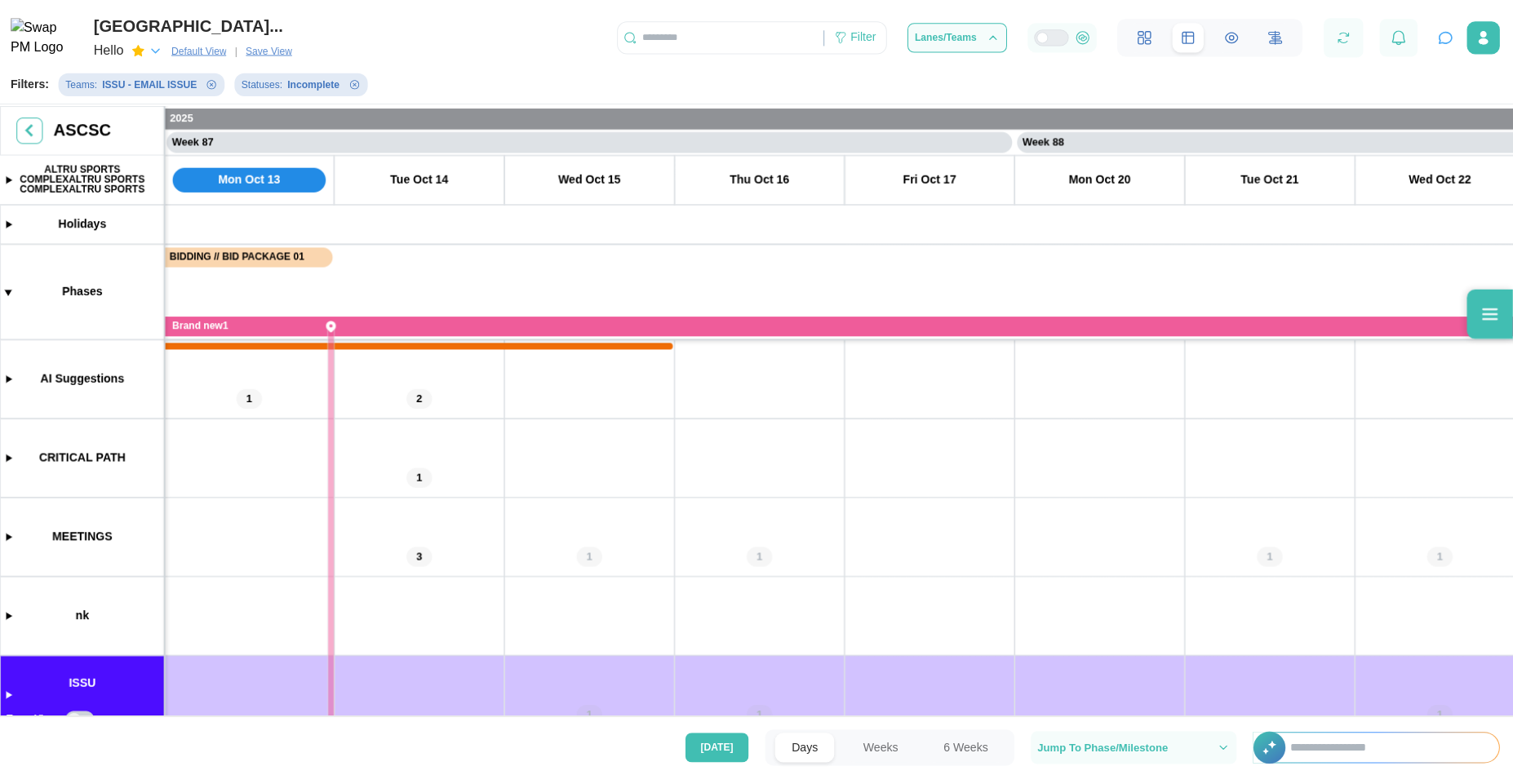
scroll to position [0, 72558]
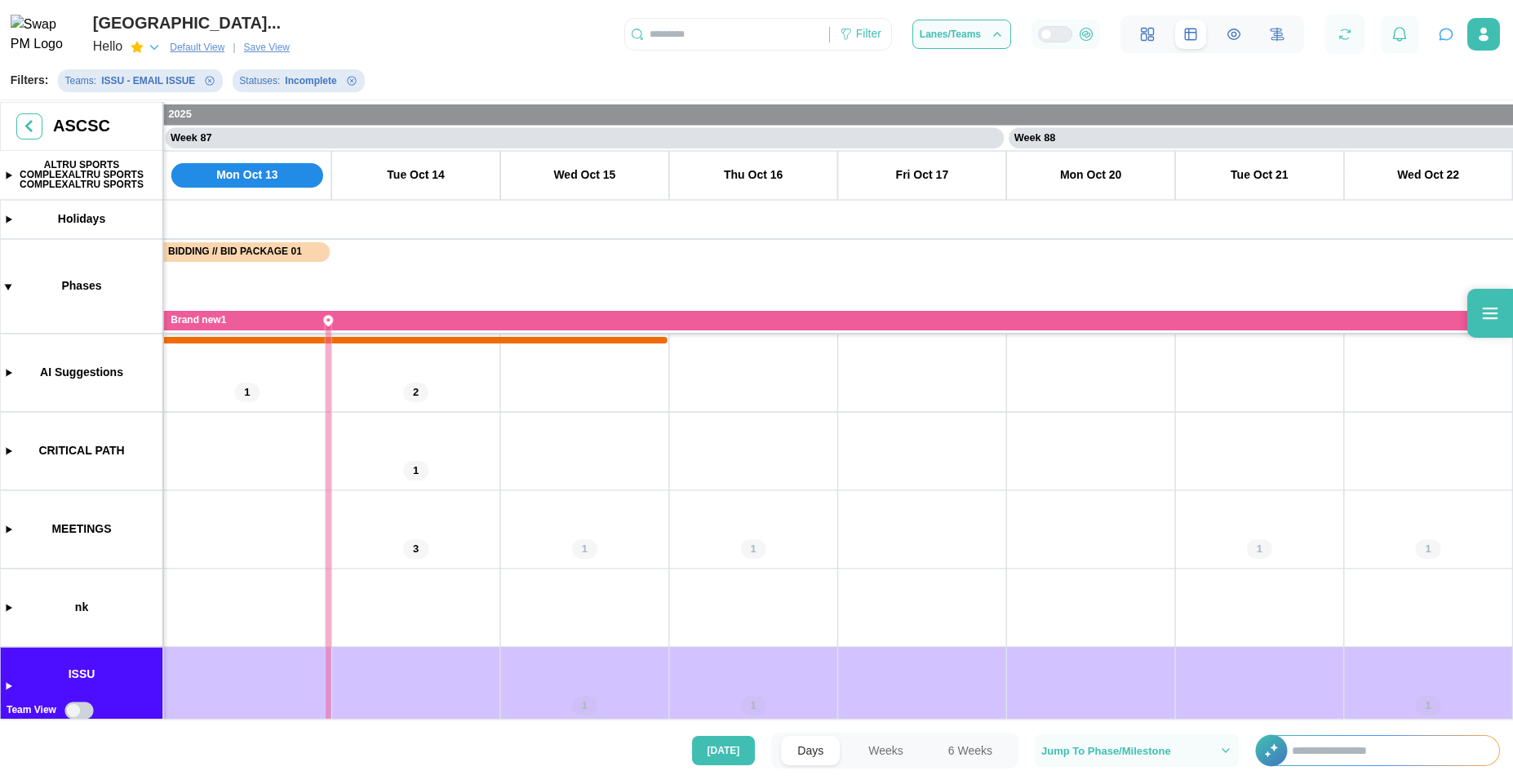
drag, startPoint x: 465, startPoint y: 485, endPoint x: 713, endPoint y: 552, distance: 256.9
drag, startPoint x: 399, startPoint y: 556, endPoint x: 642, endPoint y: 549, distance: 243.1
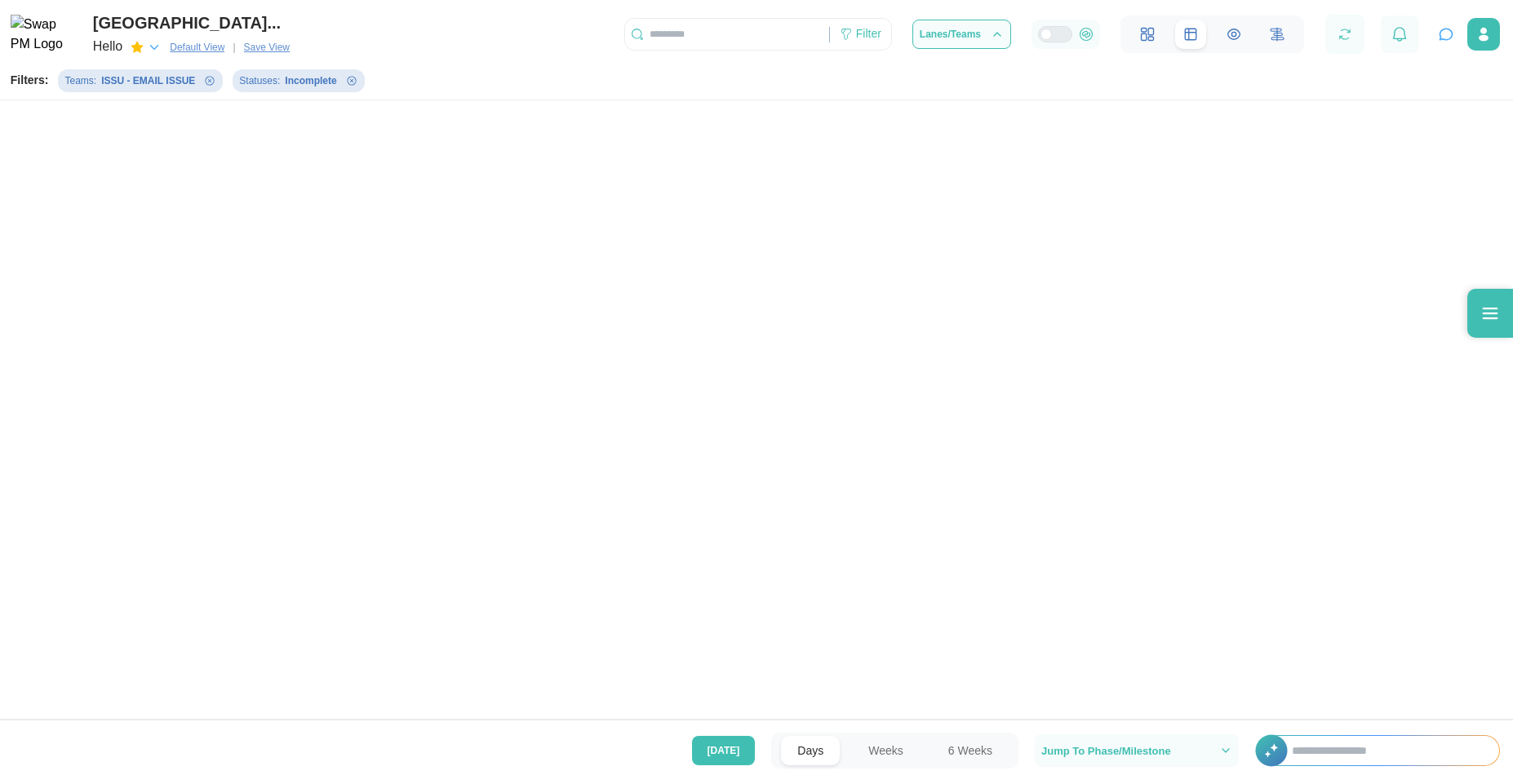
scroll to position [0, 0]
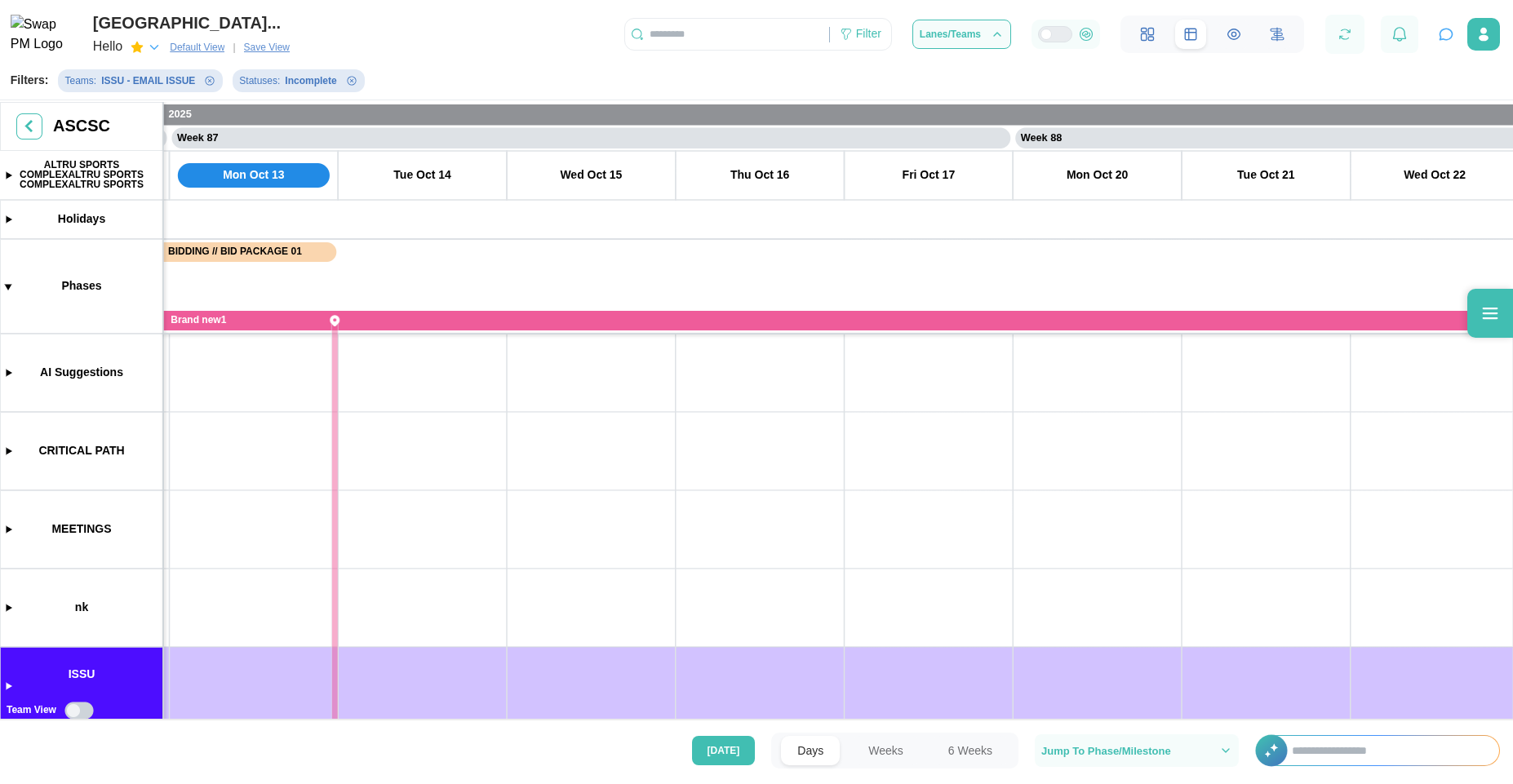
drag, startPoint x: 453, startPoint y: 506, endPoint x: 550, endPoint y: 589, distance: 127.7
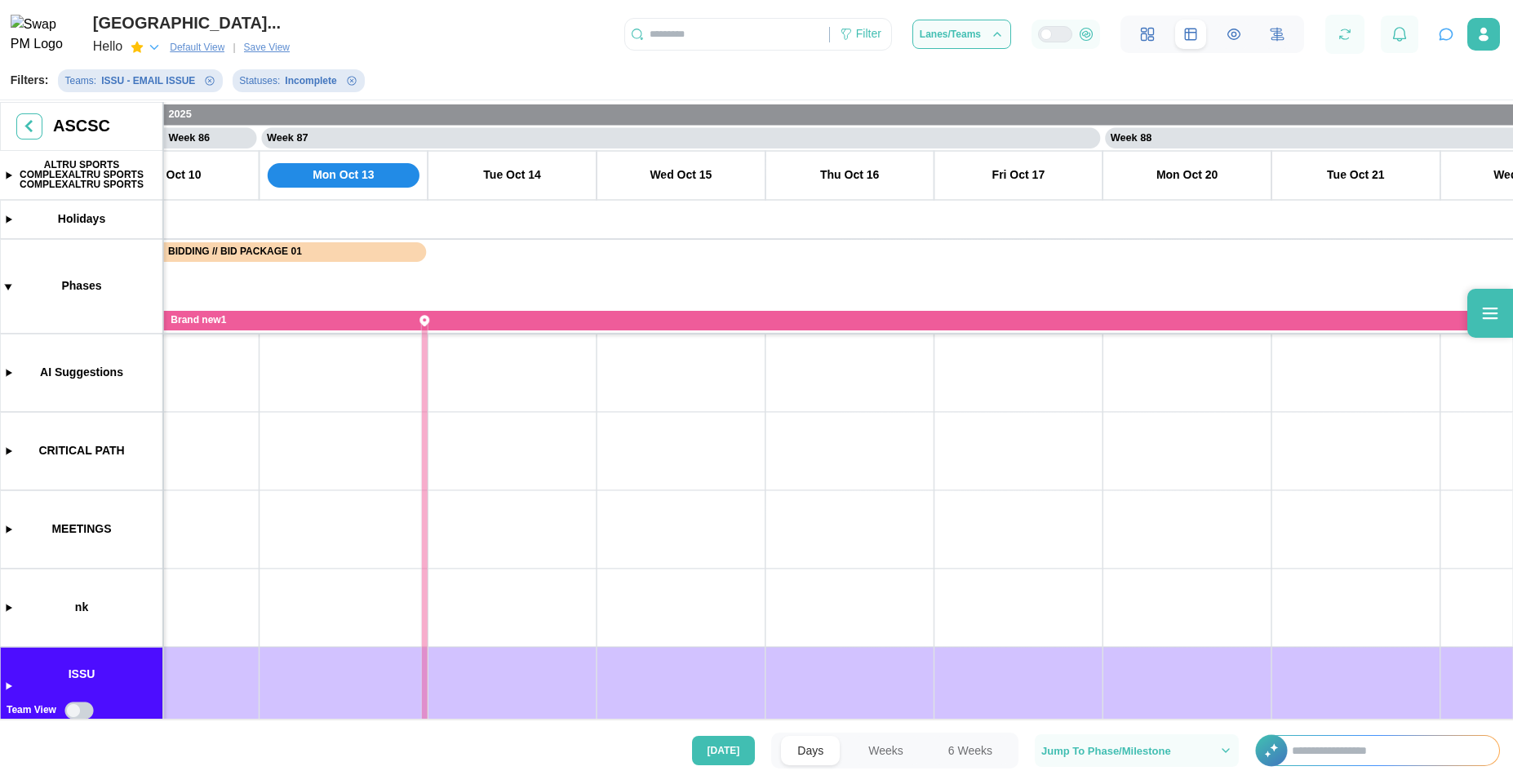
click at [10, 376] on canvas at bounding box center [756, 412] width 1513 height 621
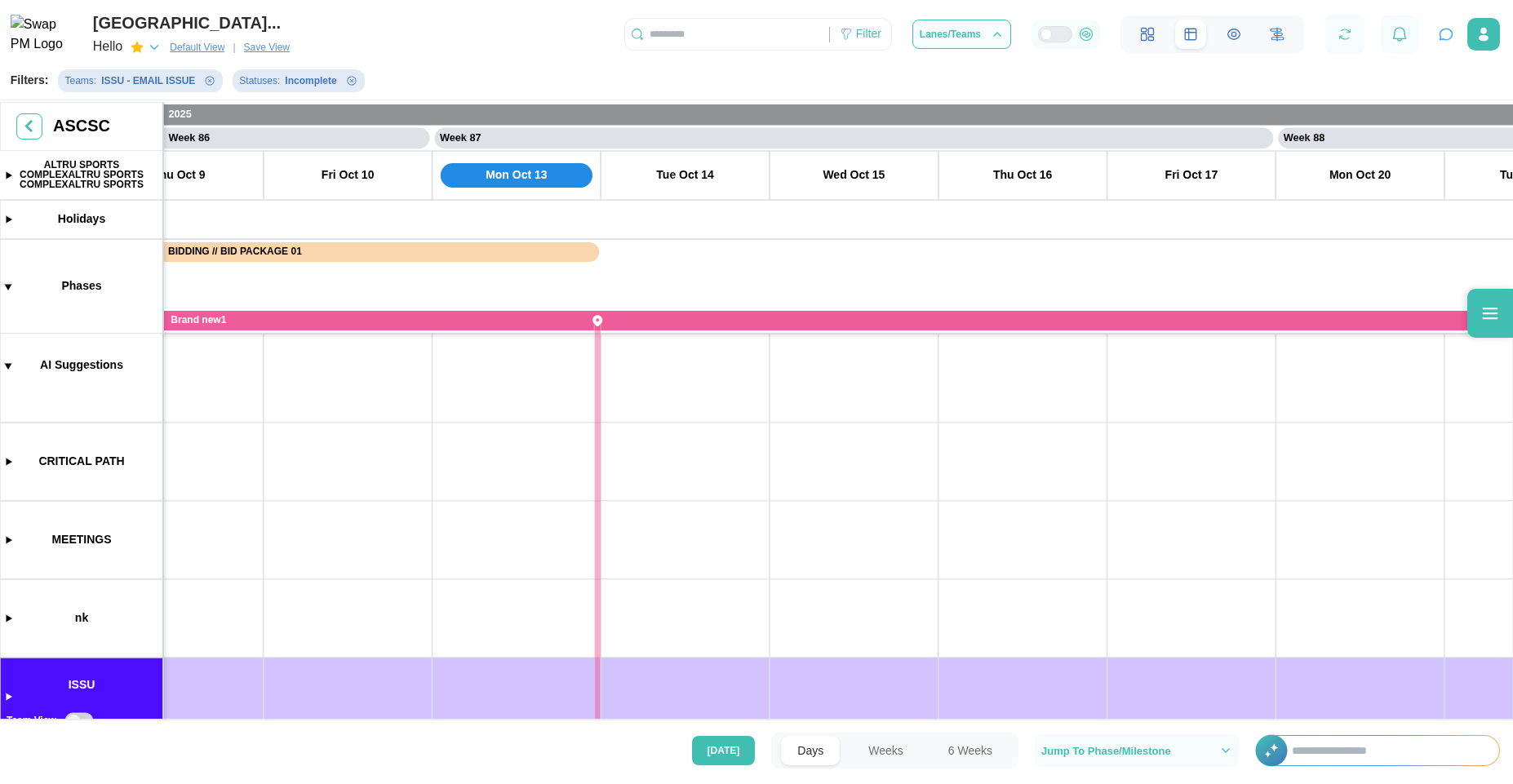
scroll to position [0, 72292]
drag, startPoint x: 372, startPoint y: 400, endPoint x: 517, endPoint y: 298, distance: 177.3
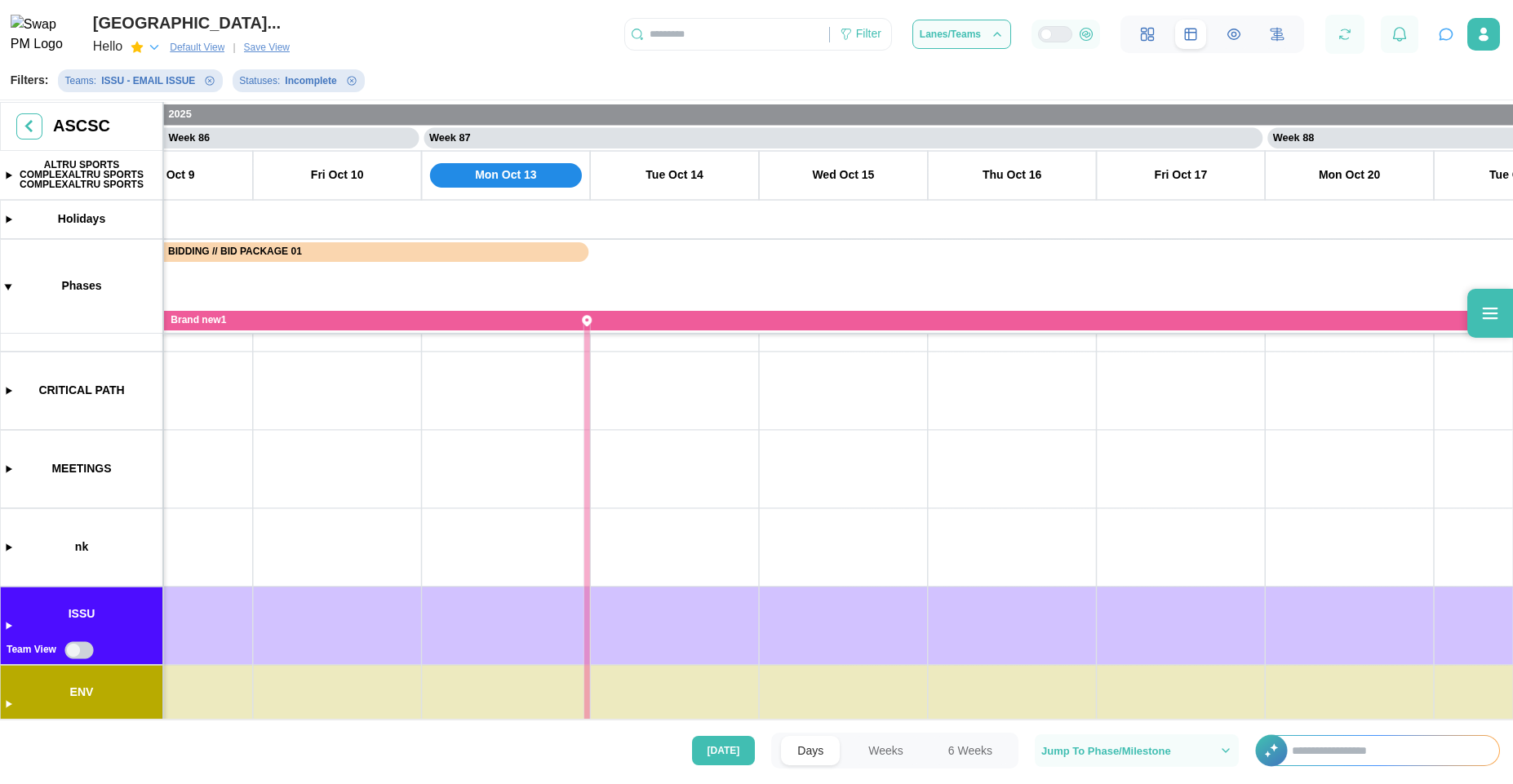
scroll to position [284, 0]
drag, startPoint x: 500, startPoint y: 563, endPoint x: 470, endPoint y: 395, distance: 170.7
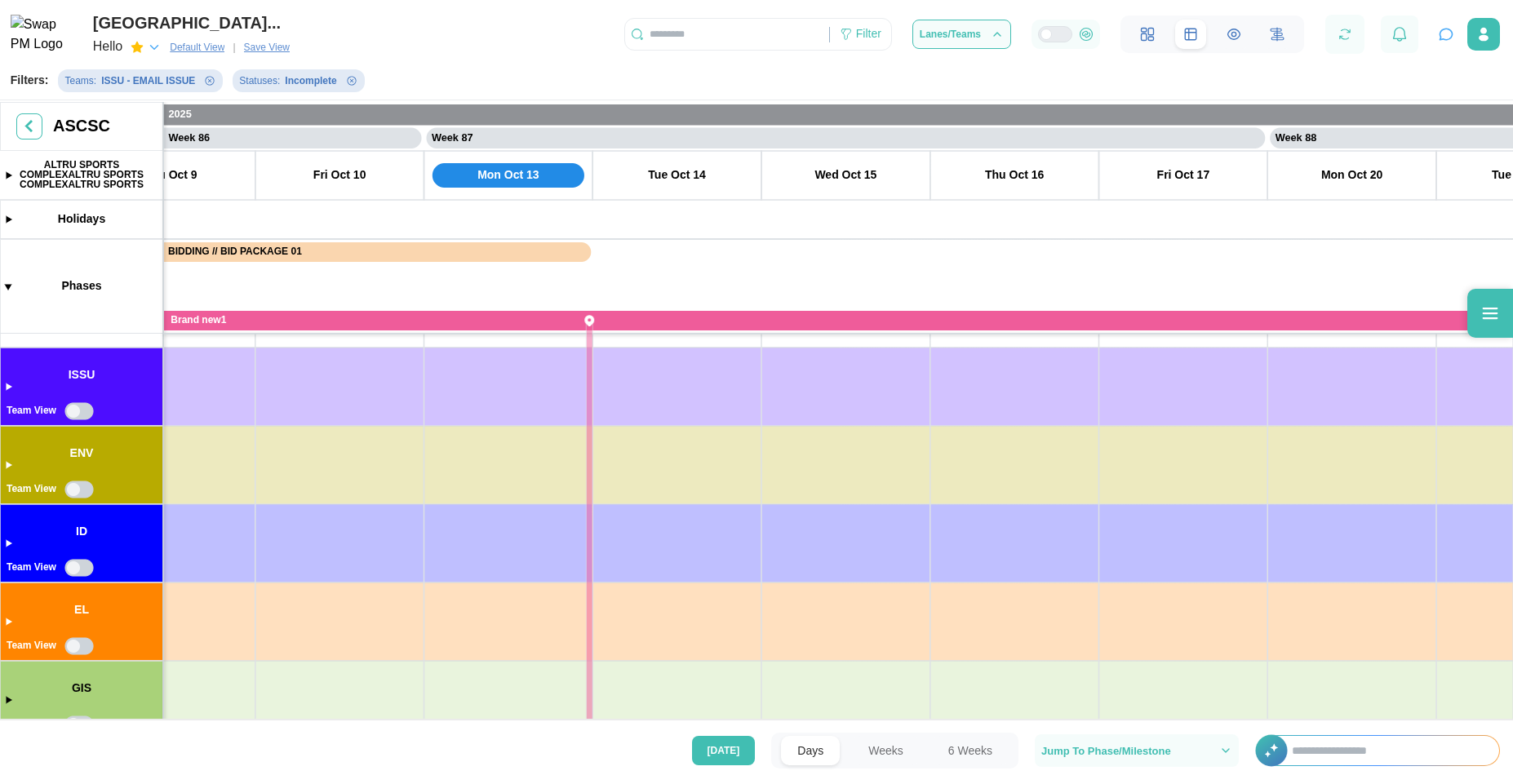
scroll to position [534, 0]
drag, startPoint x: 435, startPoint y: 565, endPoint x: 496, endPoint y: 341, distance: 232.2
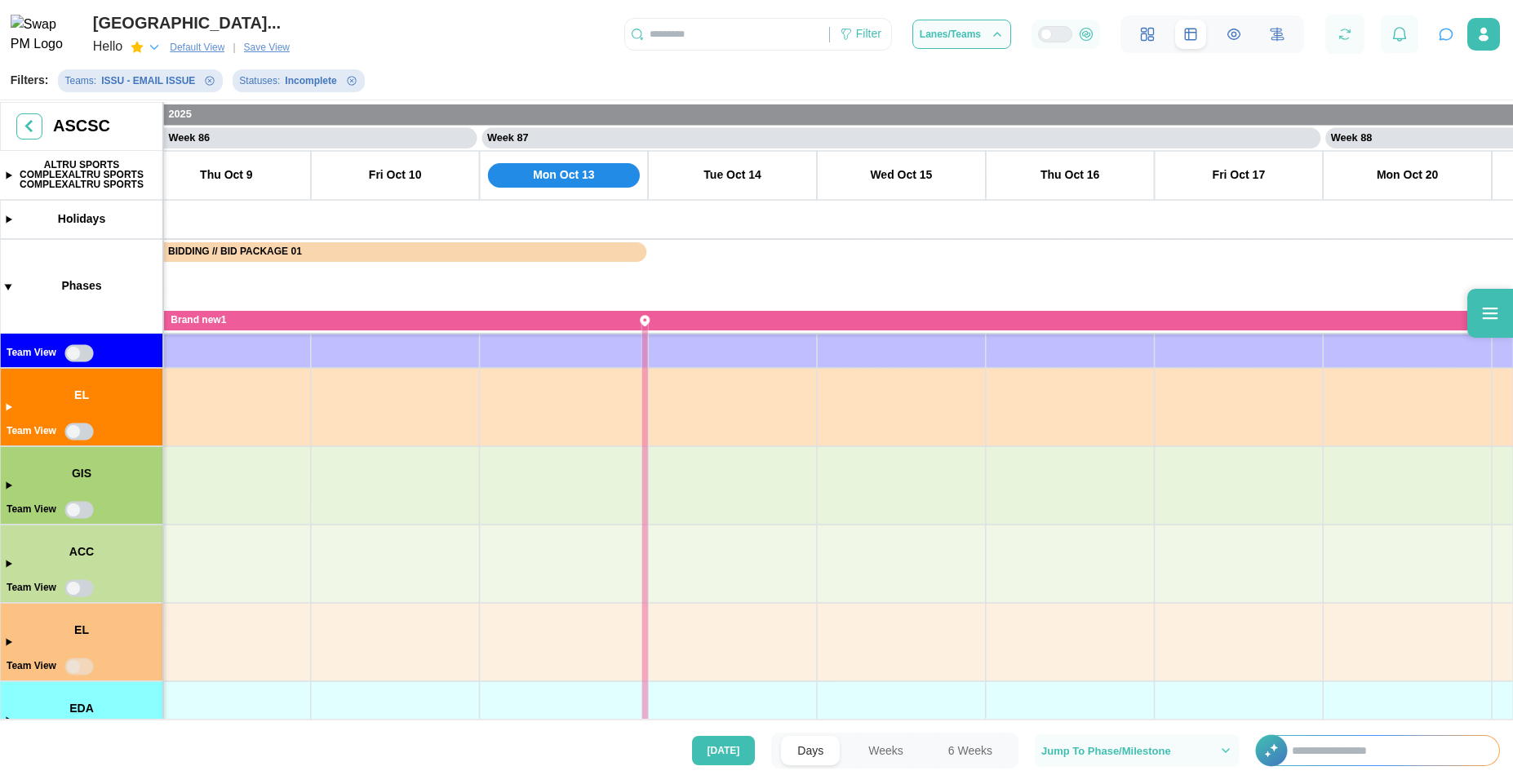
scroll to position [687, 0]
drag, startPoint x: 482, startPoint y: 553, endPoint x: 479, endPoint y: 383, distance: 170.0
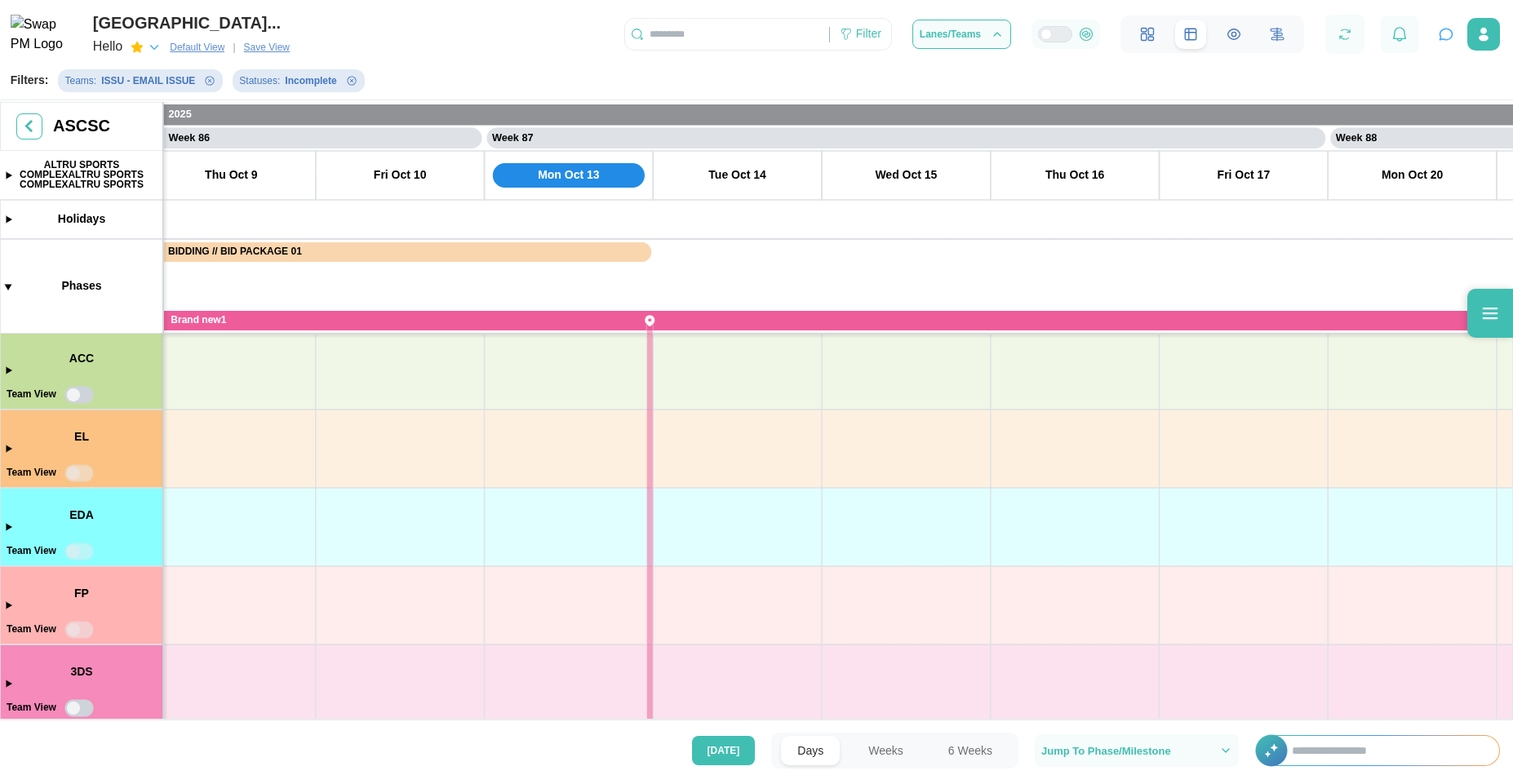
scroll to position [661, 0]
drag, startPoint x: 482, startPoint y: 587, endPoint x: 412, endPoint y: 711, distance: 142.4
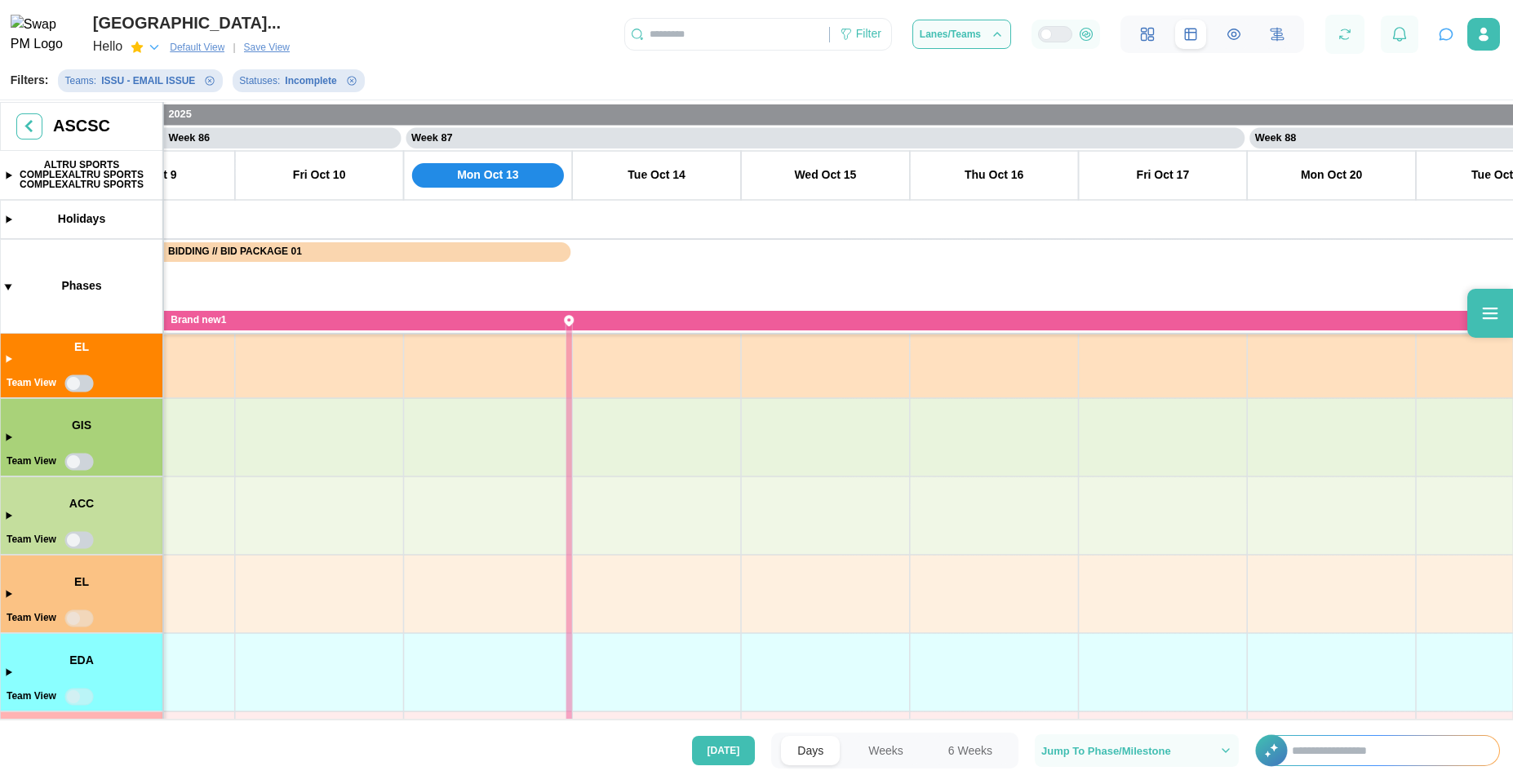
scroll to position [413, 0]
drag, startPoint x: 469, startPoint y: 474, endPoint x: 461, endPoint y: 644, distance: 170.2
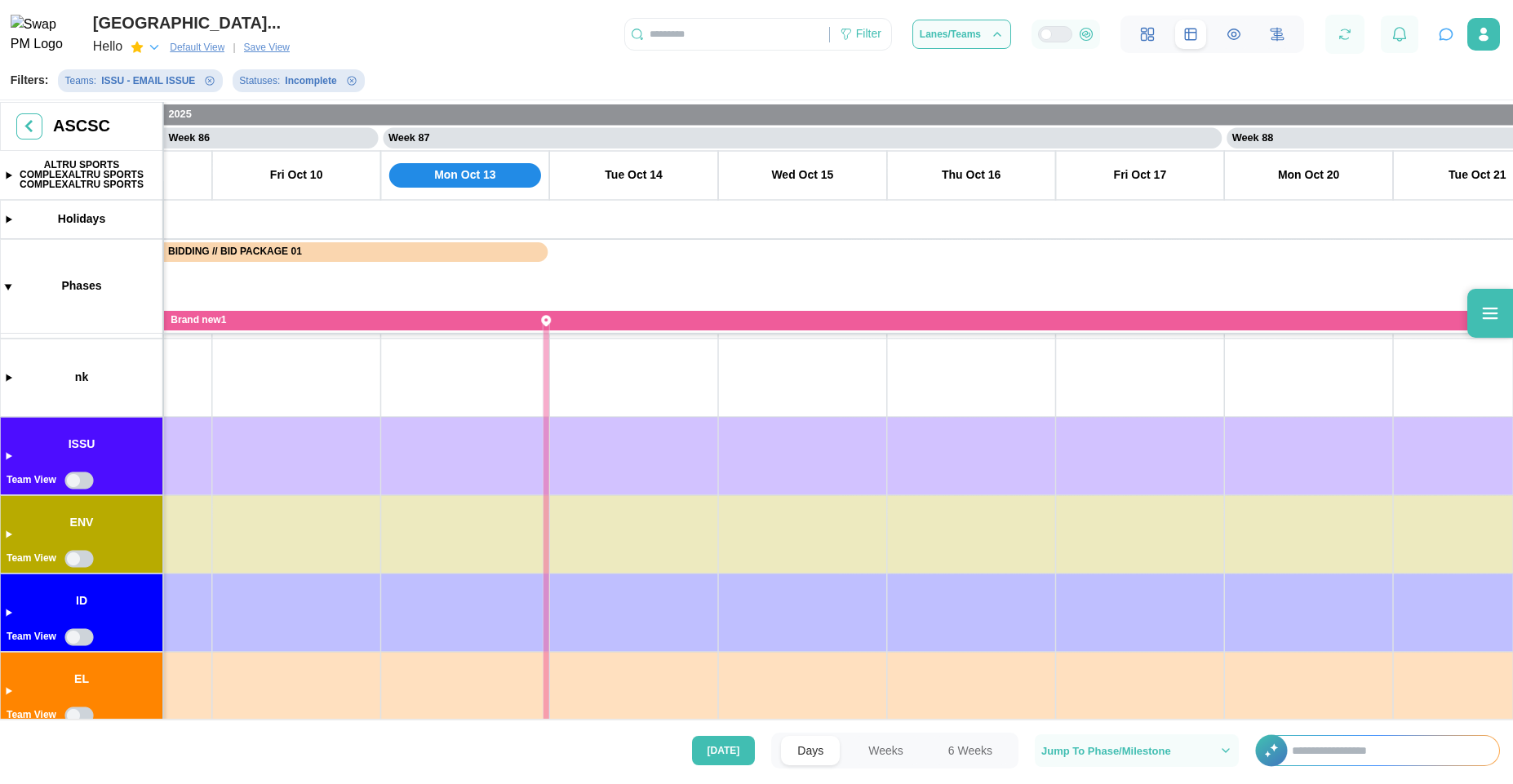
drag, startPoint x: 482, startPoint y: 436, endPoint x: 479, endPoint y: 674, distance: 238.0
drag, startPoint x: 476, startPoint y: 505, endPoint x: 471, endPoint y: 670, distance: 165.1
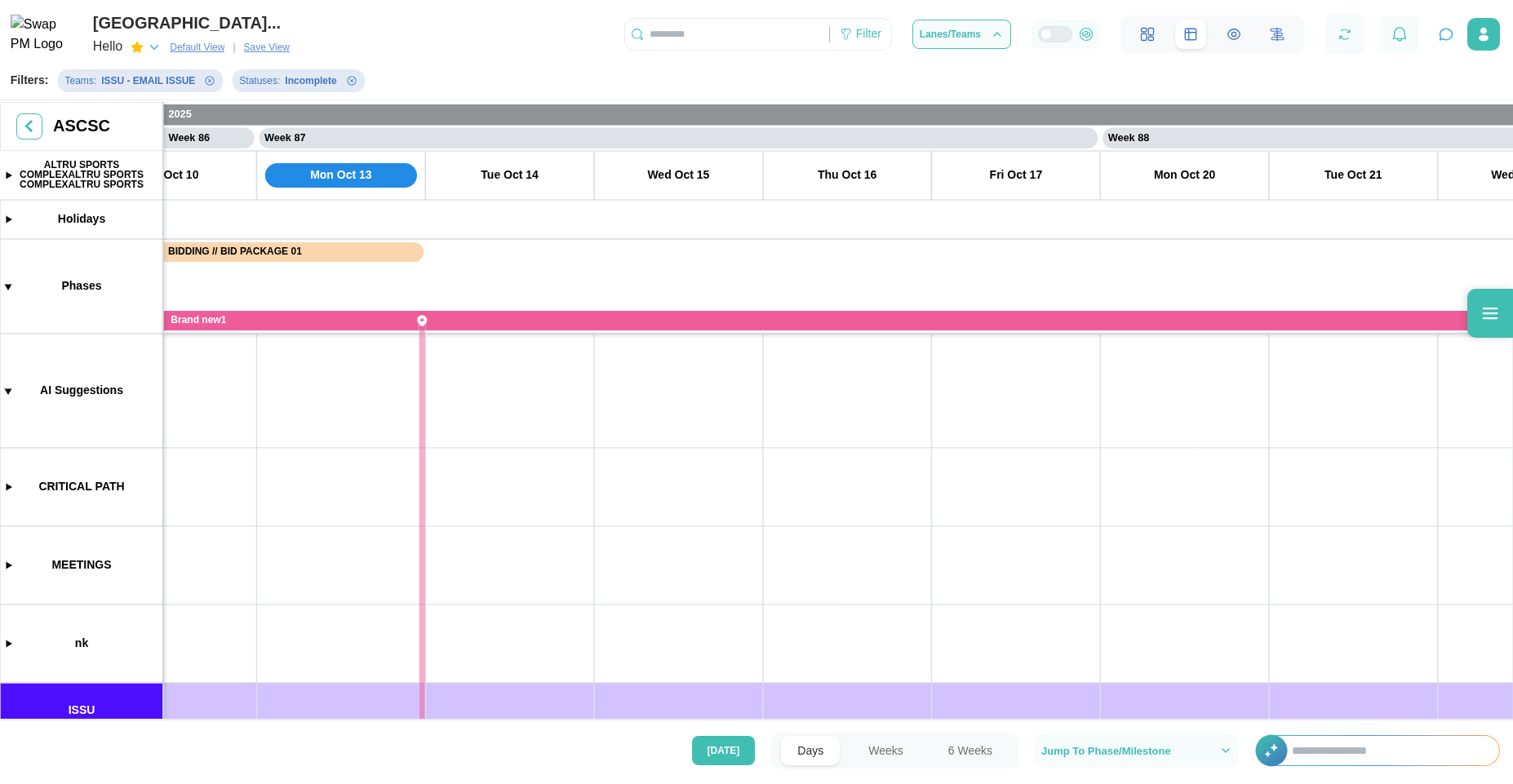
drag, startPoint x: 458, startPoint y: 587, endPoint x: 307, endPoint y: 607, distance: 152.3
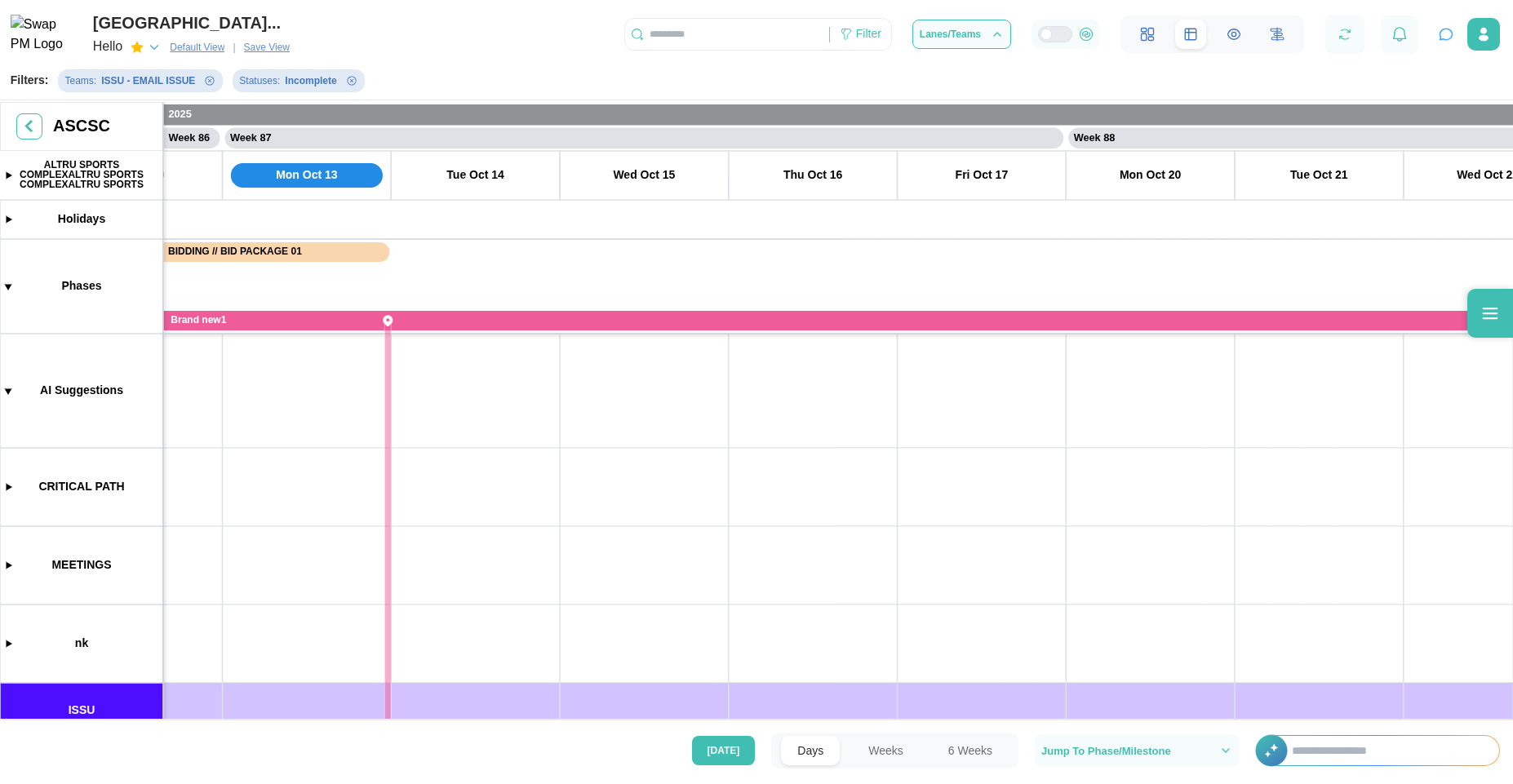
drag, startPoint x: 314, startPoint y: 647, endPoint x: 301, endPoint y: 390, distance: 257.3
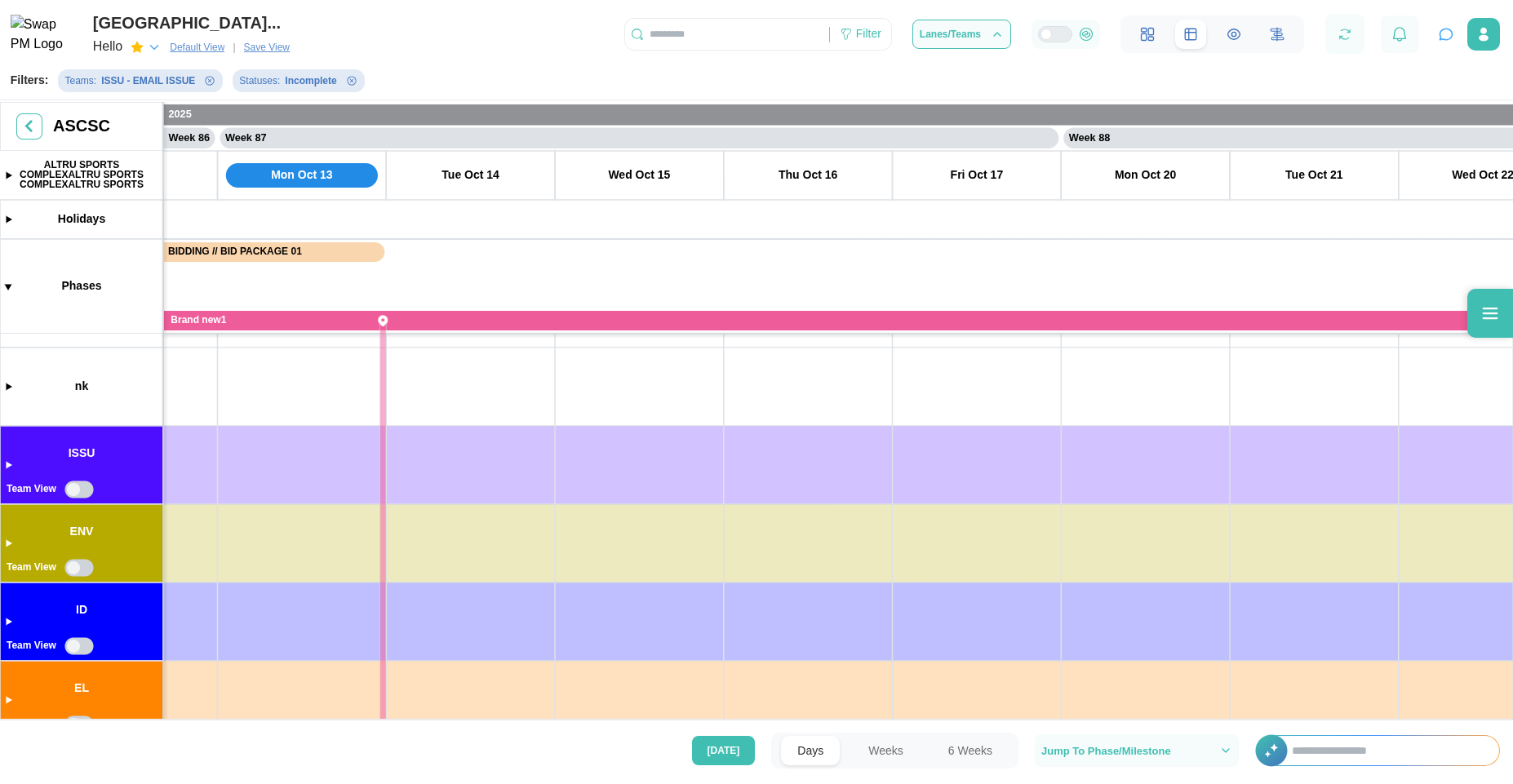
drag, startPoint x: 371, startPoint y: 463, endPoint x: 405, endPoint y: 354, distance: 114.2
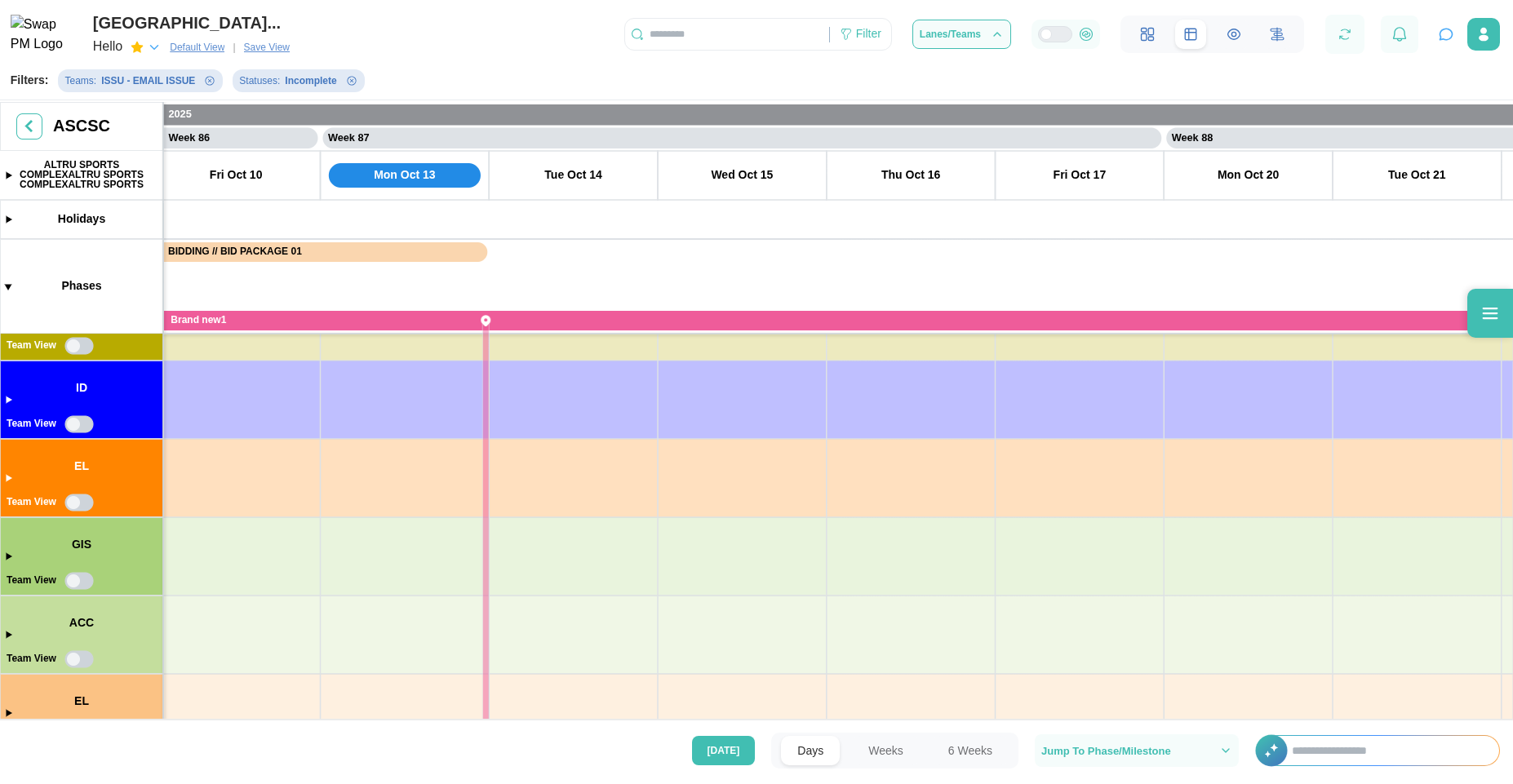
drag, startPoint x: 440, startPoint y: 481, endPoint x: 431, endPoint y: 403, distance: 78.5
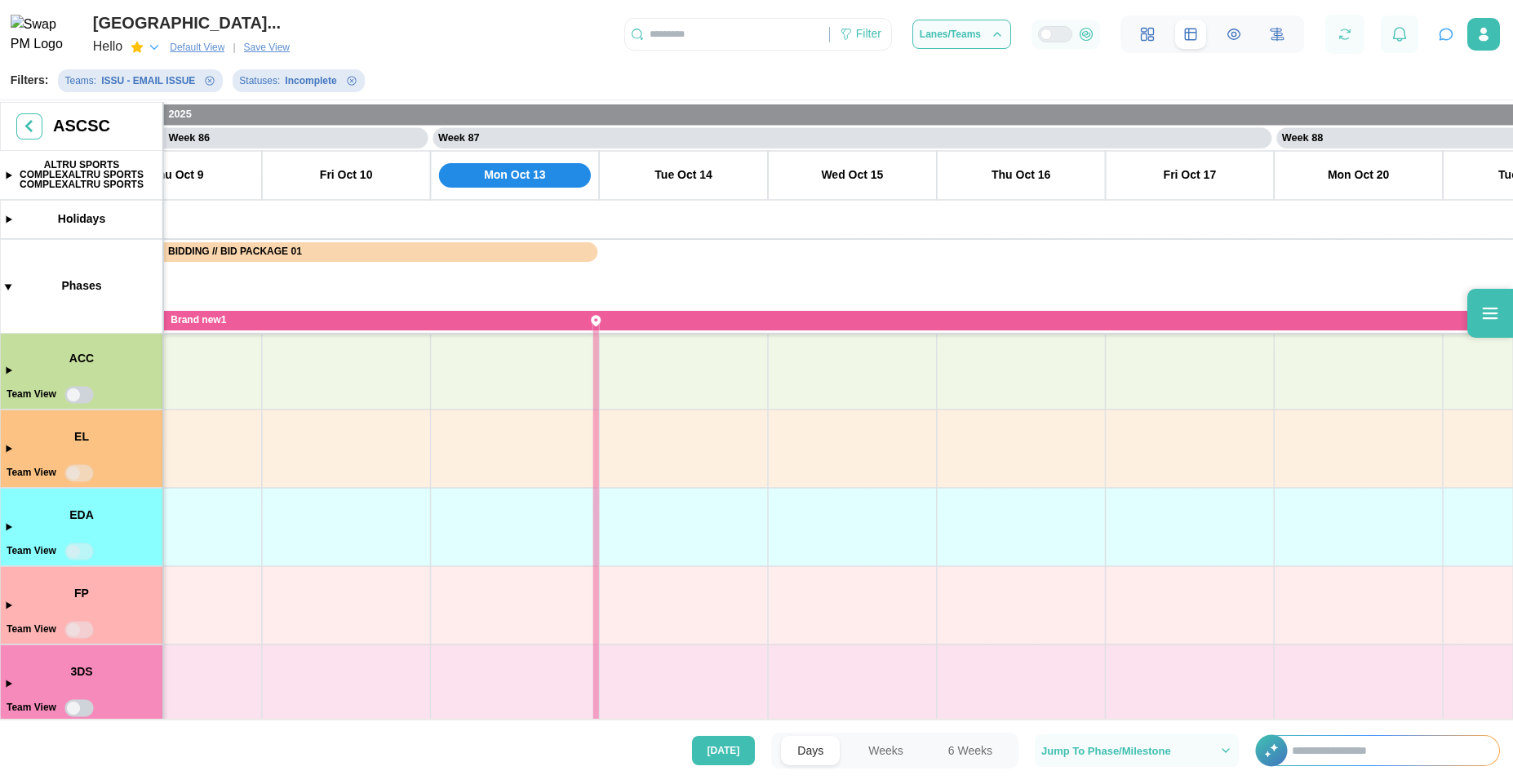
drag, startPoint x: 397, startPoint y: 619, endPoint x: 475, endPoint y: 414, distance: 219.3
drag, startPoint x: 470, startPoint y: 430, endPoint x: 379, endPoint y: 687, distance: 272.6
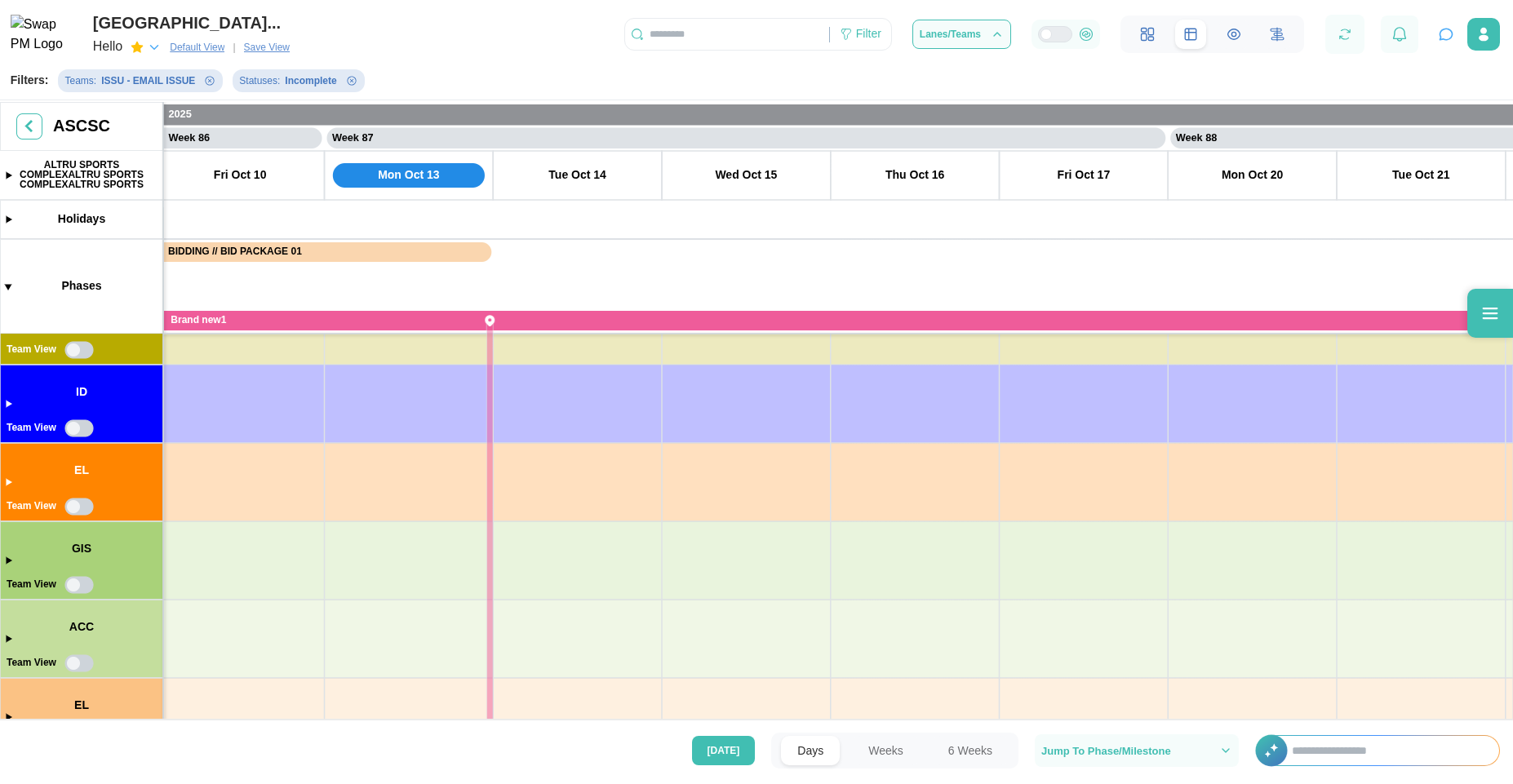
drag, startPoint x: 421, startPoint y: 449, endPoint x: 427, endPoint y: 737, distance: 288.1
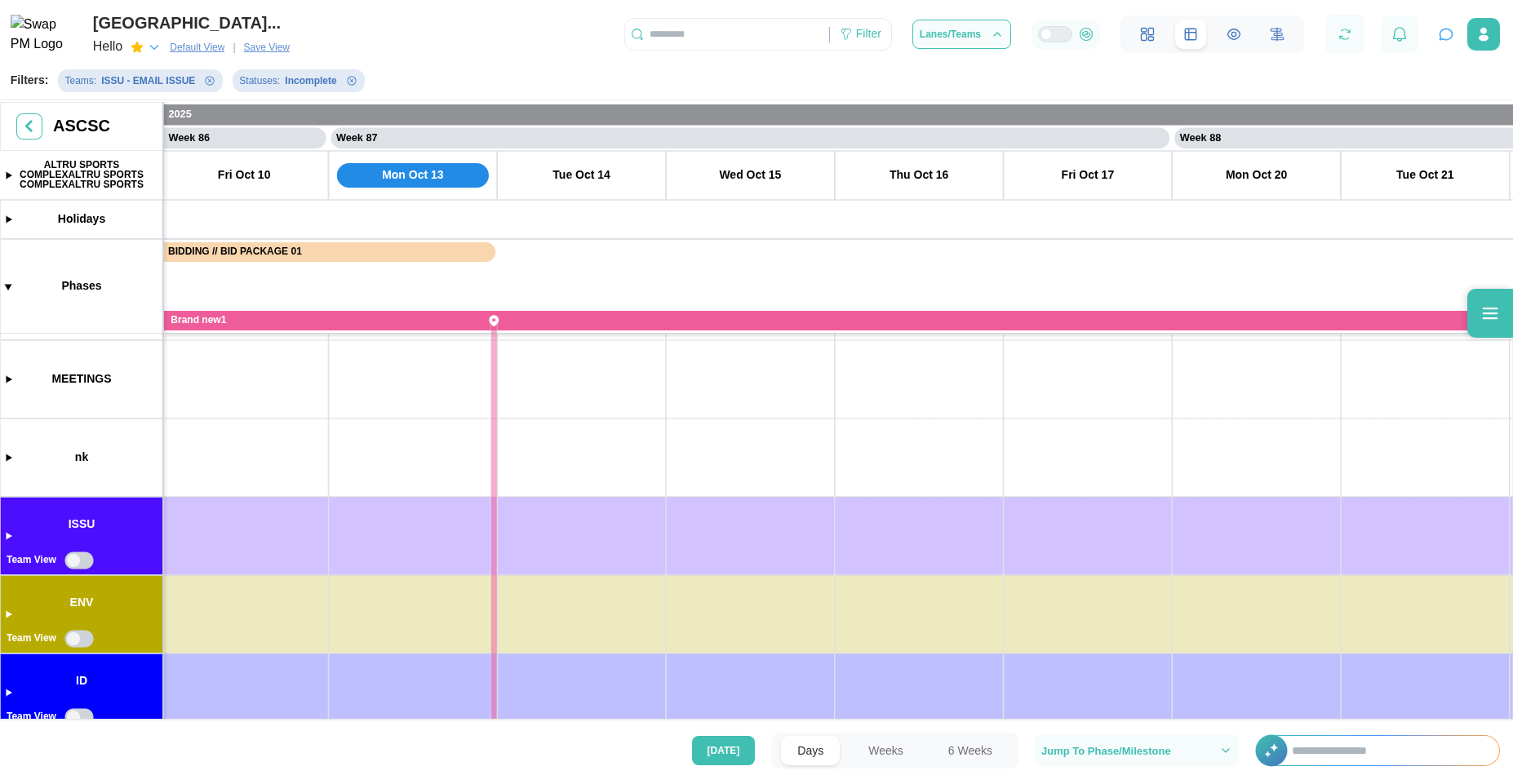
drag, startPoint x: 418, startPoint y: 457, endPoint x: 450, endPoint y: 674, distance: 219.3
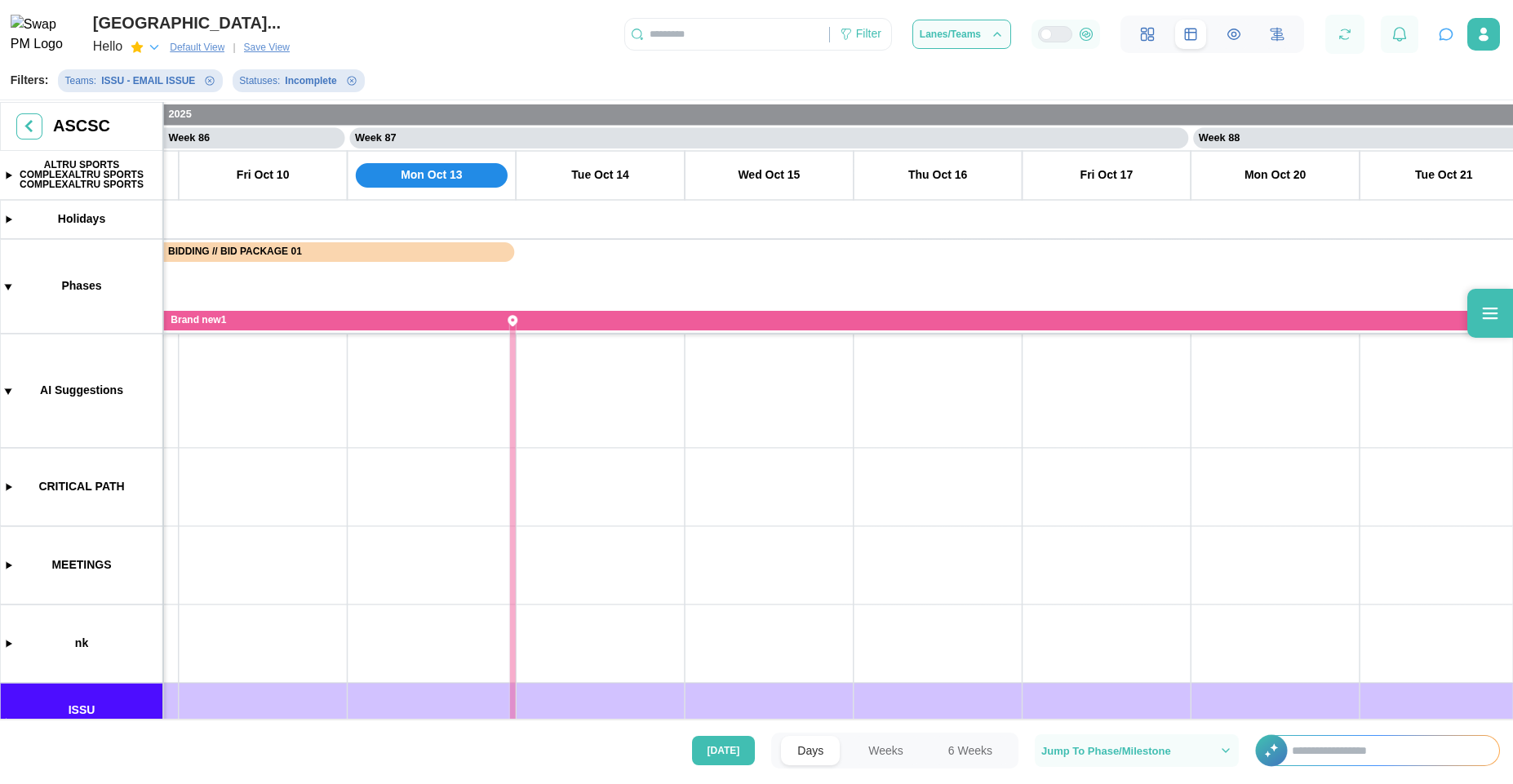
drag, startPoint x: 462, startPoint y: 467, endPoint x: 471, endPoint y: 569, distance: 102.4
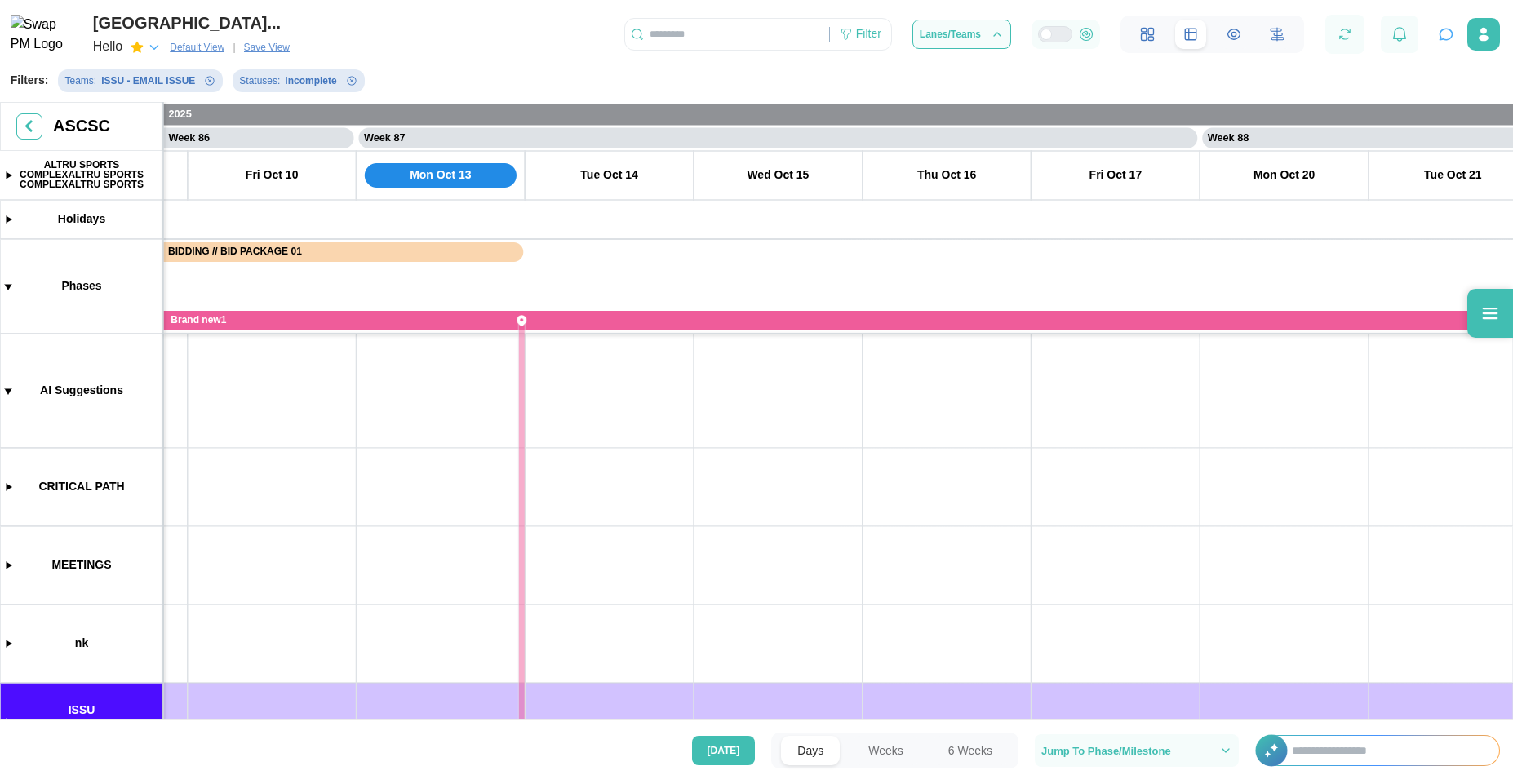
click at [1443, 39] on icon "button" at bounding box center [1446, 34] width 17 height 17
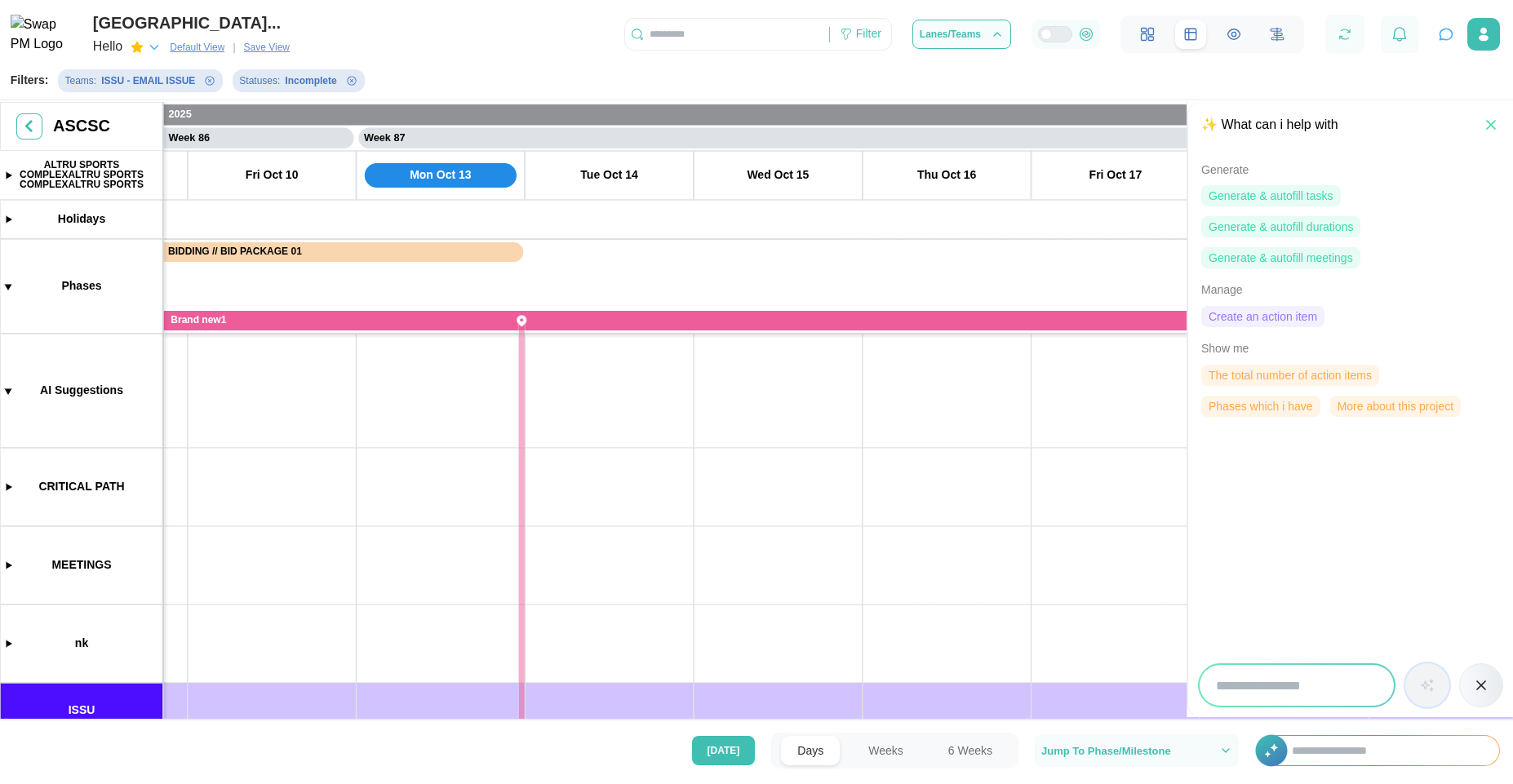
click at [1443, 39] on icon "button" at bounding box center [1446, 34] width 17 height 17
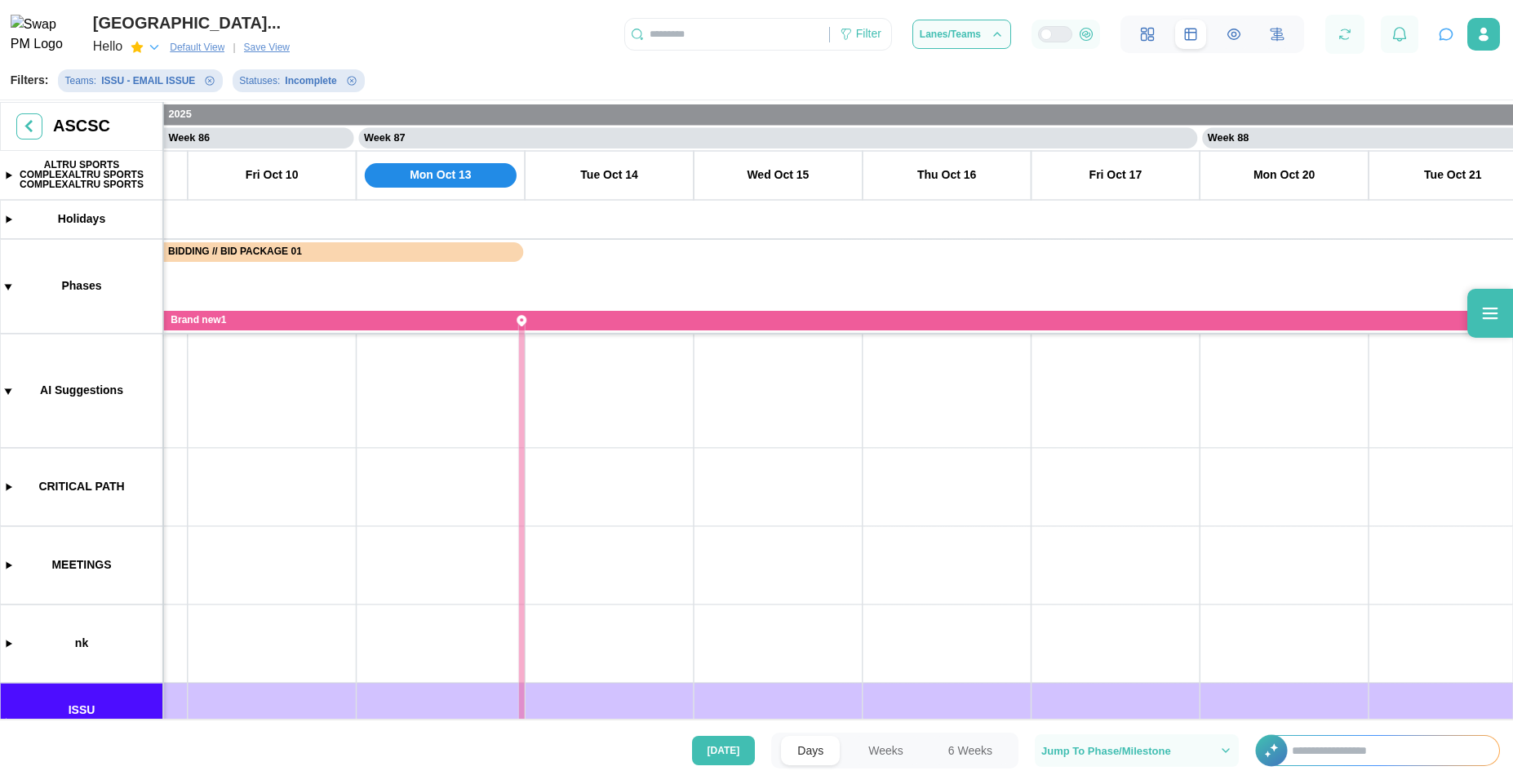
click at [428, 393] on canvas at bounding box center [756, 412] width 1513 height 621
drag, startPoint x: 829, startPoint y: 444, endPoint x: 763, endPoint y: 470, distance: 70.9
